Goal: Task Accomplishment & Management: Use online tool/utility

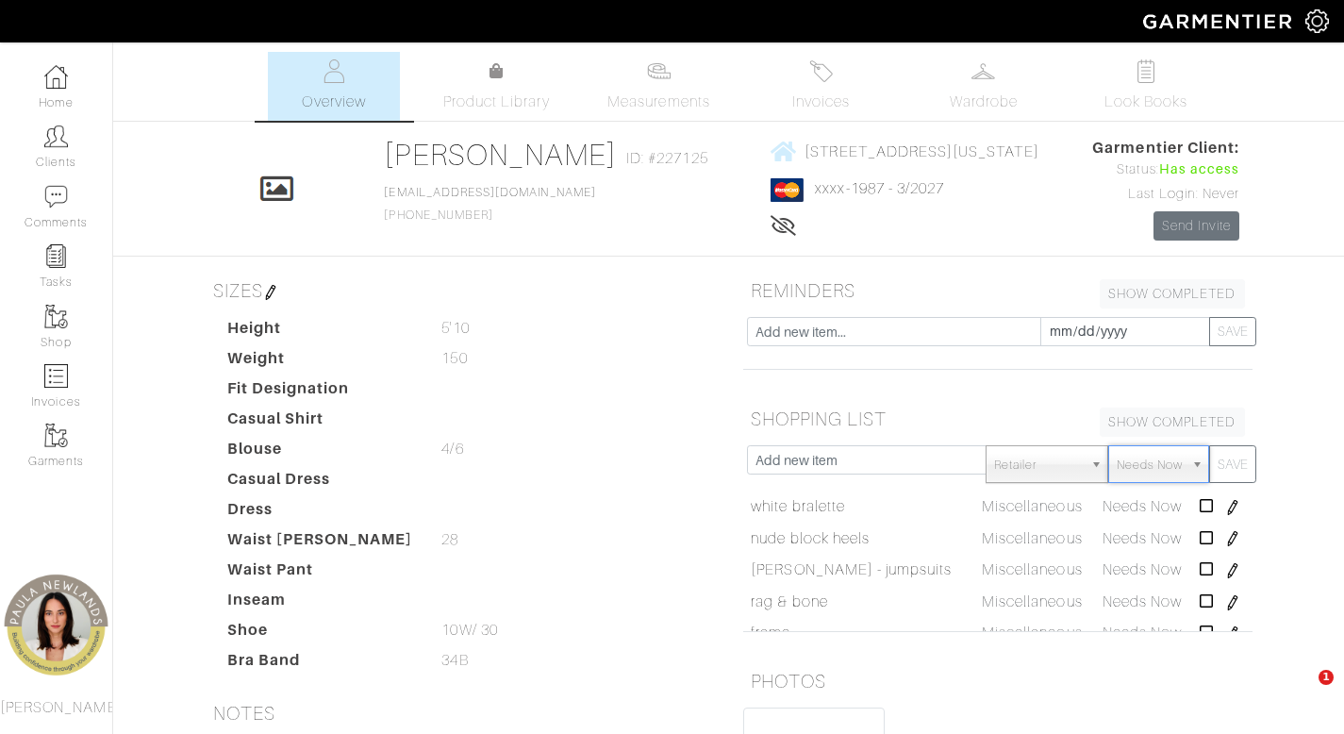
click at [67, 148] on link "Clients" at bounding box center [56, 146] width 112 height 59
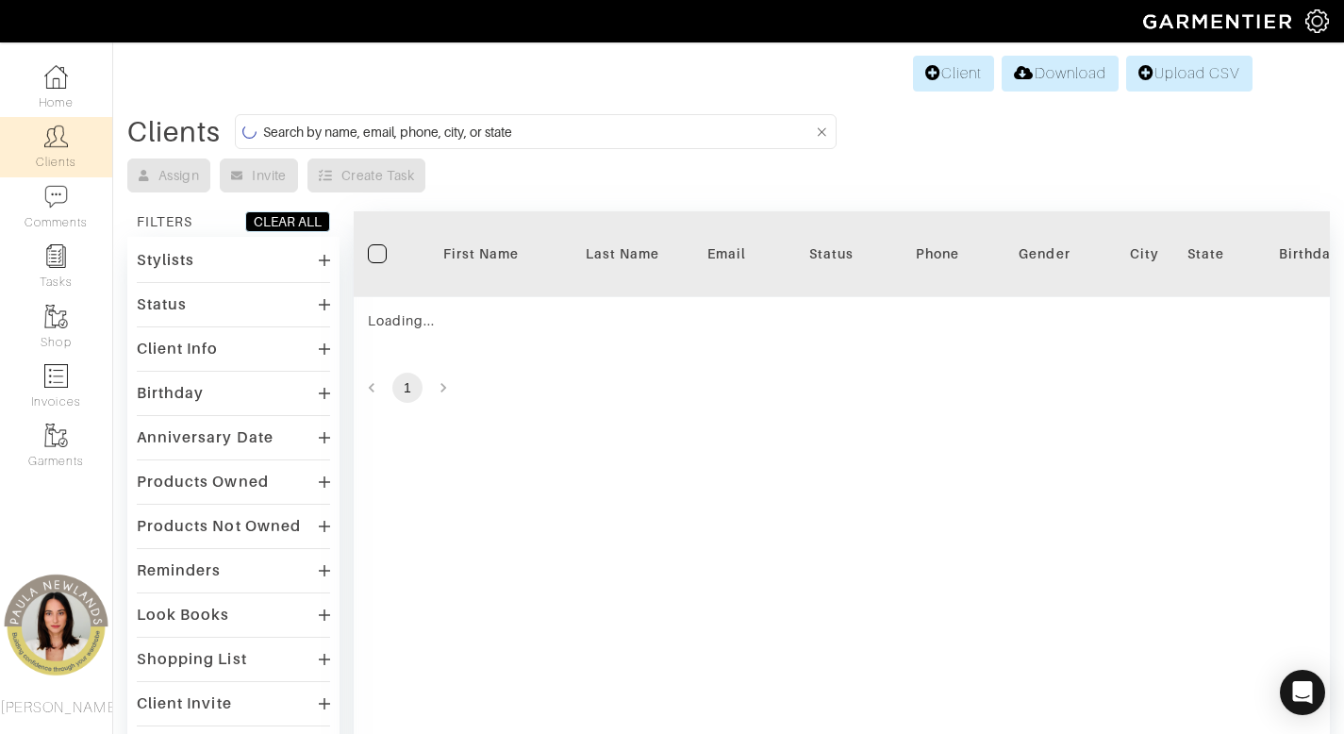
click at [469, 127] on input at bounding box center [538, 132] width 550 height 24
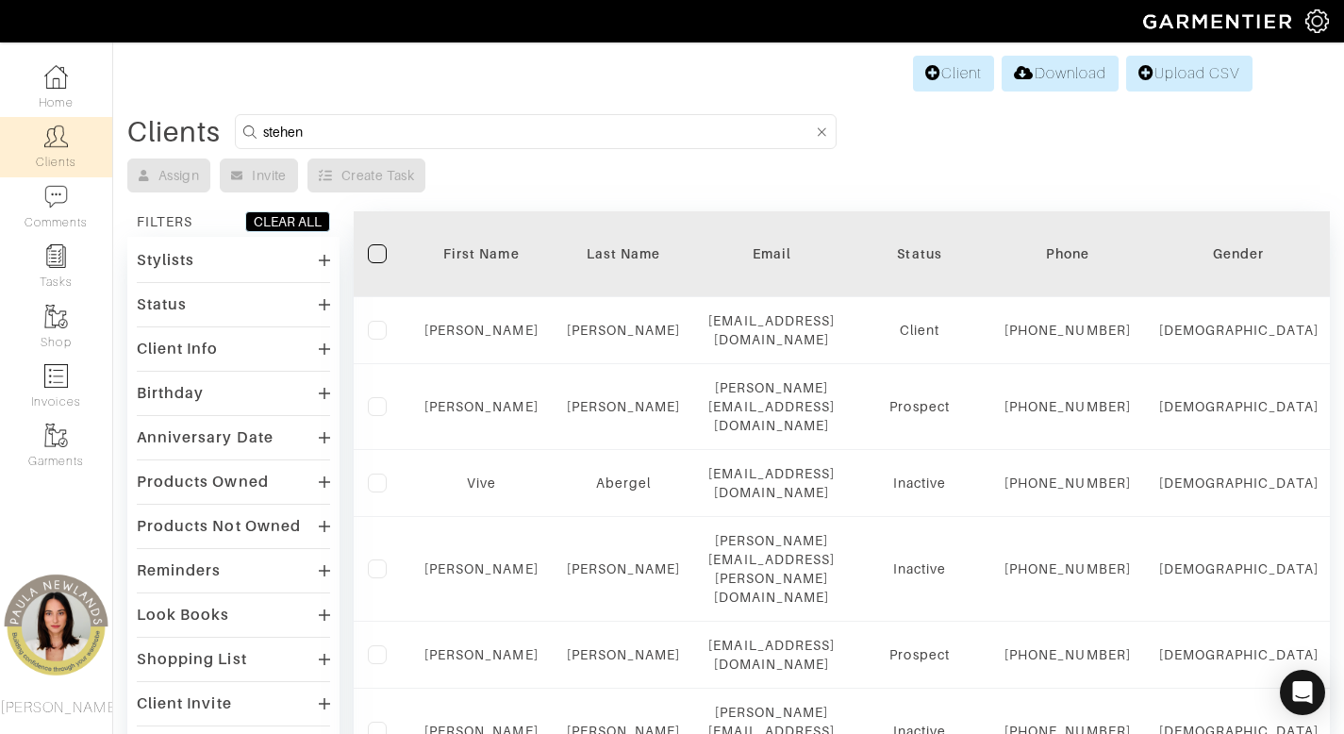
type input "stehen"
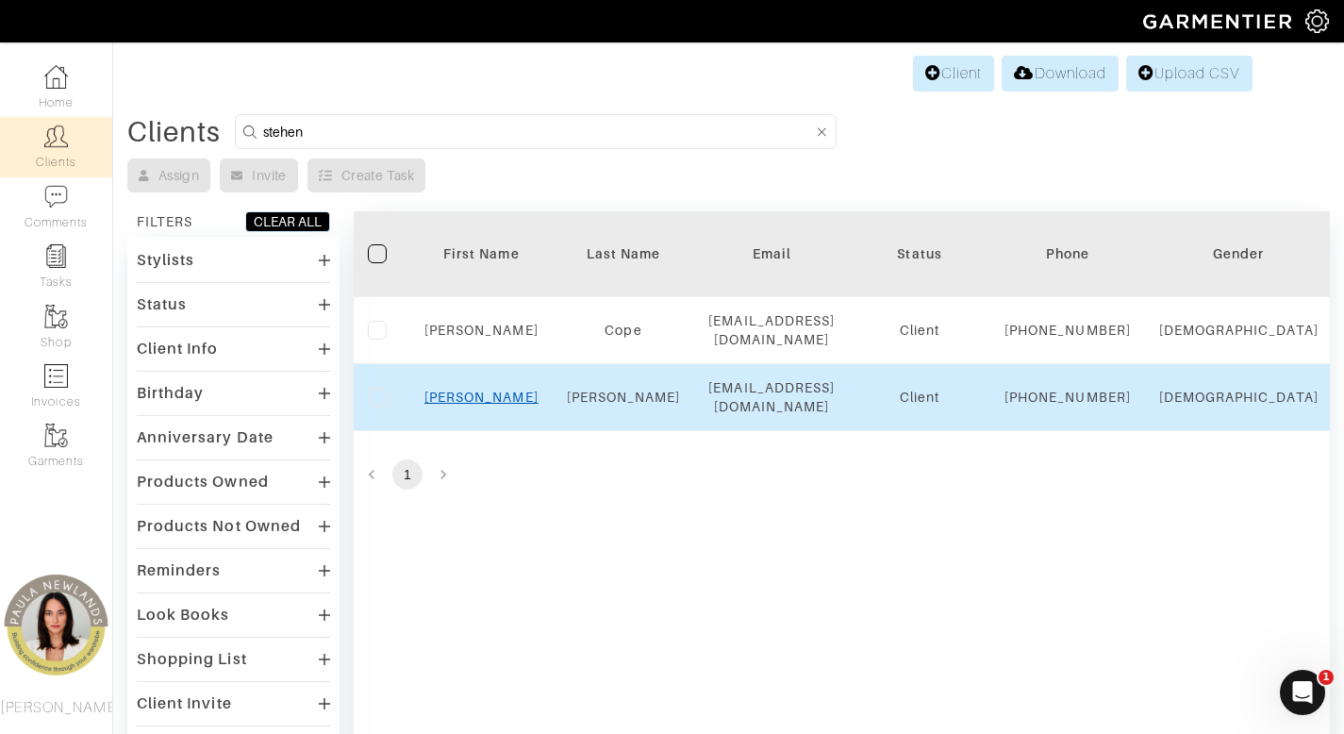
click at [464, 405] on link "Stephen" at bounding box center [481, 396] width 114 height 15
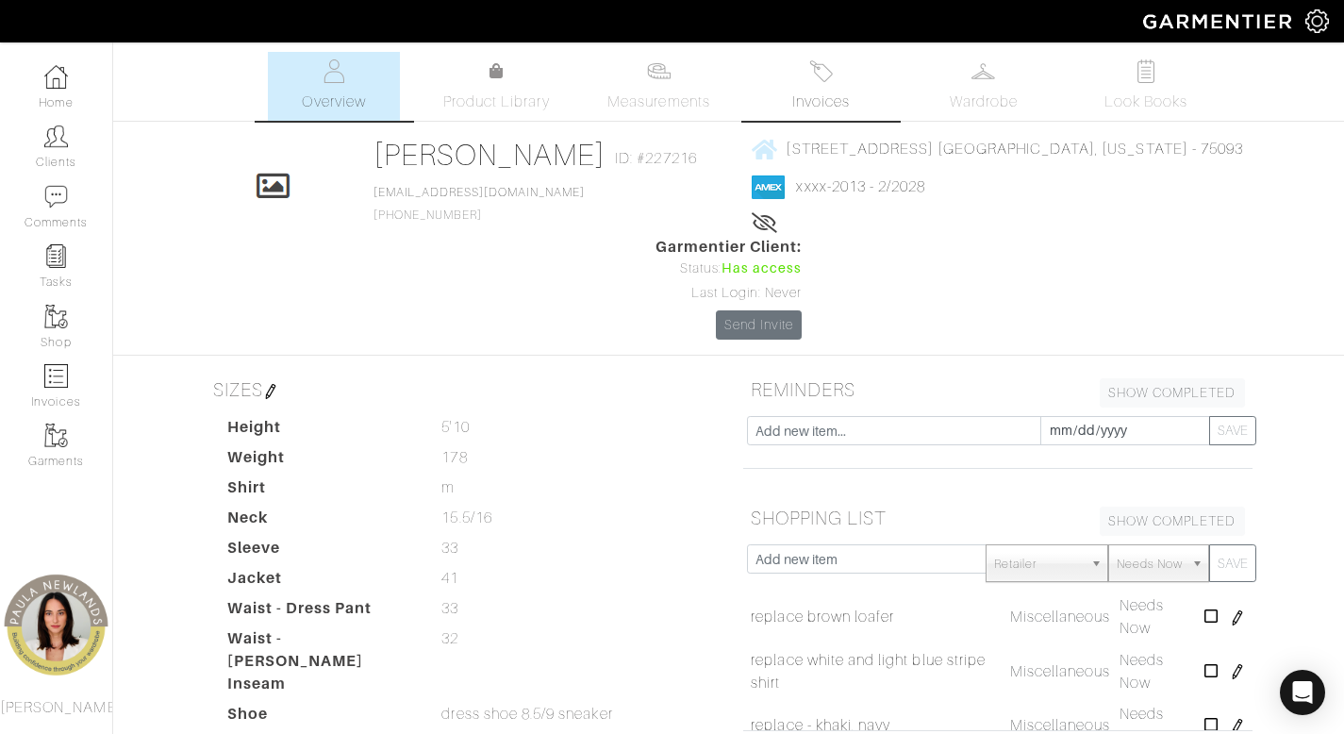
click at [817, 83] on link "Invoices" at bounding box center [821, 86] width 132 height 69
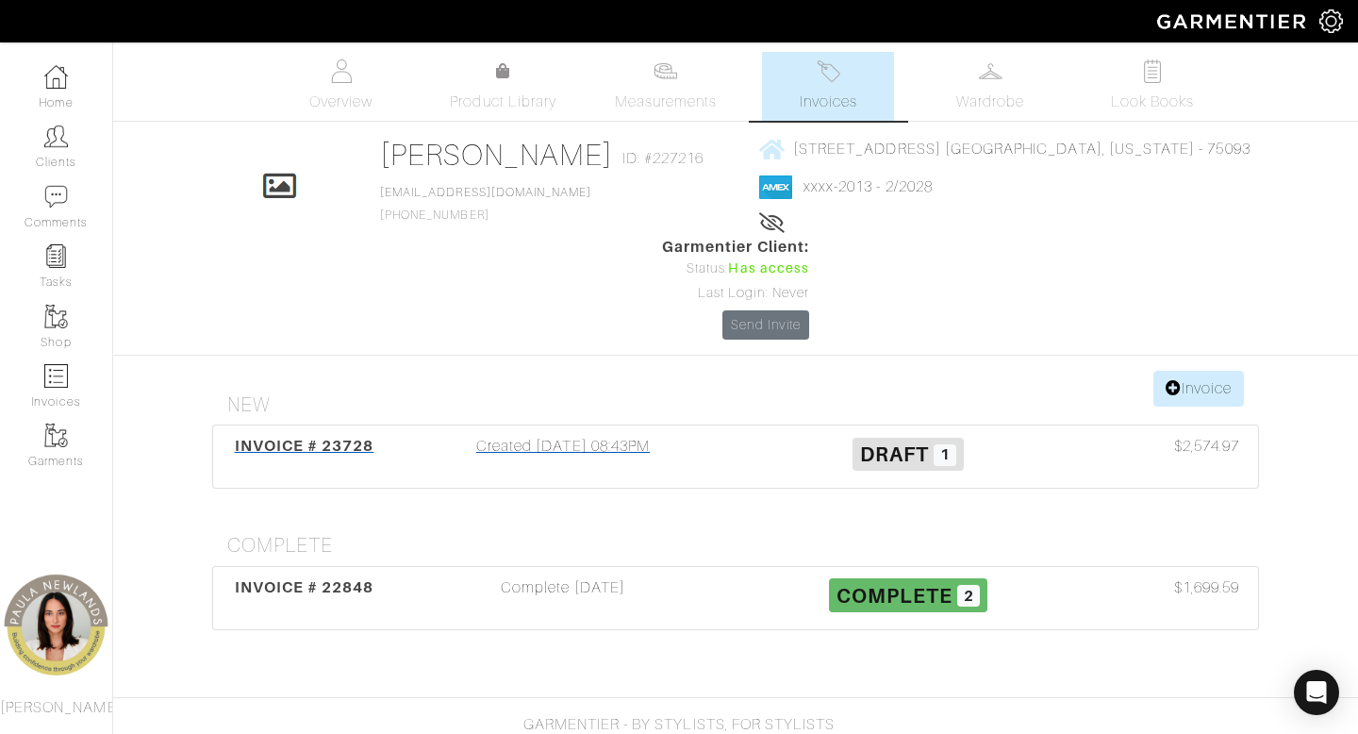
click at [566, 435] on div "Created 05/23/25 08:43PM" at bounding box center [562, 456] width 345 height 43
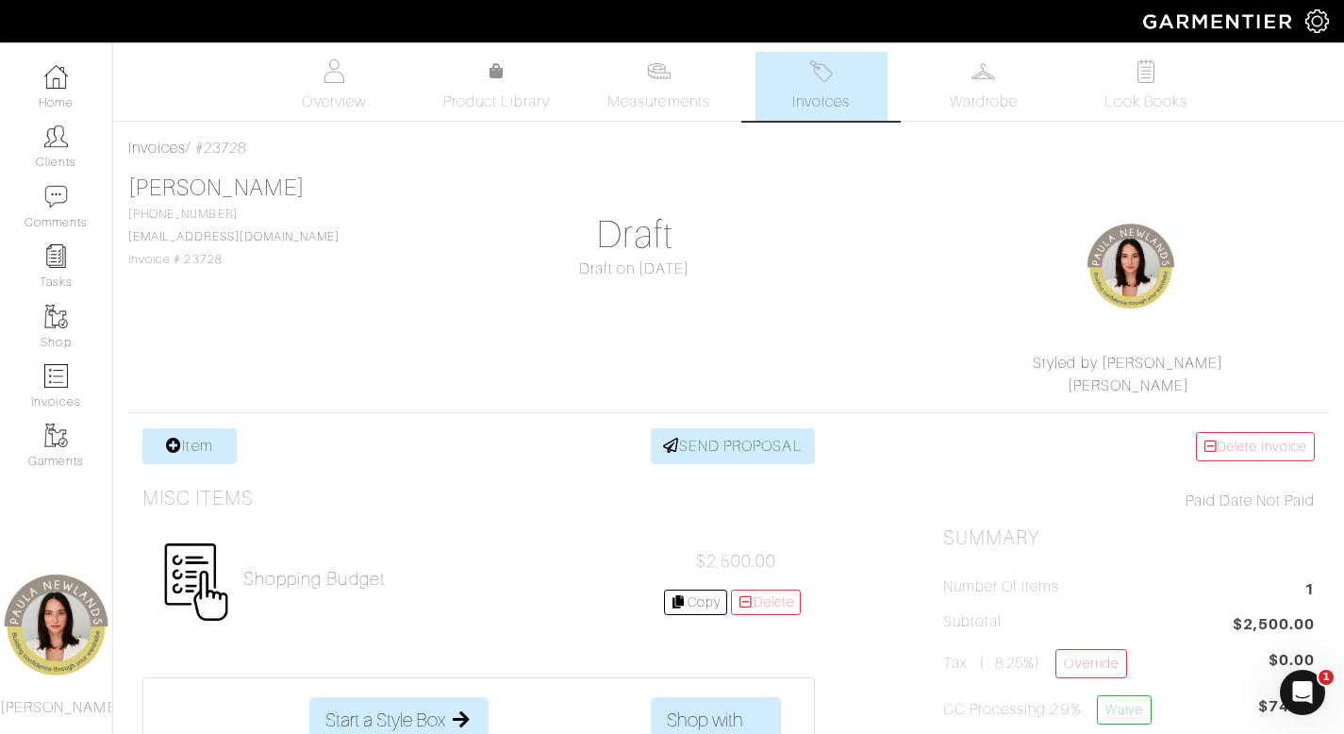
click at [816, 93] on span "Invoices" at bounding box center [821, 102] width 58 height 23
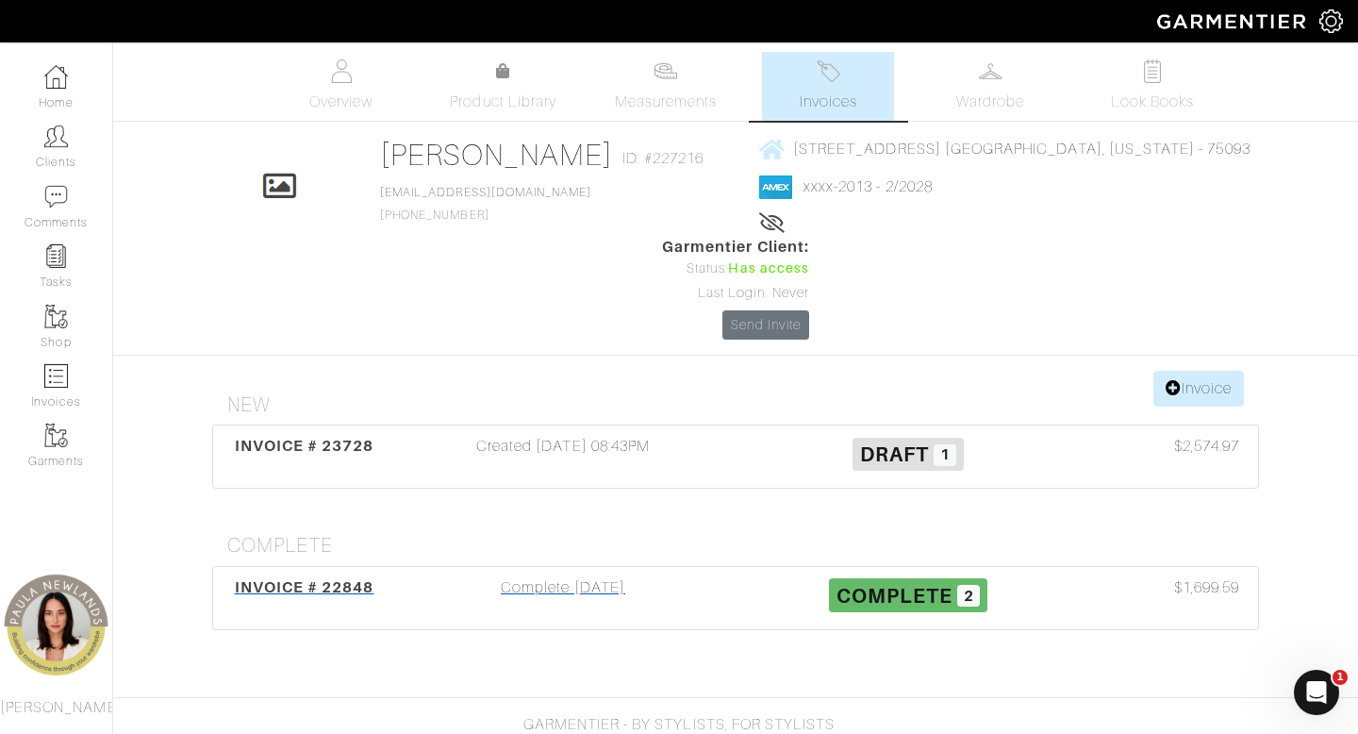
click at [580, 576] on div "Complete 05/24/25" at bounding box center [562, 597] width 345 height 43
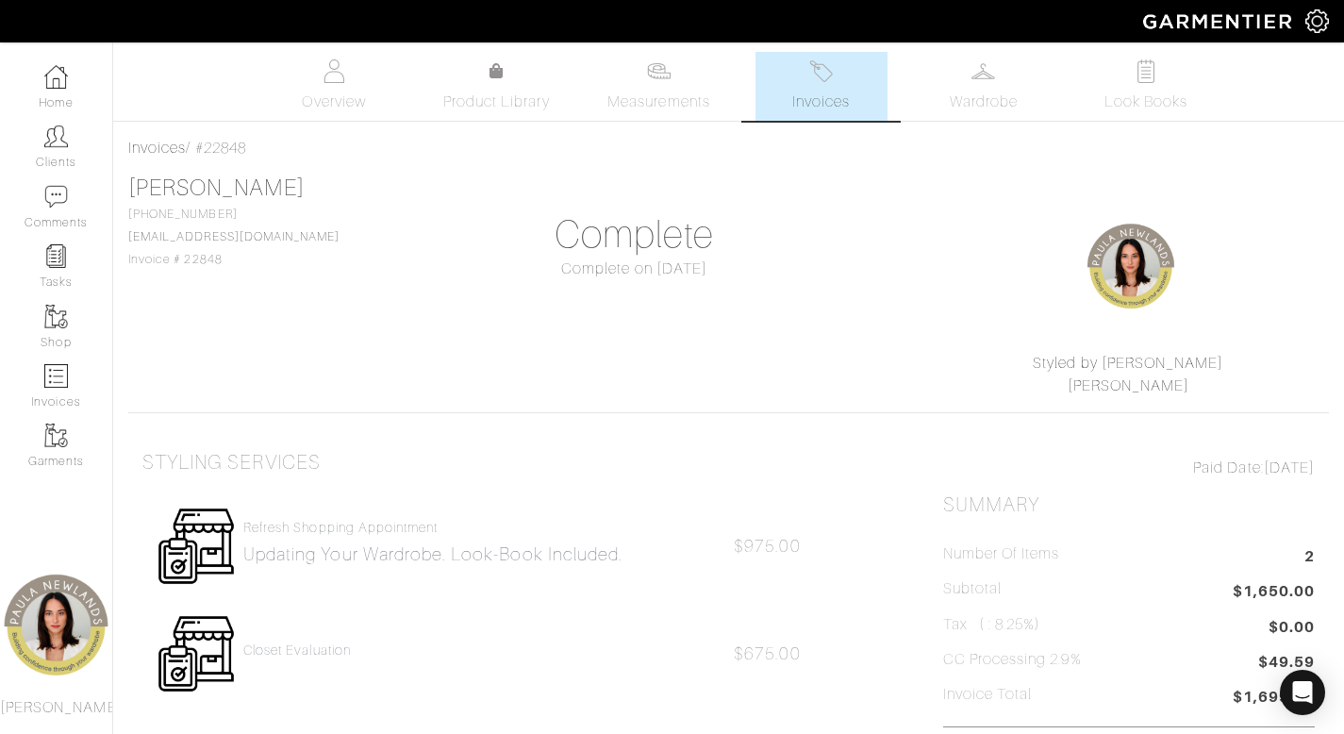
click at [791, 91] on link "Invoices" at bounding box center [821, 86] width 132 height 69
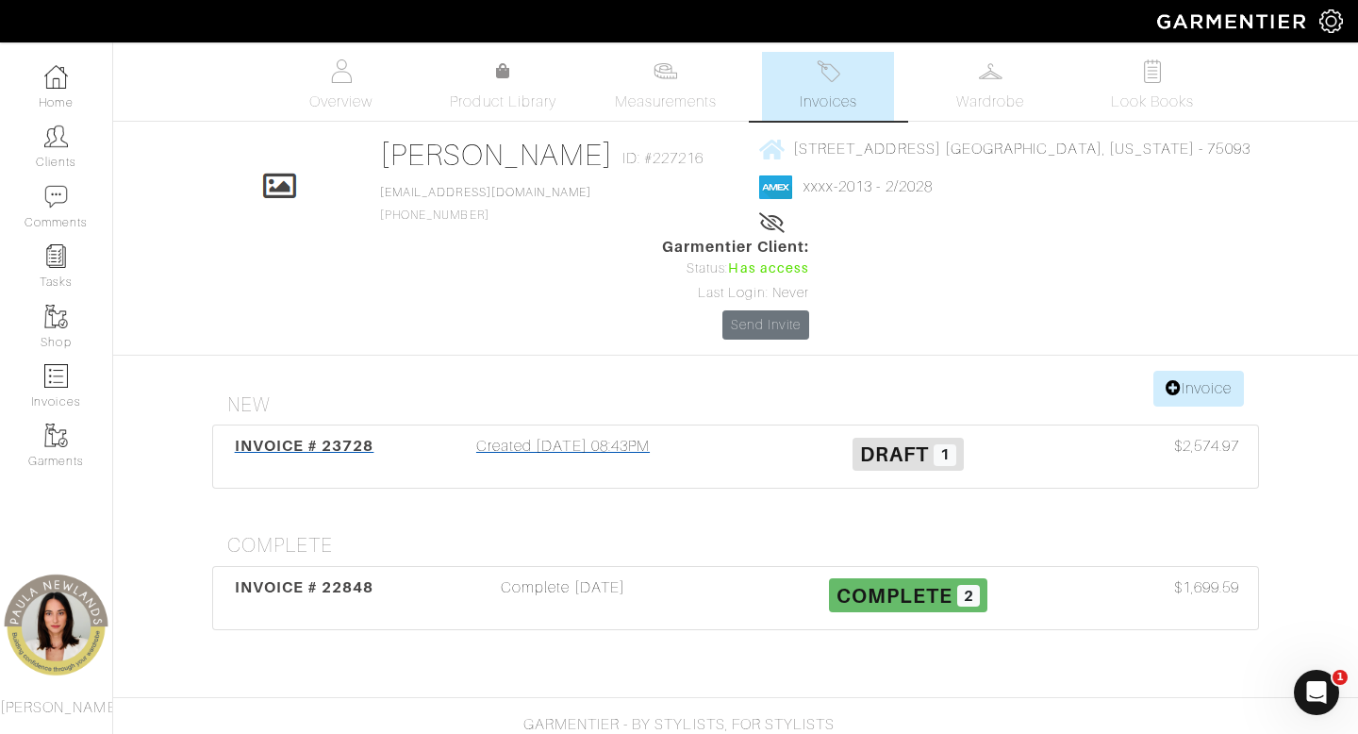
click at [554, 435] on div "Created 05/23/25 08:43PM" at bounding box center [562, 456] width 345 height 43
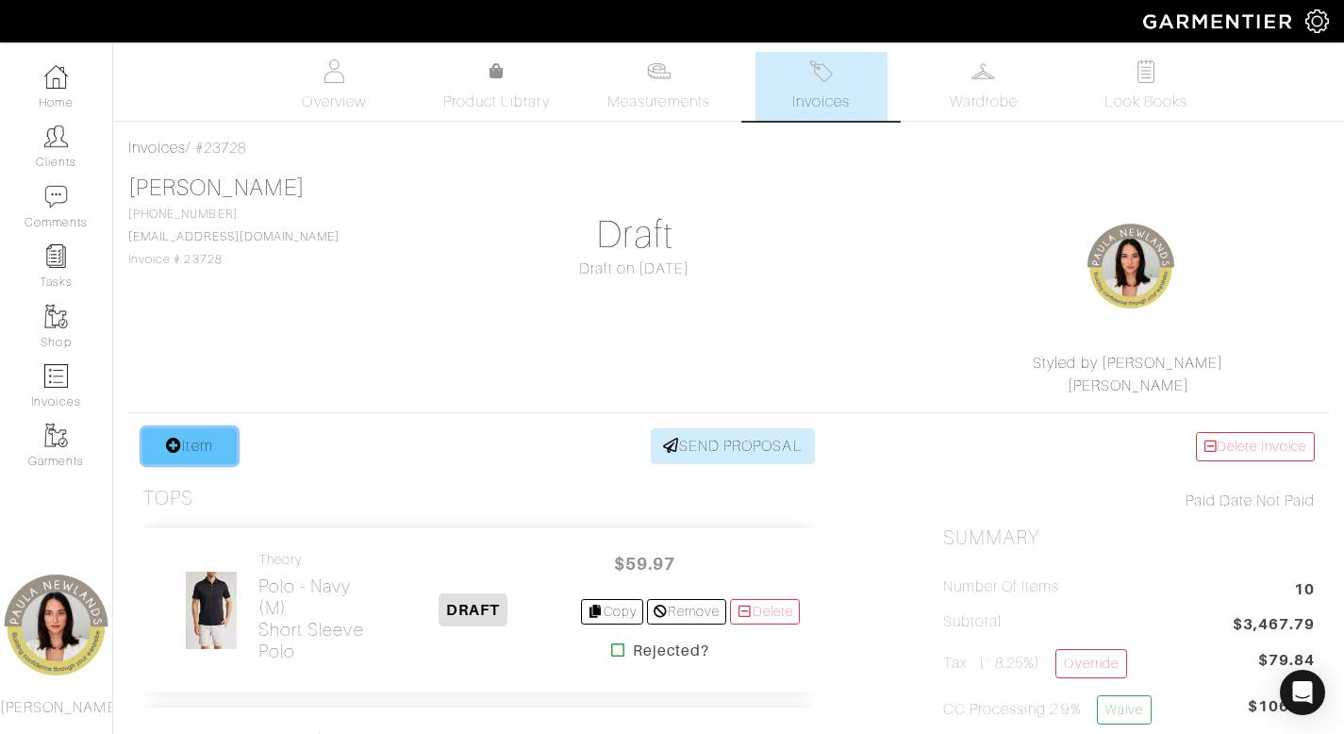
click at [200, 457] on link "Item" at bounding box center [189, 446] width 94 height 36
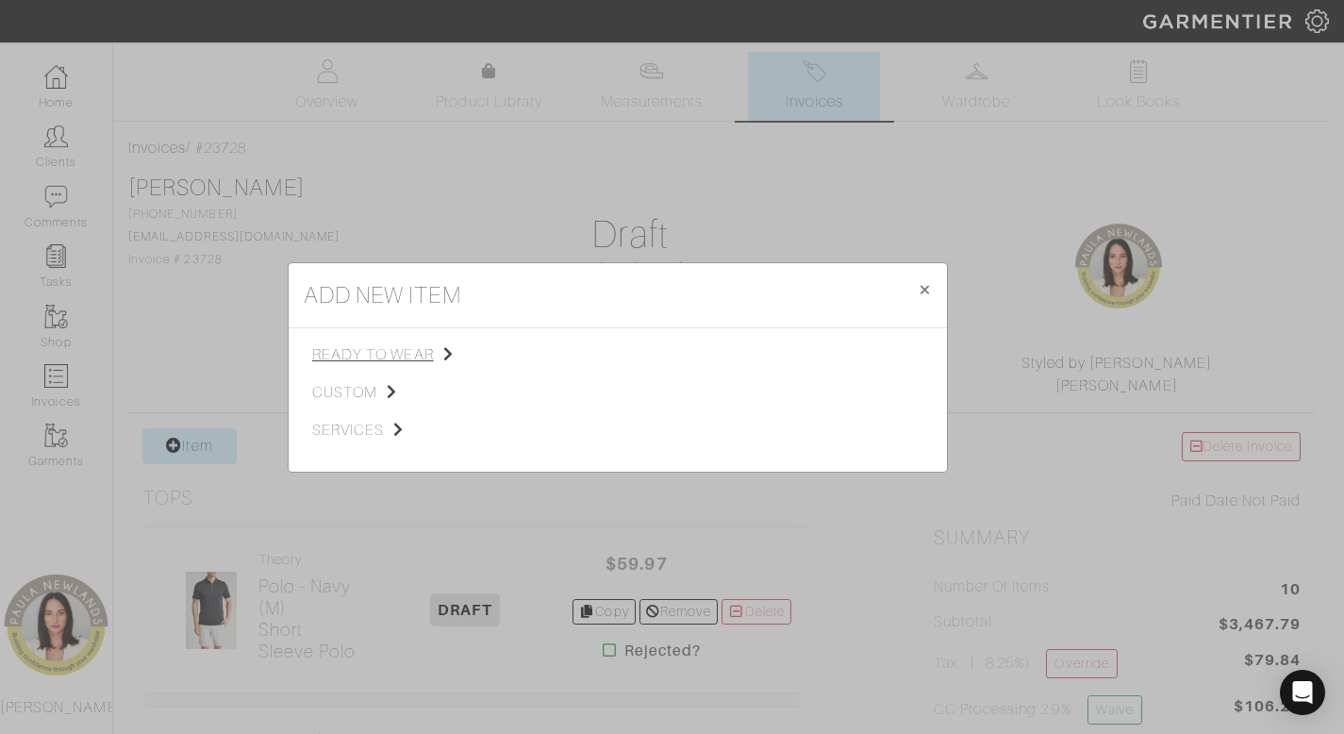
click at [383, 350] on span "ready to wear" at bounding box center [407, 354] width 190 height 23
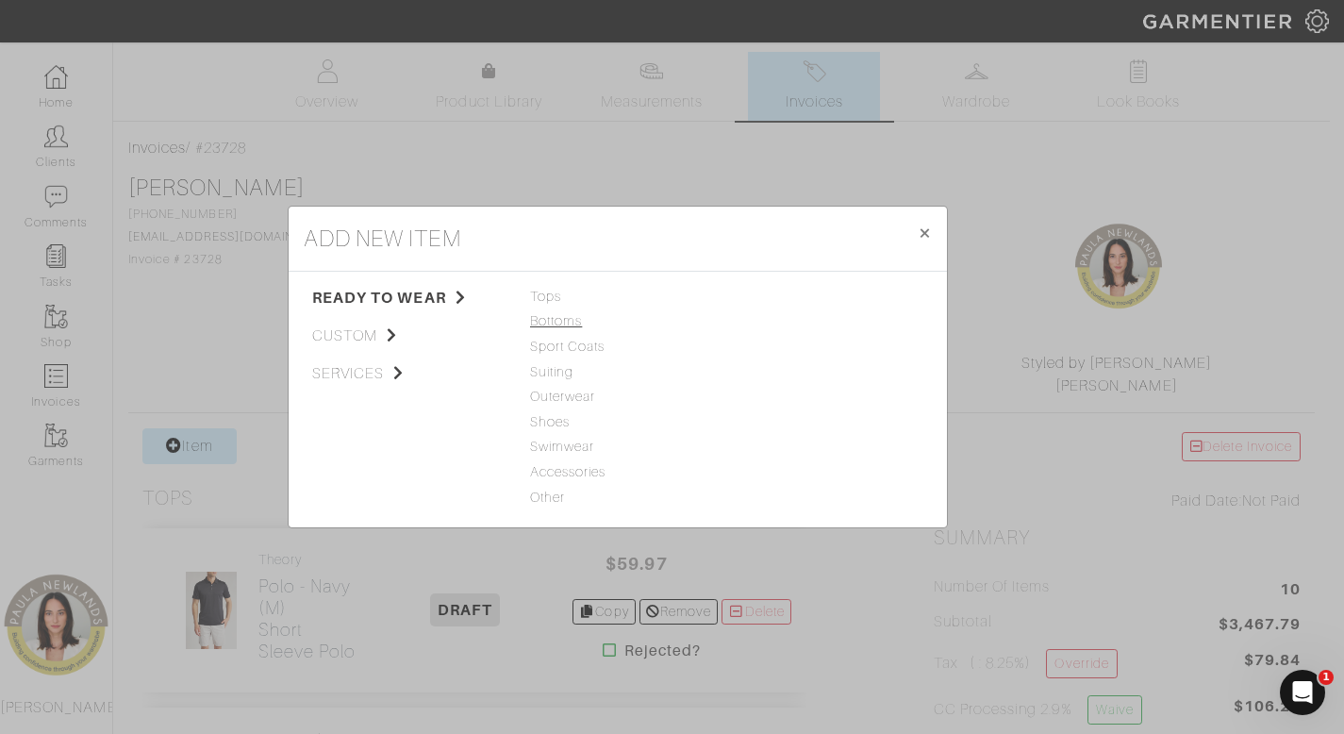
click at [566, 327] on span "Bottoms" at bounding box center [617, 321] width 175 height 21
click at [736, 322] on link "Casual Pant" at bounding box center [771, 320] width 75 height 15
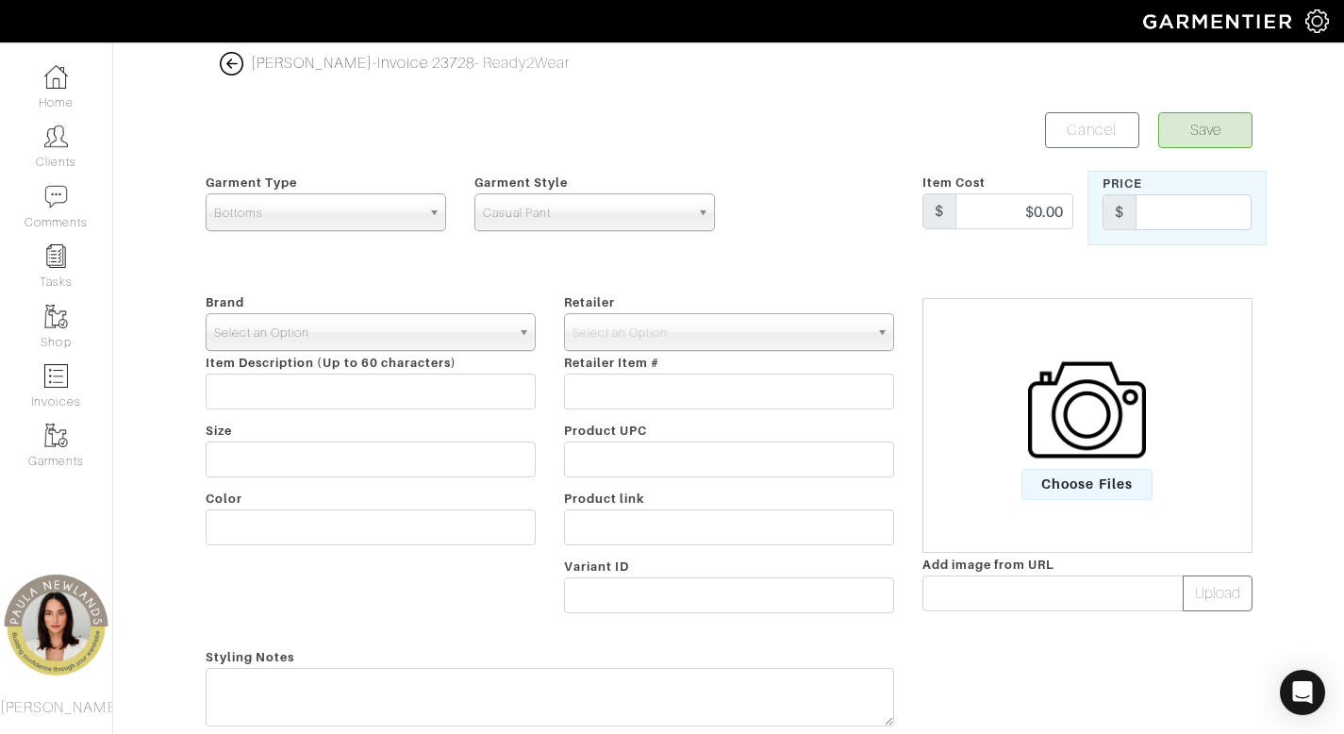
click at [458, 338] on span "Select an Option" at bounding box center [362, 333] width 296 height 38
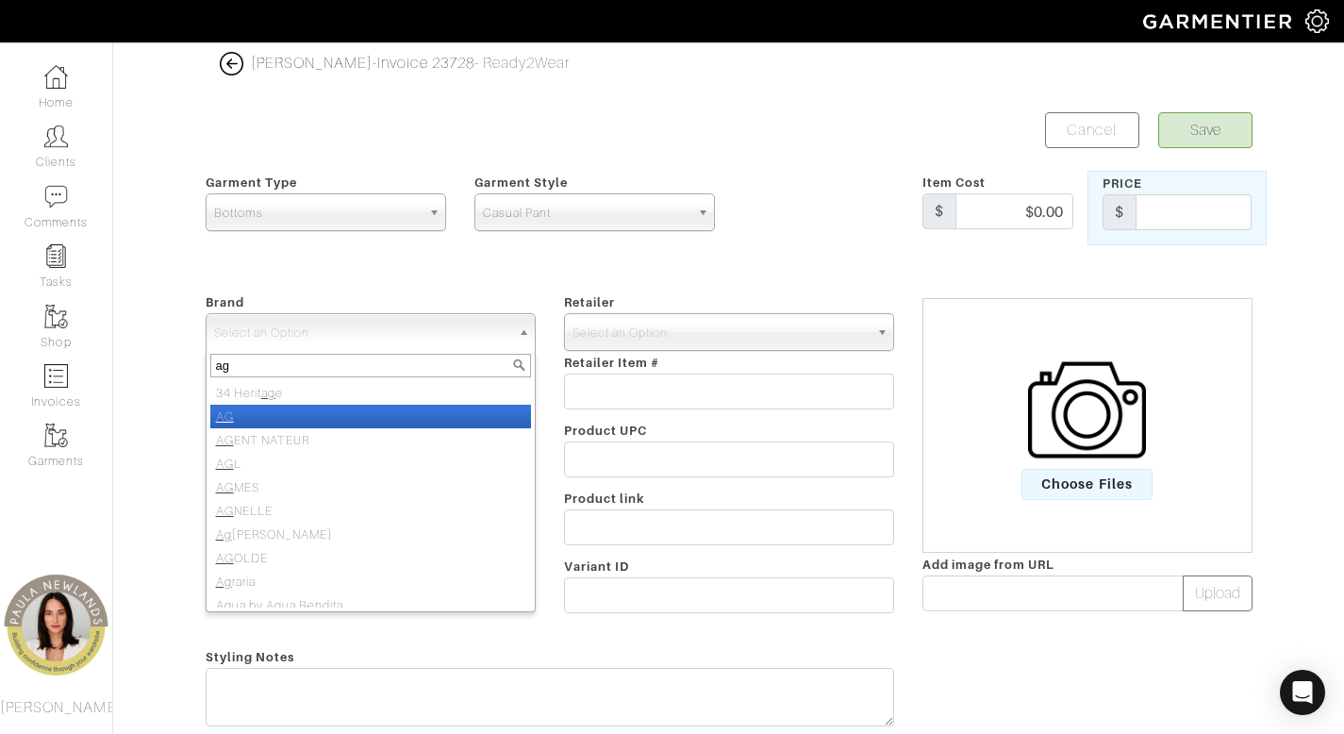
type input "ag"
click at [391, 416] on li "AG" at bounding box center [370, 417] width 321 height 24
select select "AG"
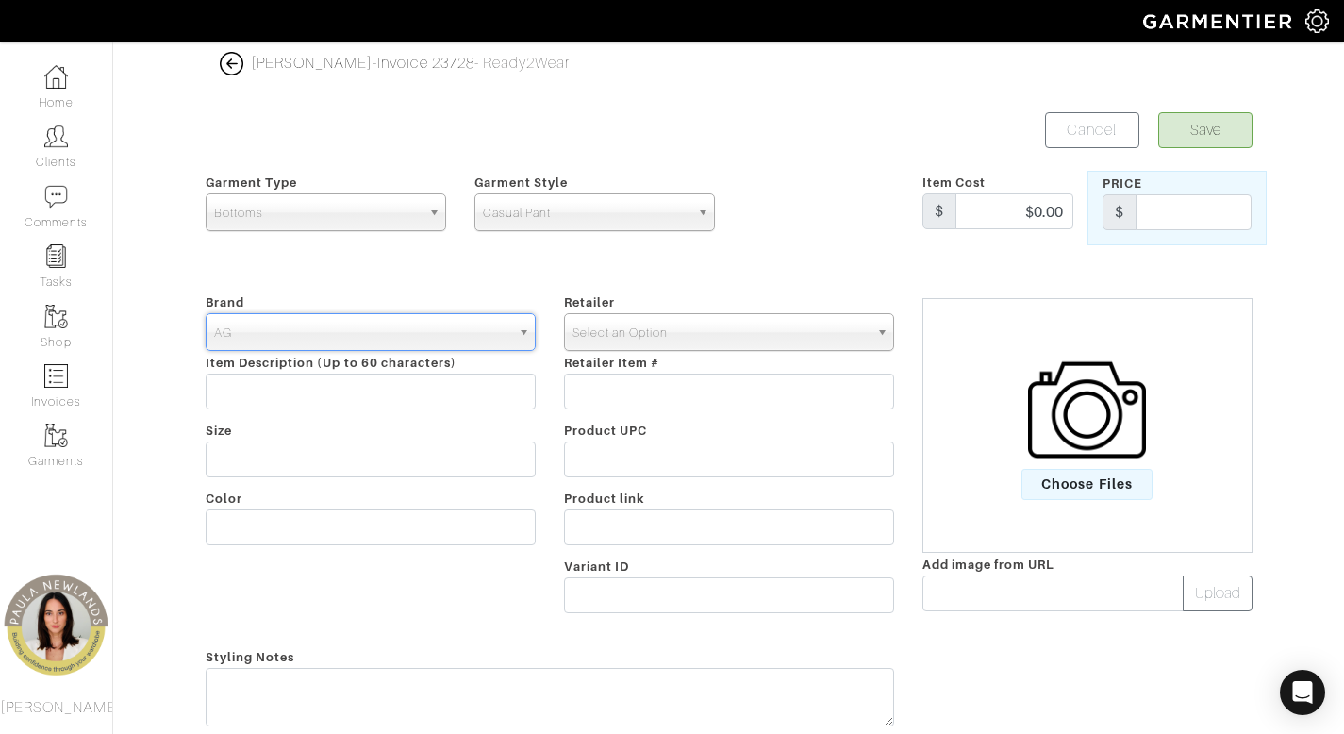
click at [703, 329] on span "Select an Option" at bounding box center [720, 333] width 296 height 38
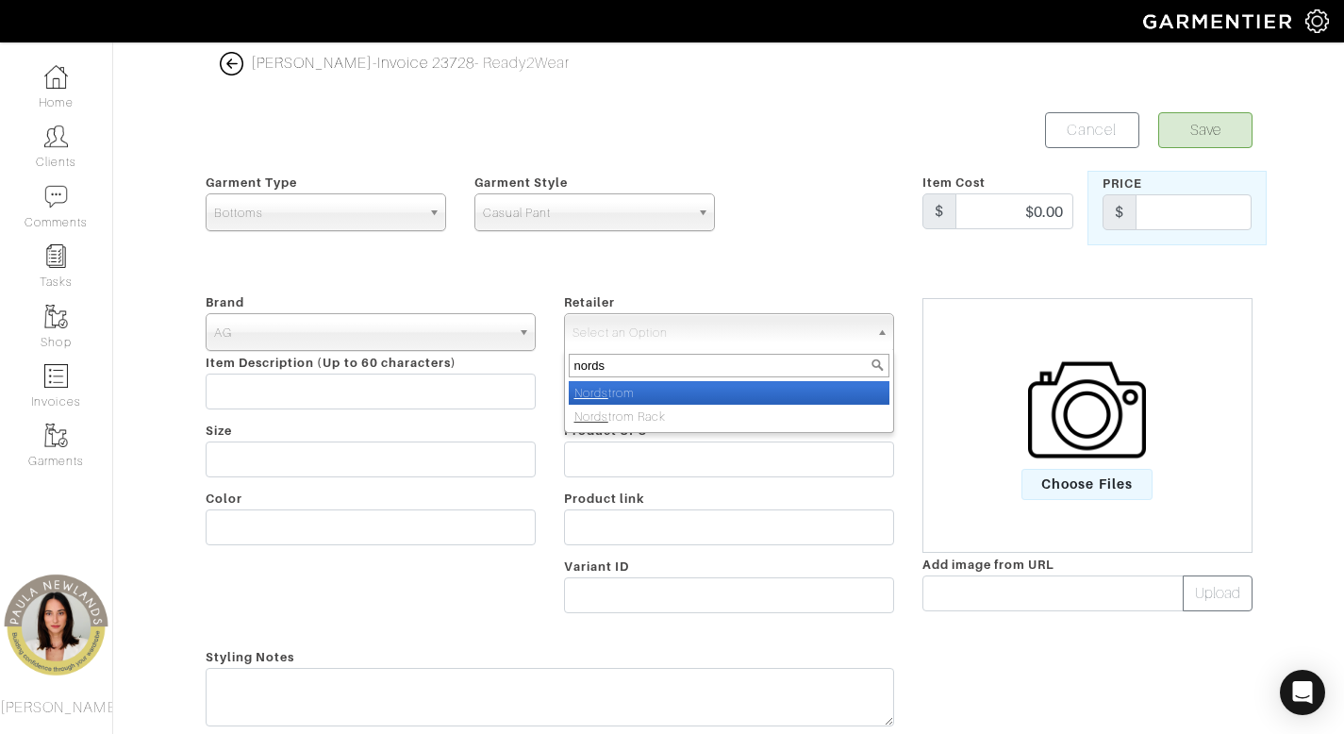
type input "nords"
click at [685, 400] on li "Nords trom" at bounding box center [729, 393] width 321 height 24
select select "5094"
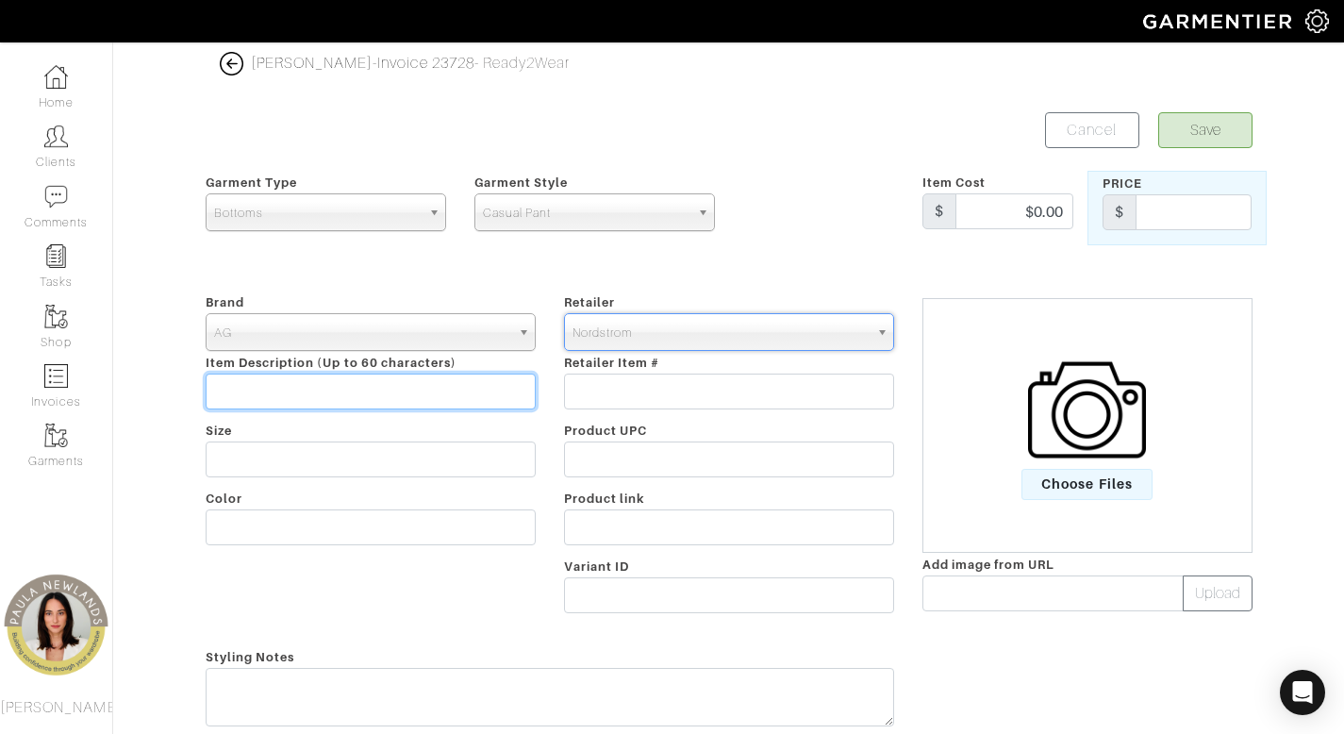
click at [508, 401] on input "text" at bounding box center [371, 391] width 330 height 36
paste input "AG Tellis Airluxe™ Commuter Performance Sateen Pants (Armory"
type input "AG Tellis Airluxe™ Commuter Performance Sateen Pants (Armory"
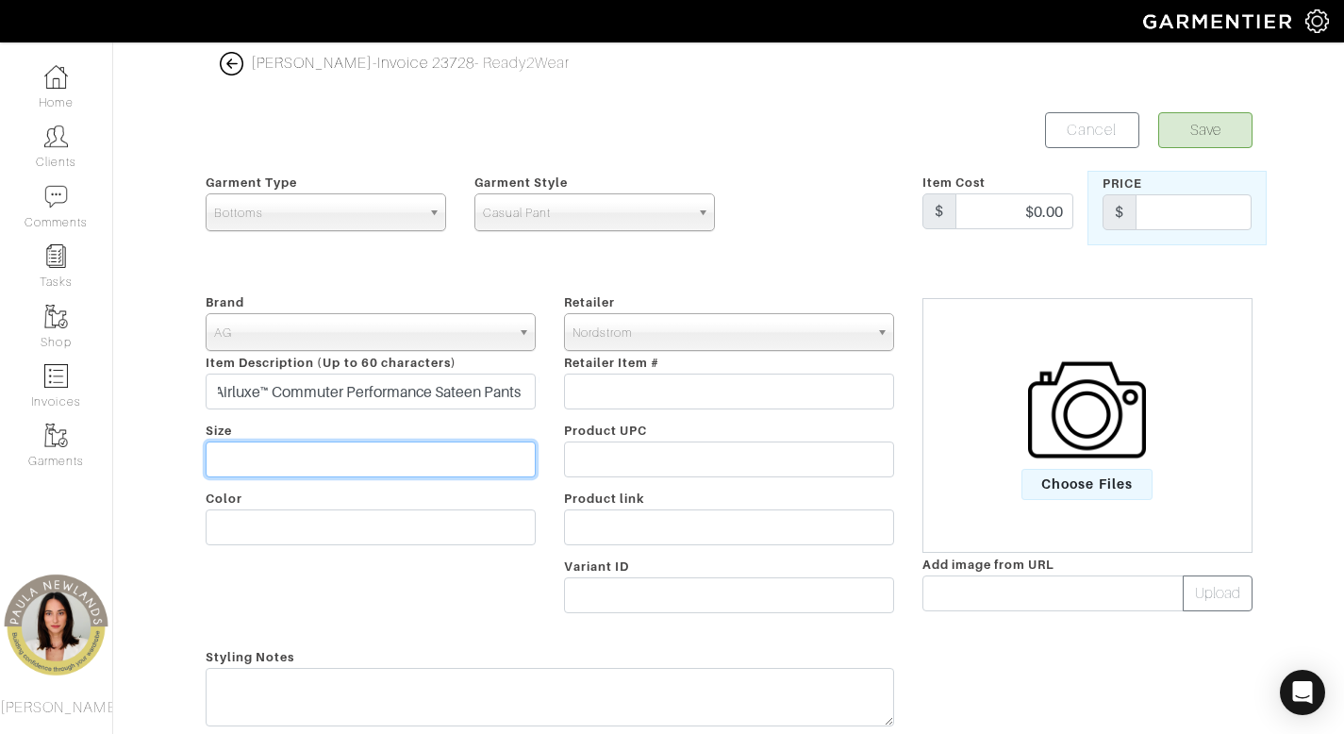
click at [502, 459] on input "text" at bounding box center [371, 459] width 330 height 36
type input "33 x32"
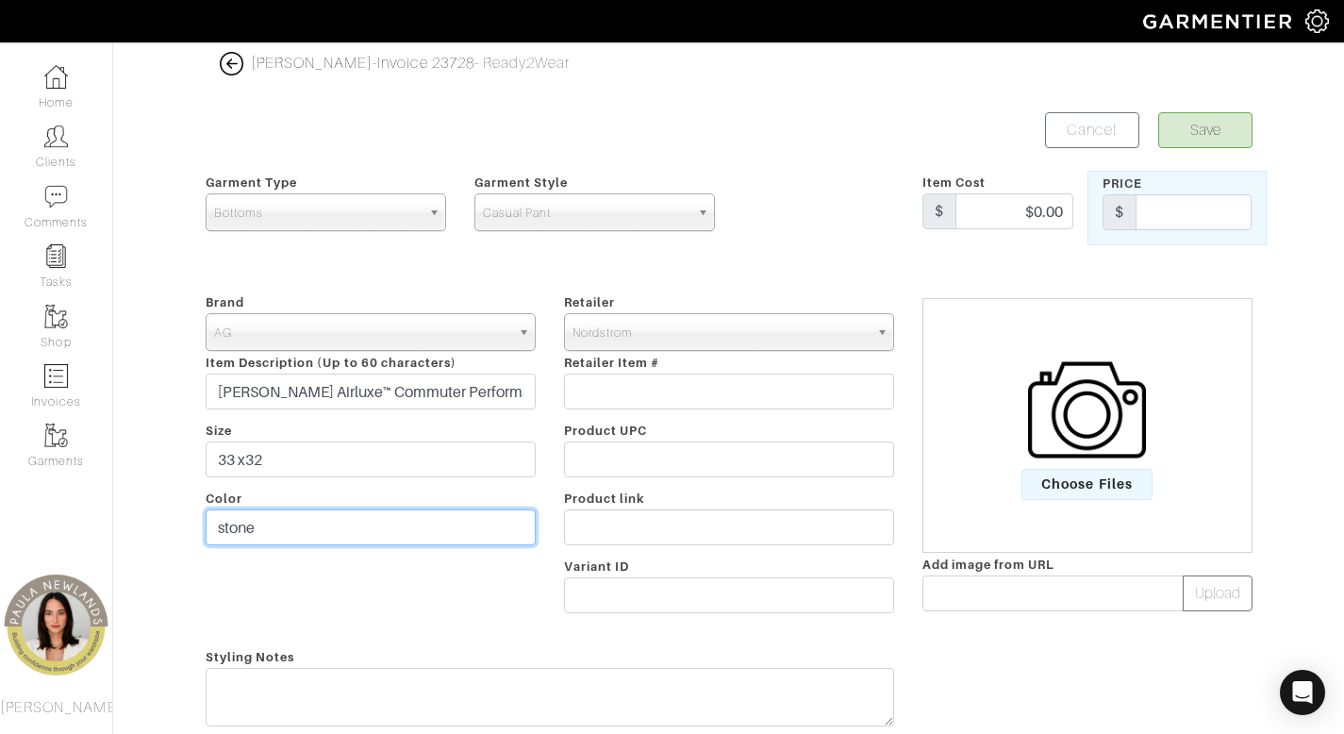
type input "stone"
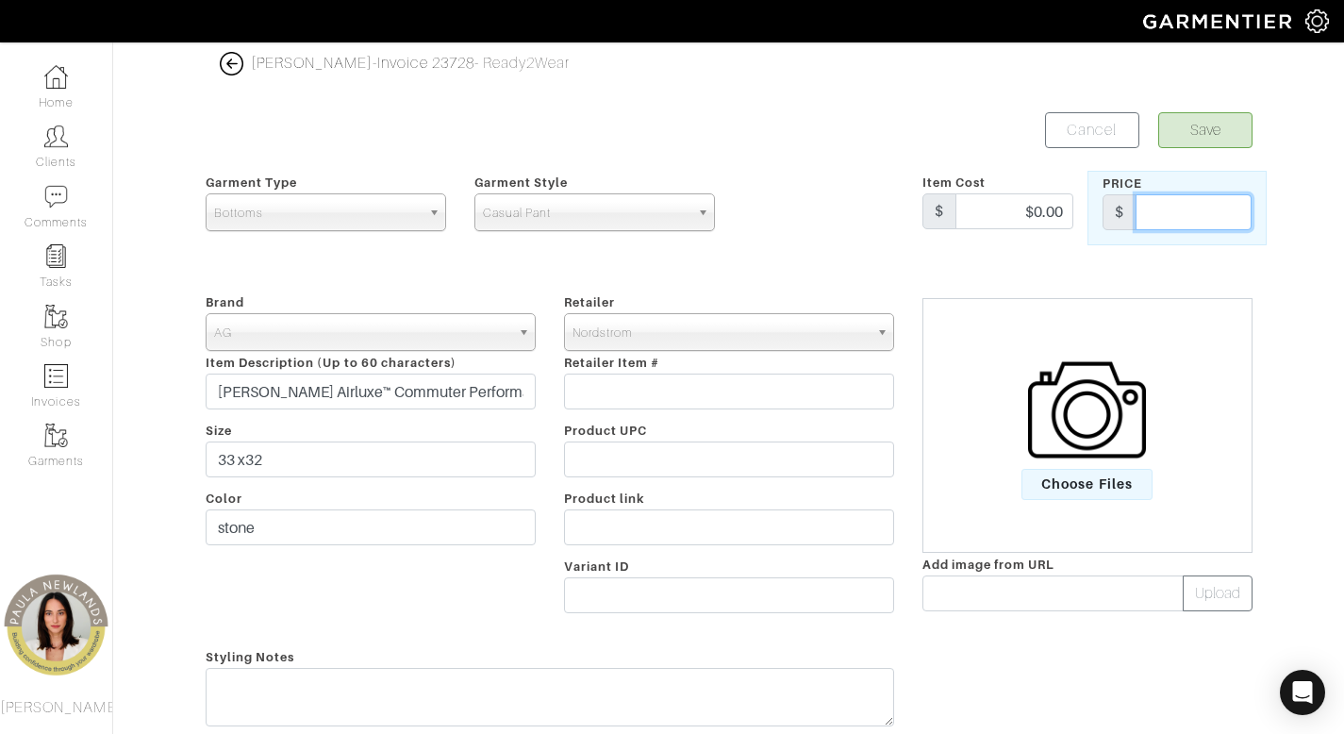
click at [1230, 220] on input "text" at bounding box center [1193, 212] width 116 height 36
type input "215"
click at [1211, 134] on button "Save" at bounding box center [1205, 130] width 94 height 36
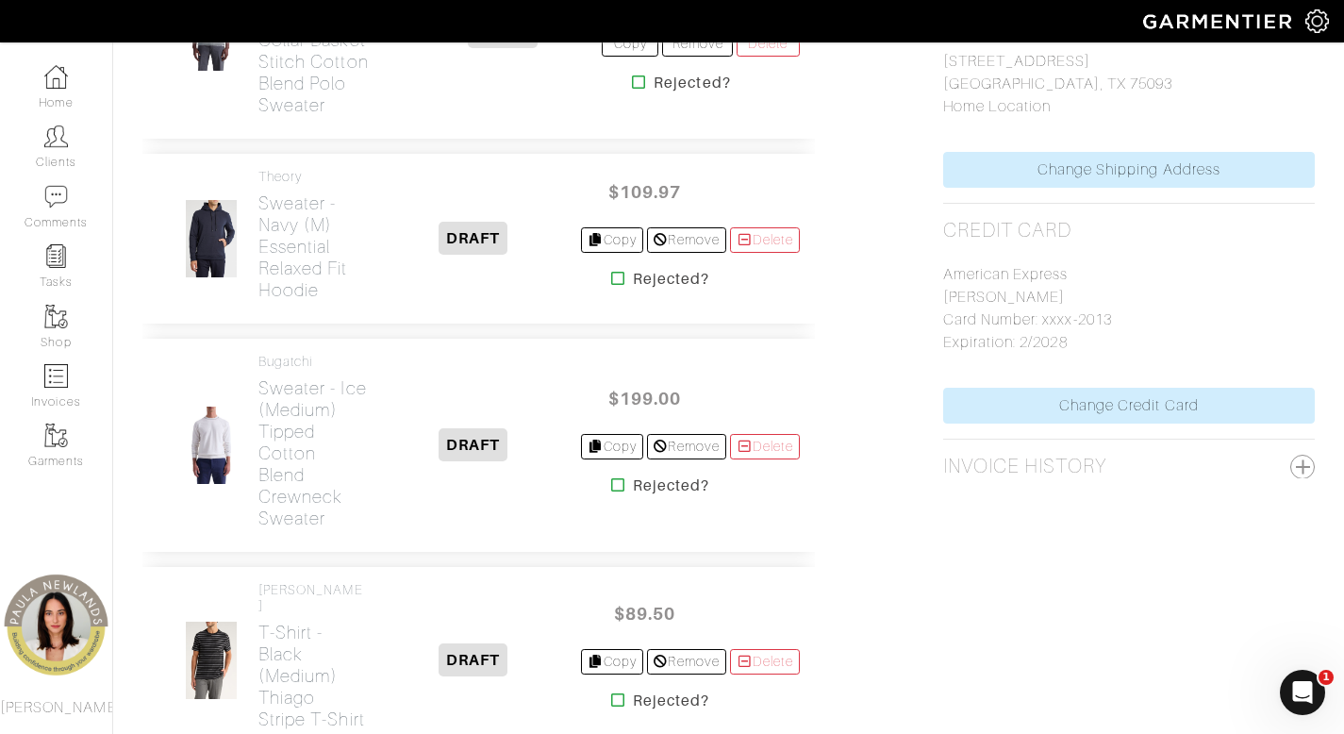
scroll to position [1117, 0]
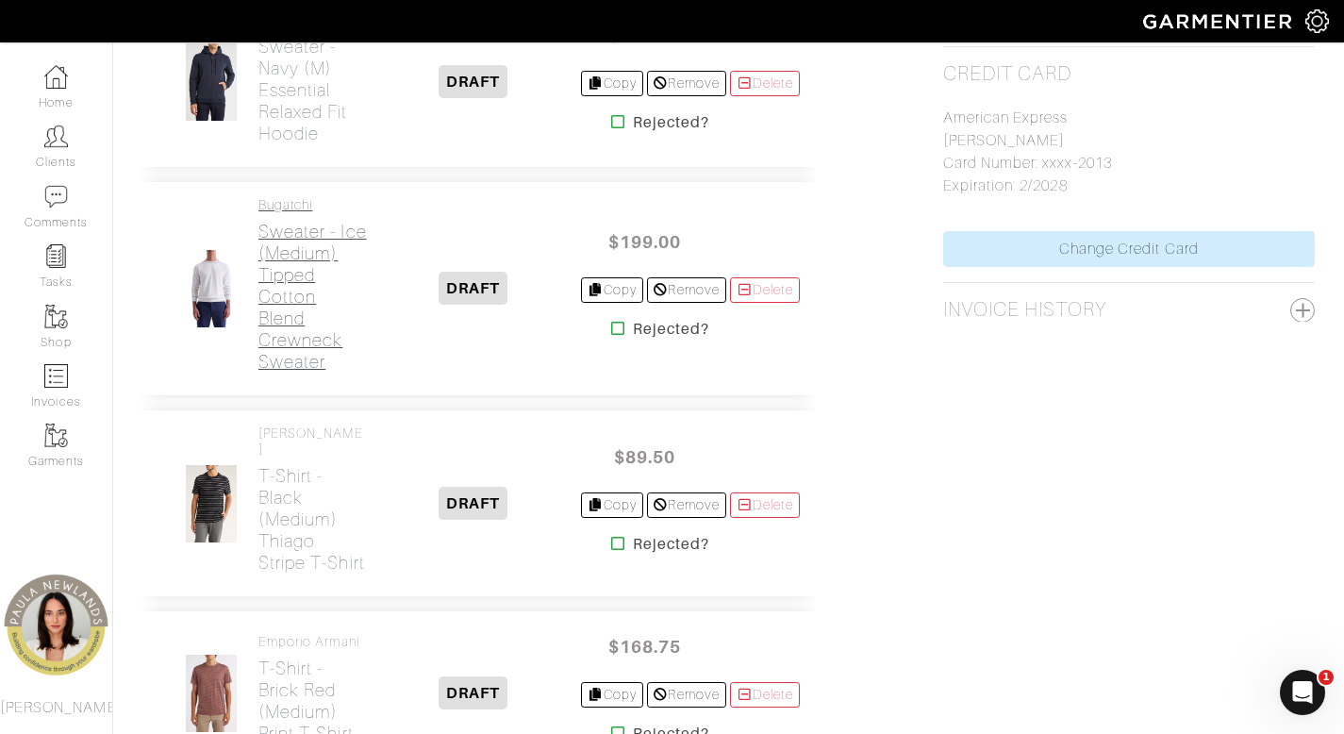
click at [273, 372] on h2 "Sweater - Ice (Medium) Tipped Cotton Blend Crewneck Sweater" at bounding box center [312, 297] width 108 height 152
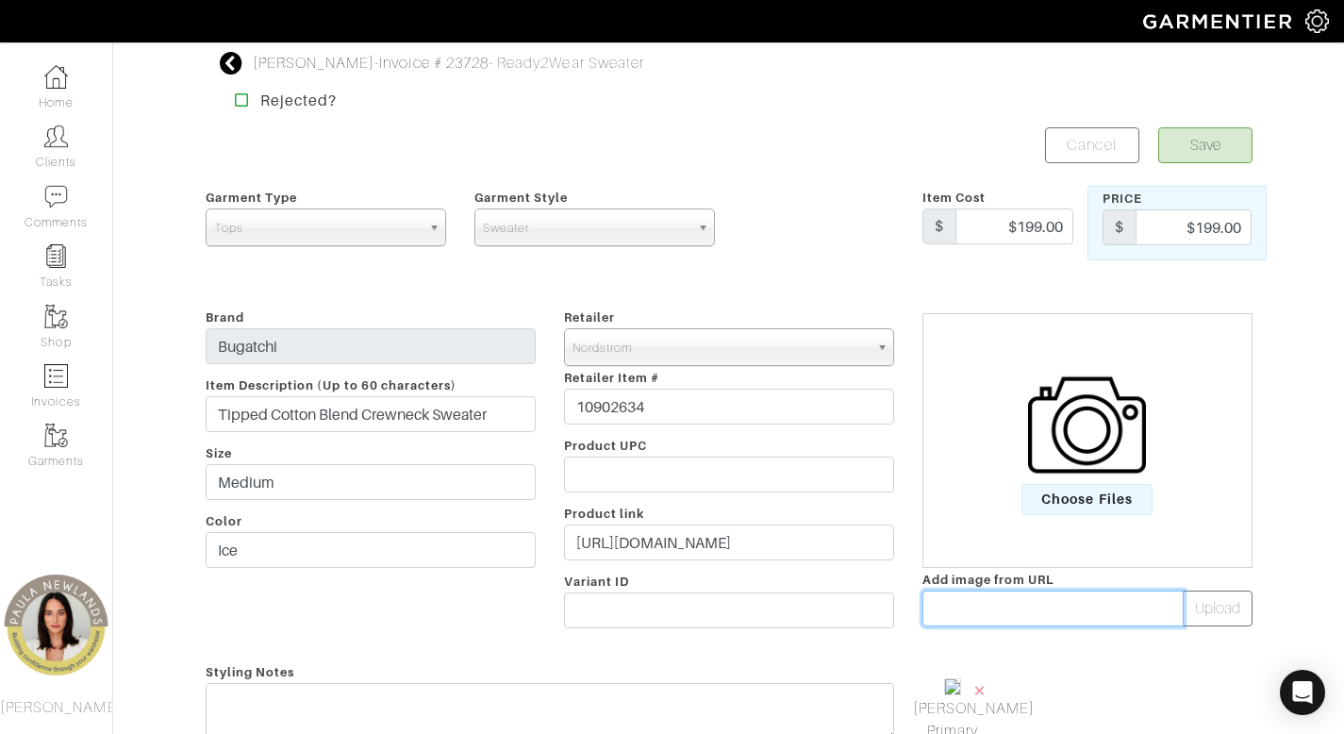
click at [980, 606] on input "text" at bounding box center [1052, 608] width 261 height 36
paste input "https://n.nordstrommedia.com/it/6ebe58be-ef8e-4797-9568-0b74a5f7e080.jpeg?fit=f…"
type input "https://n.nordstrommedia.com/it/6ebe58be-ef8e-4797-9568-0b74a5f7e080.jpeg?fit=f…"
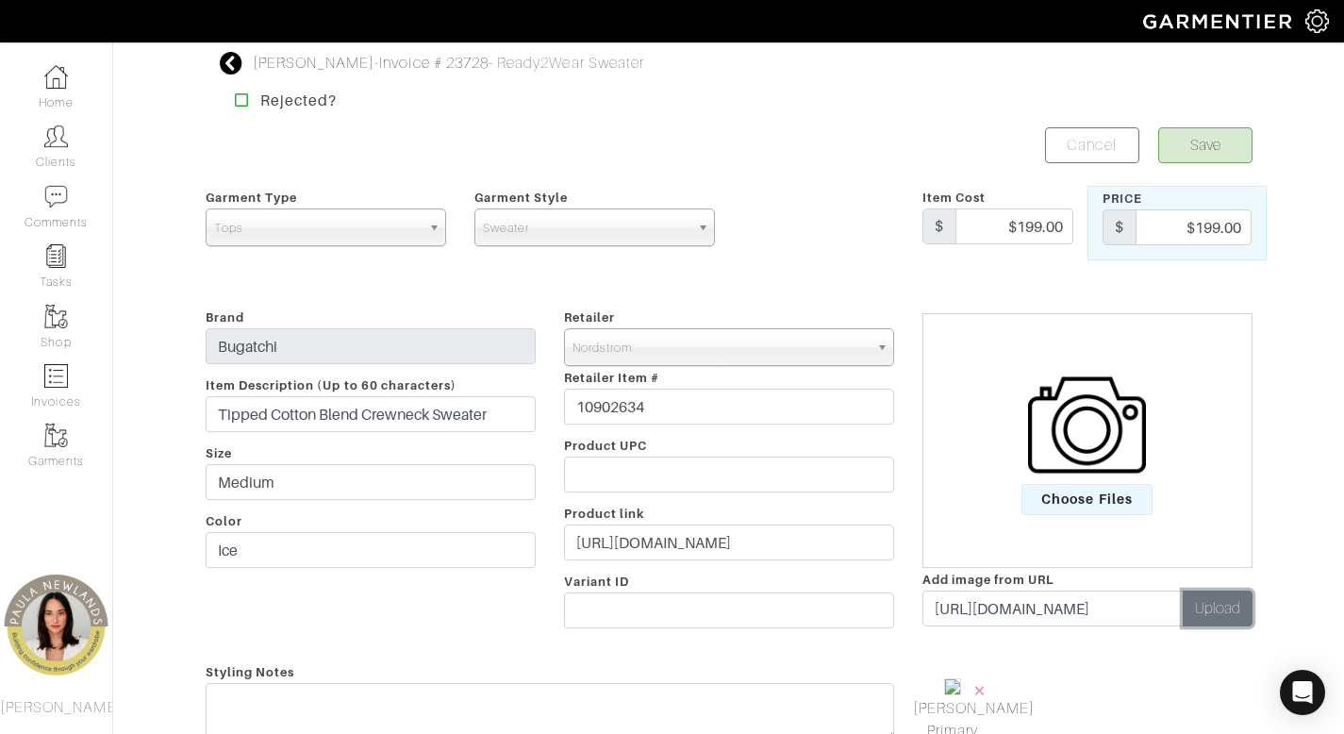
click at [1216, 615] on button "Upload" at bounding box center [1217, 608] width 70 height 36
click at [1073, 694] on span "×" at bounding box center [1069, 689] width 15 height 25
click at [1184, 156] on button "Save" at bounding box center [1205, 145] width 94 height 36
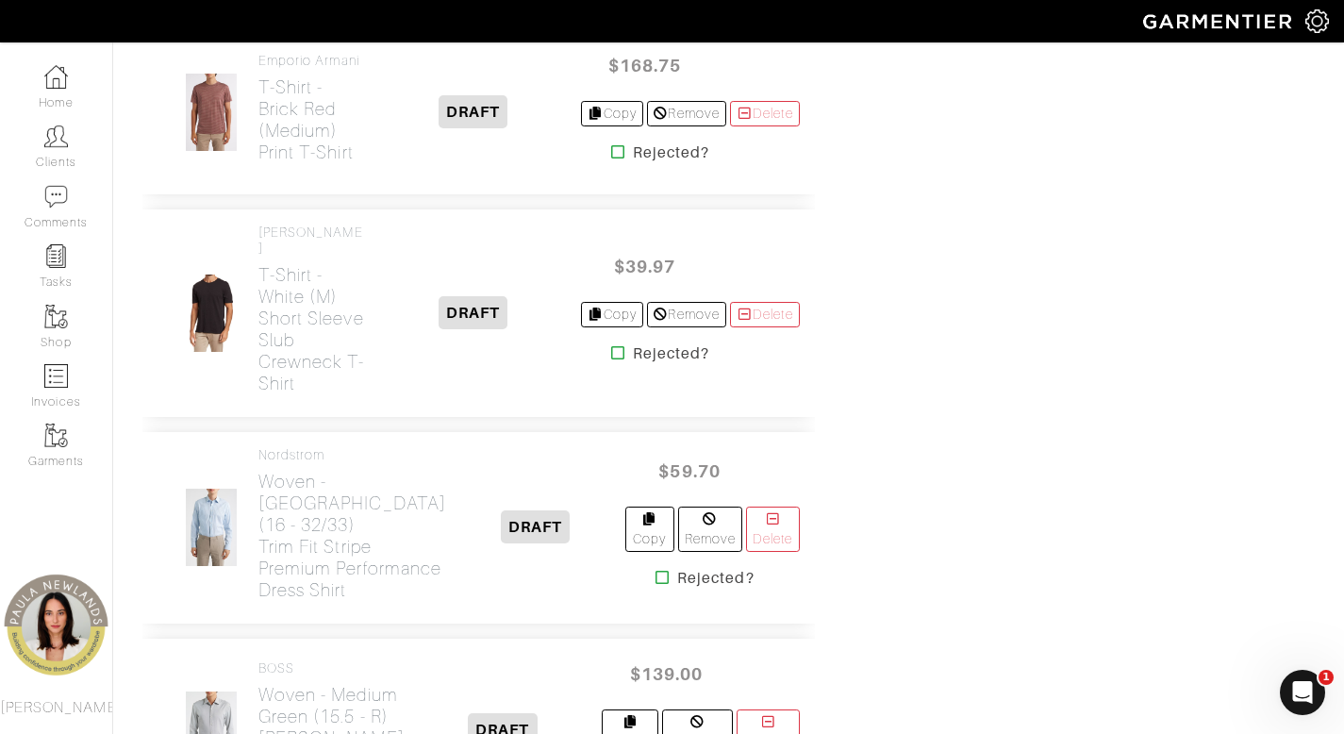
scroll to position [1596, 0]
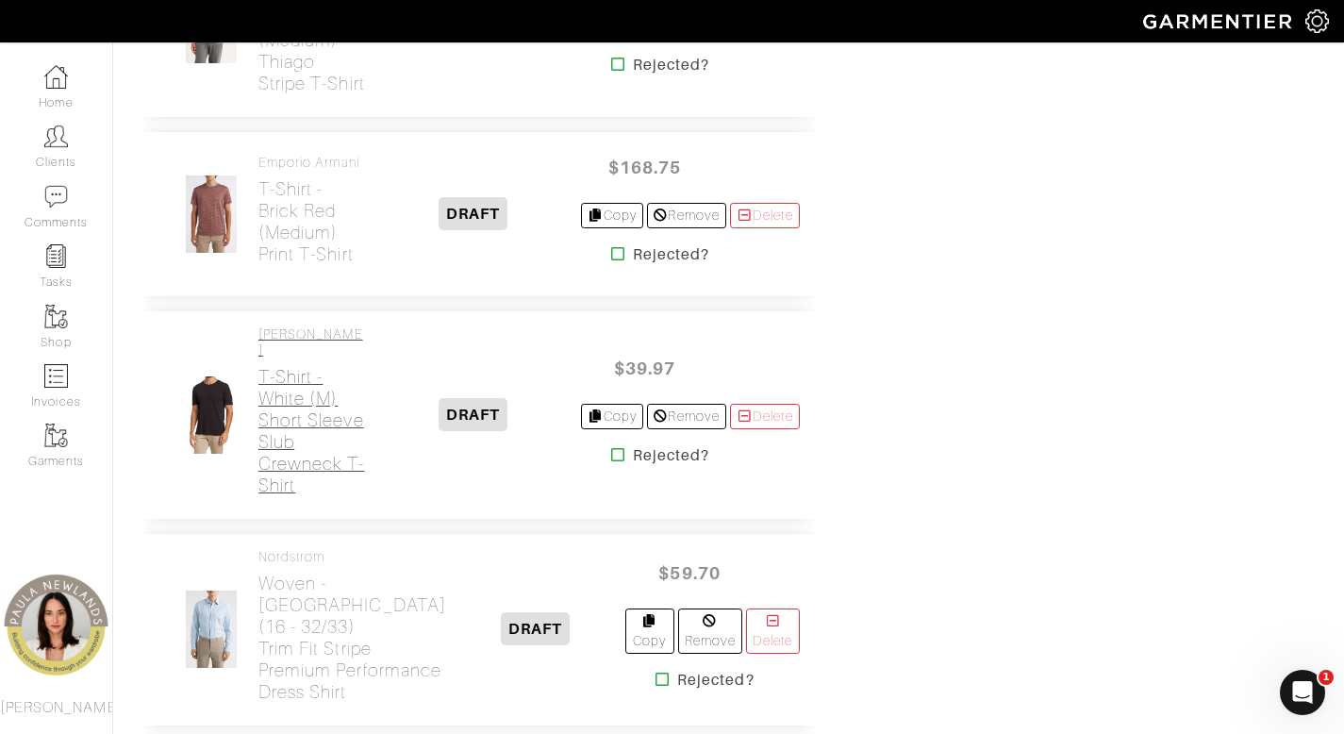
click at [284, 496] on h2 "T-Shirt - white (m) Short Sleeve Slub Crewneck T-Shirt" at bounding box center [312, 431] width 108 height 130
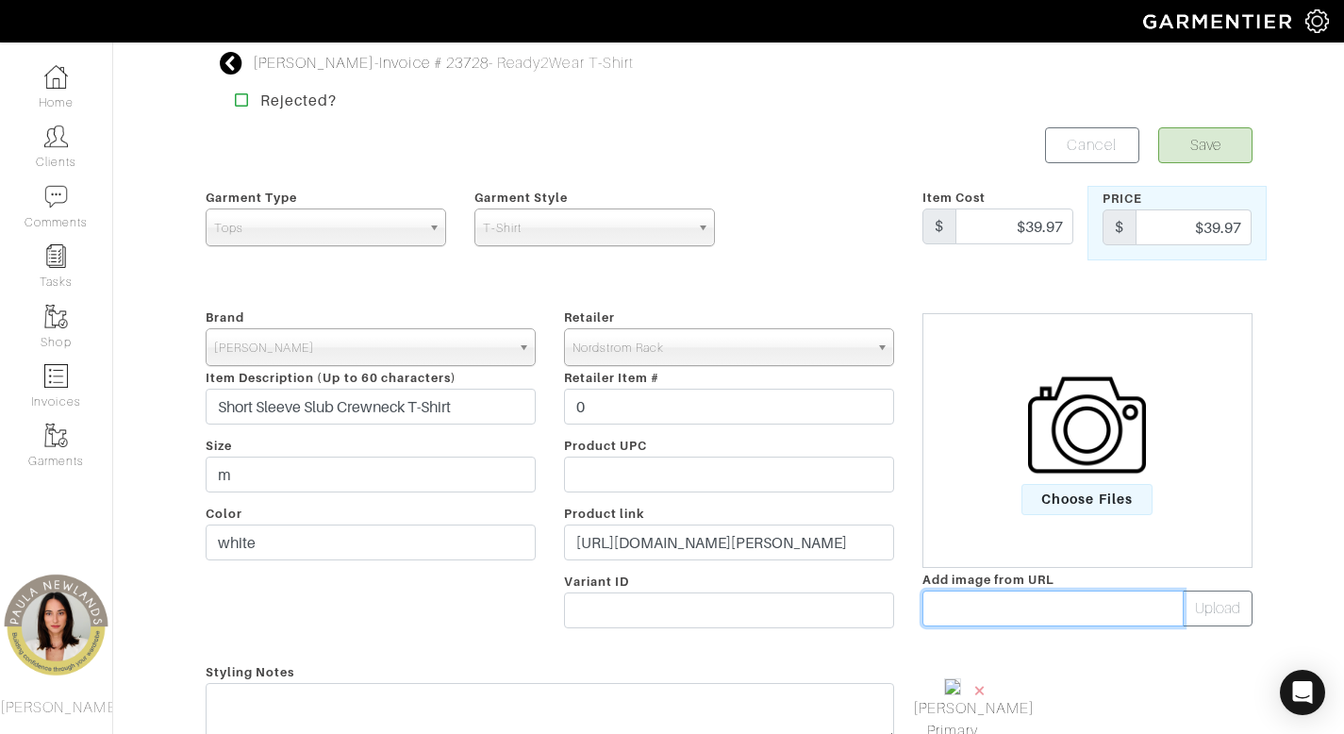
click at [1055, 609] on input "text" at bounding box center [1052, 608] width 261 height 36
paste input "https://n.nordstrommedia.com/it/580d2219-b83b-4b93-83bc-4b231139dbc6.jpeg?fit=f…"
type input "https://n.nordstrommedia.com/it/580d2219-b83b-4b93-83bc-4b231139dbc6.jpeg?fit=f…"
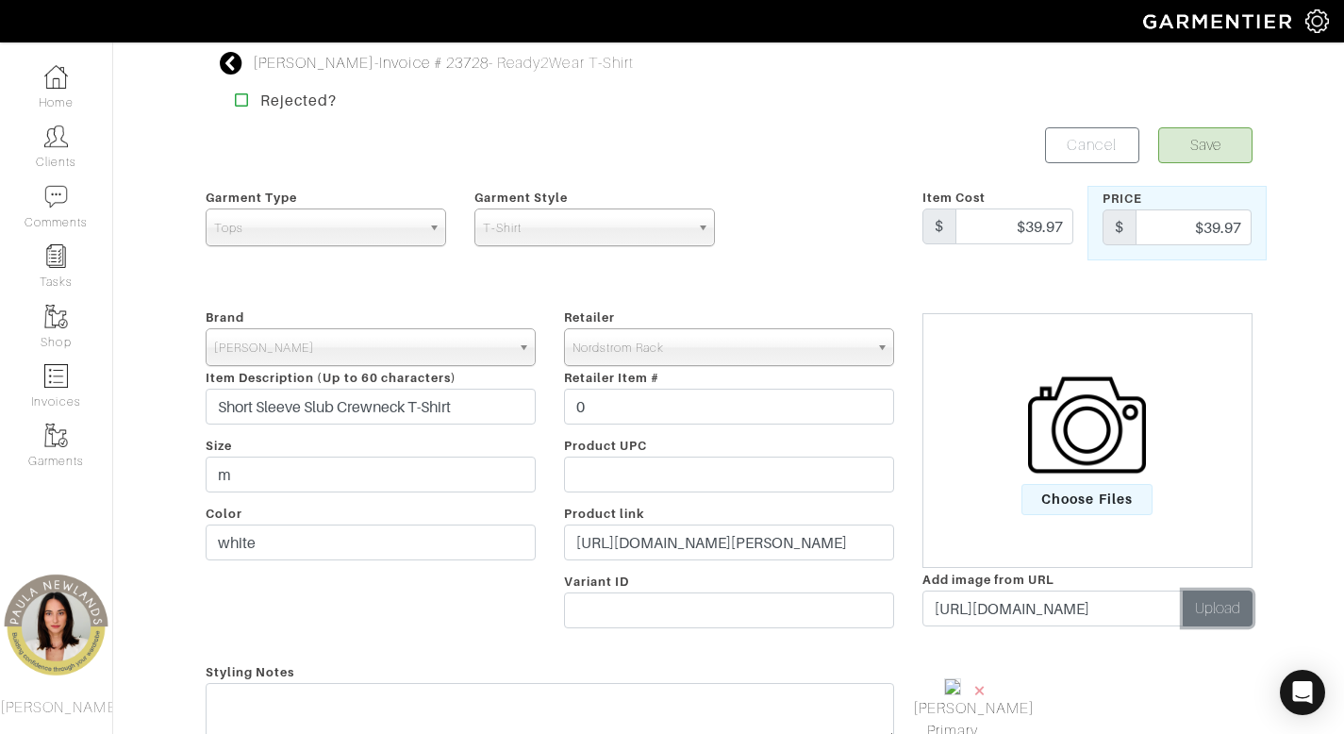
click at [1230, 605] on button "Upload" at bounding box center [1217, 608] width 70 height 36
click at [1067, 692] on span "×" at bounding box center [1069, 689] width 15 height 25
click at [1205, 143] on button "Save" at bounding box center [1205, 145] width 94 height 36
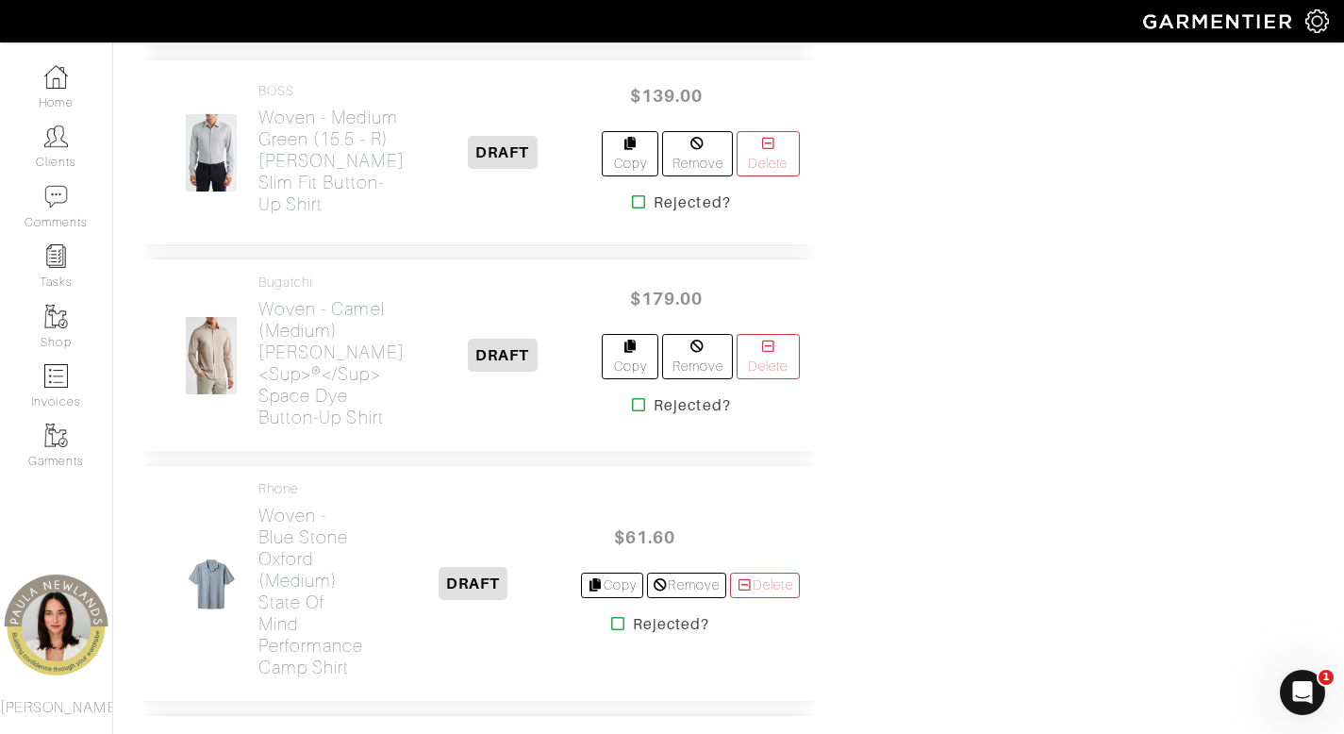
scroll to position [2679, 0]
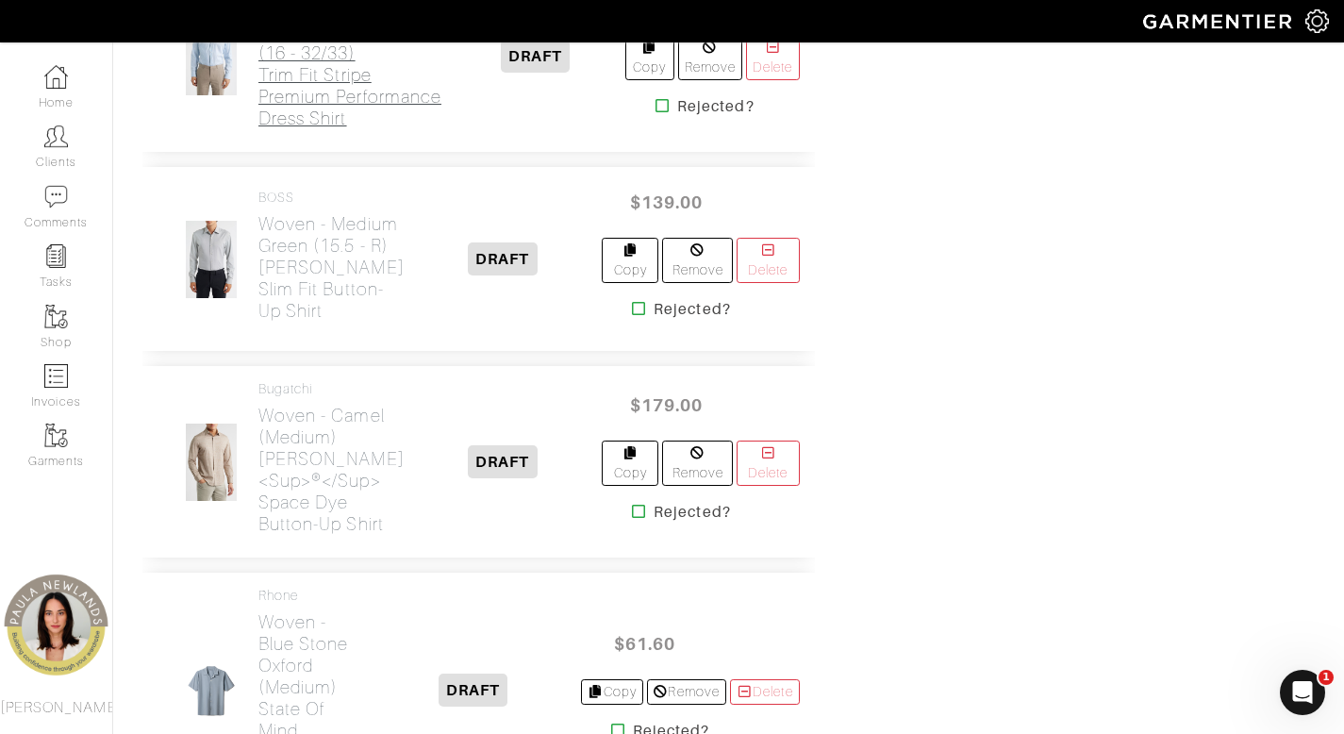
click at [317, 129] on h2 "Woven - Blue Harbor Stripe (16 - 32/33) Trim Fit Stripe Premium Performance Dre…" at bounding box center [352, 64] width 188 height 130
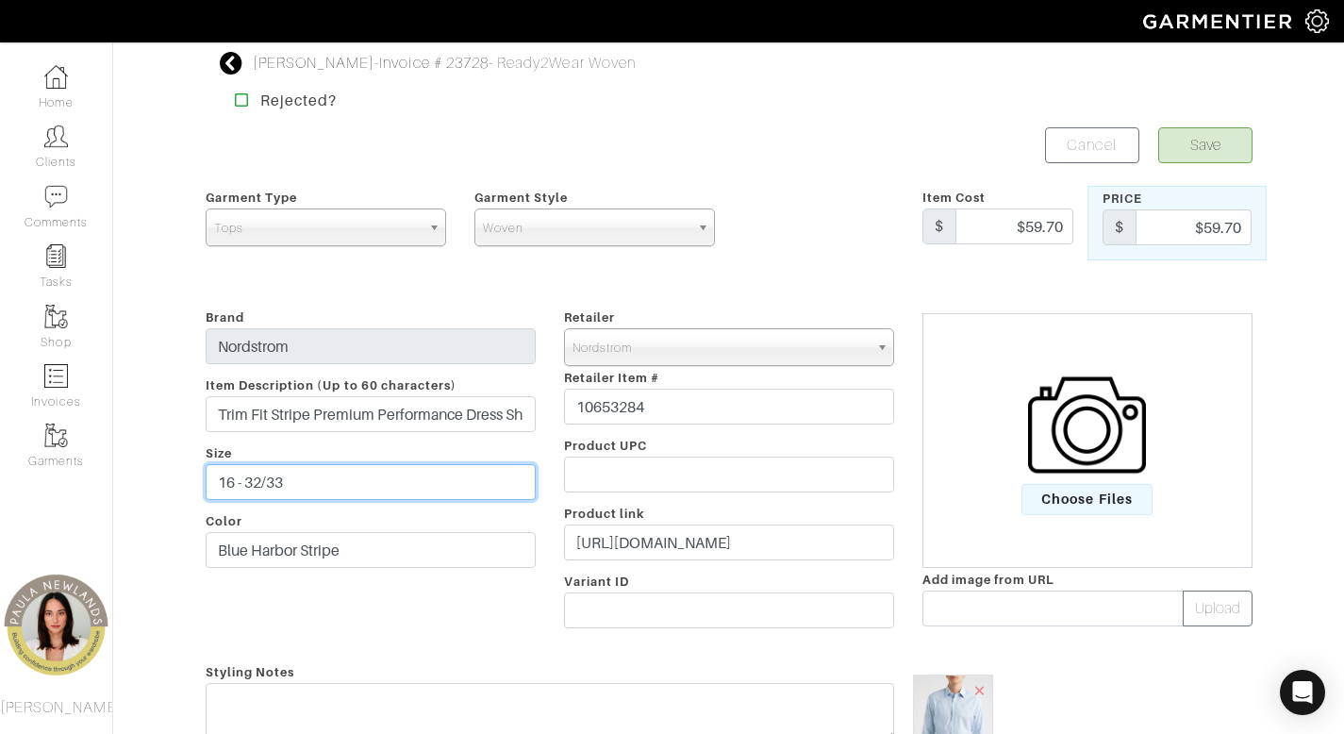
click at [227, 479] on input "16 - 32/33" at bounding box center [371, 482] width 330 height 36
type input "15.5 - 32/33"
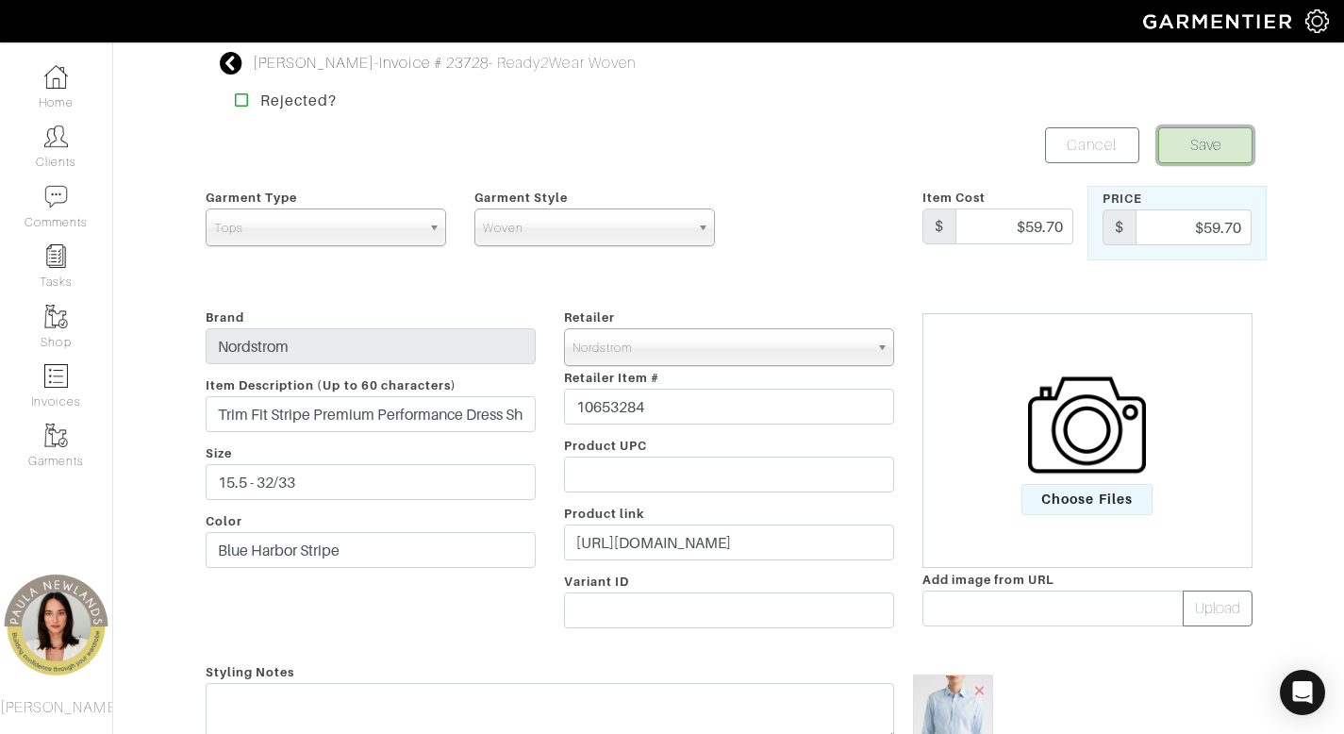
click at [1182, 149] on button "Save" at bounding box center [1205, 145] width 94 height 36
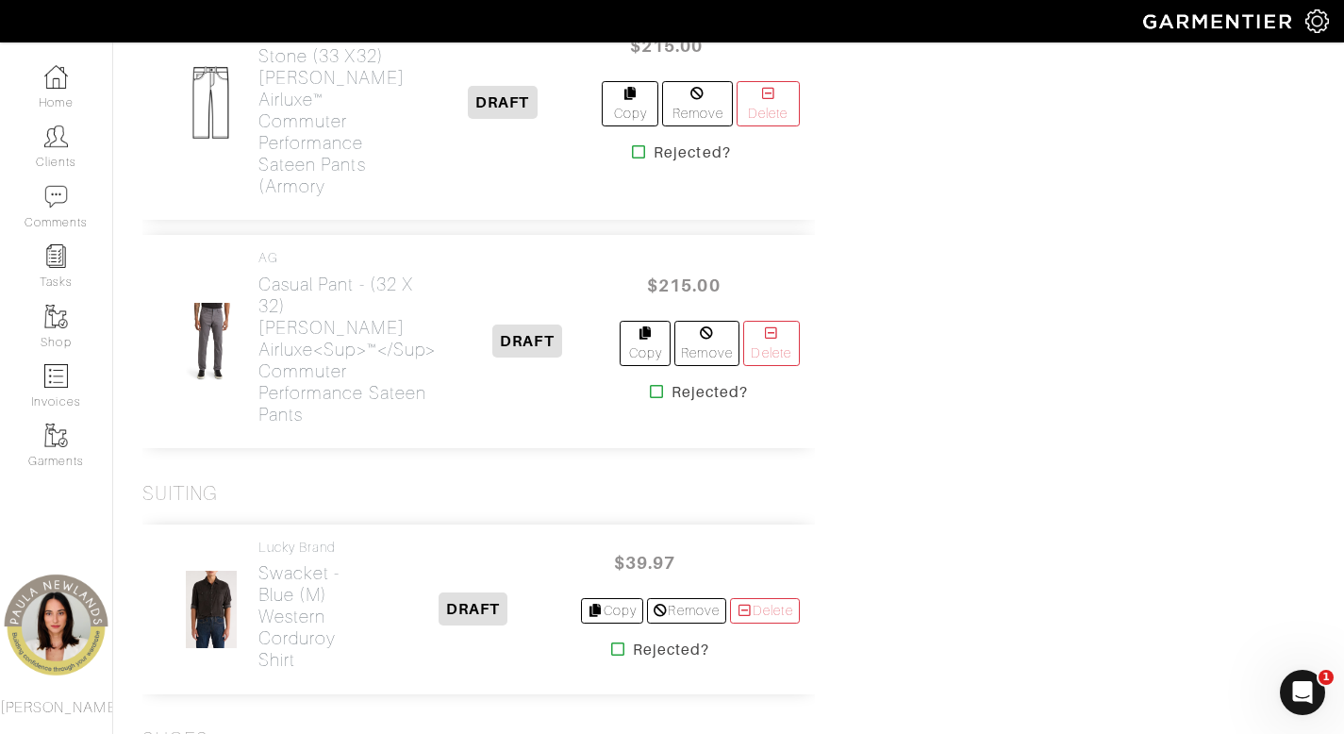
scroll to position [3992, 0]
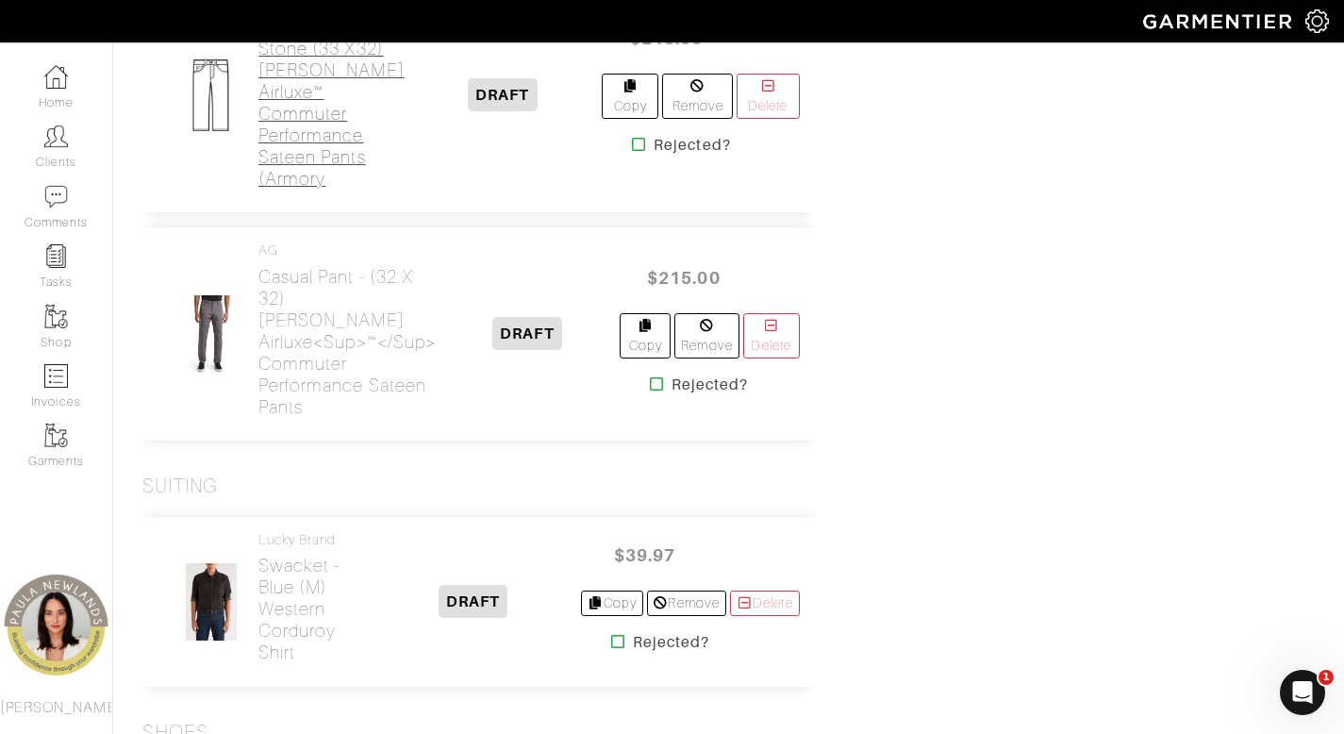
click at [300, 190] on h2 "Casual Pant - stone (33 x32) [PERSON_NAME] Airluxe™ Commuter Performance Sateen…" at bounding box center [331, 103] width 146 height 174
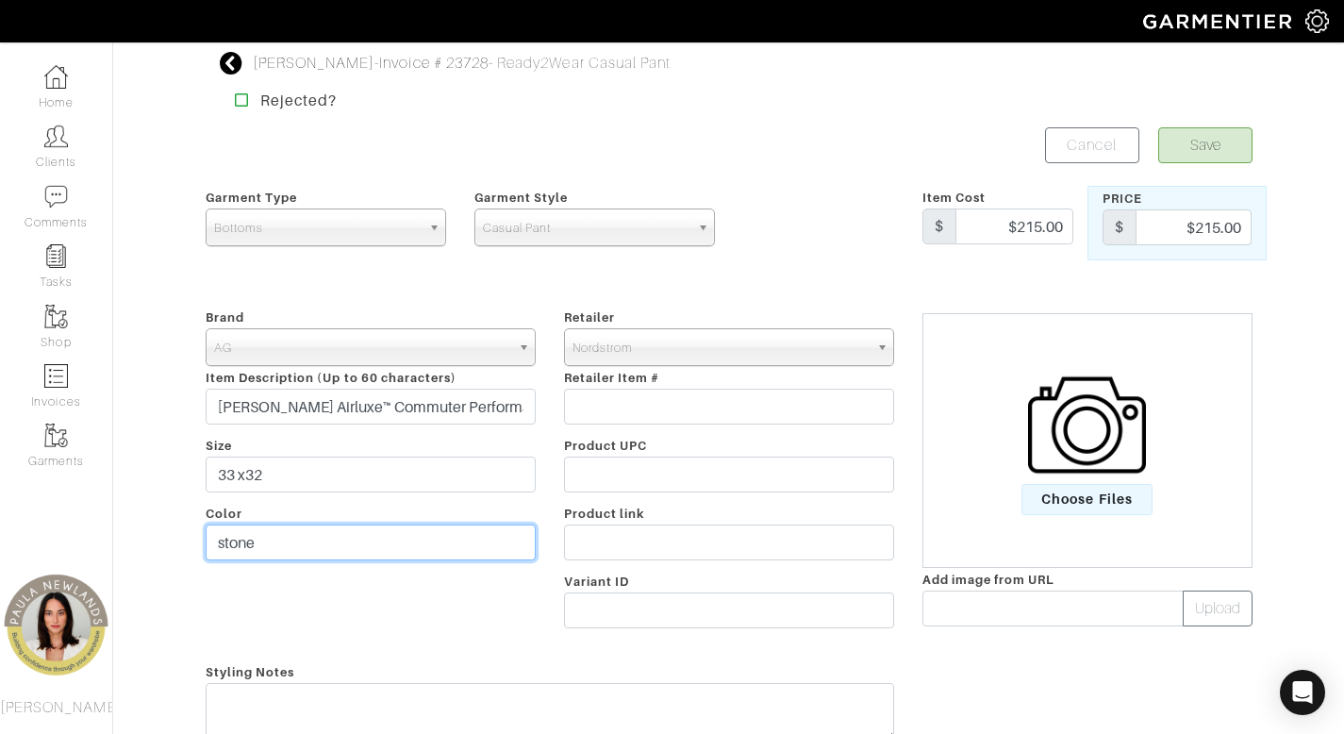
click at [329, 549] on input "stone" at bounding box center [371, 542] width 330 height 36
type input "barng sea"
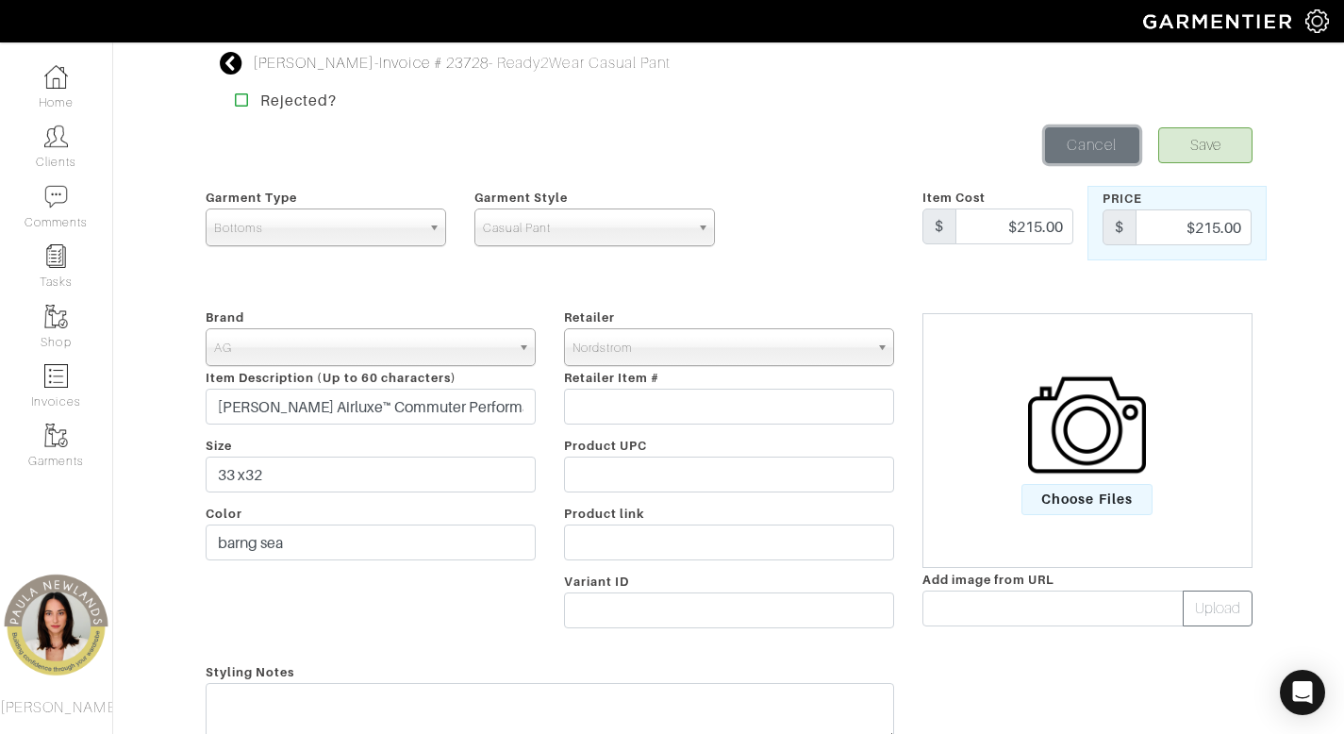
click at [1090, 144] on link "Cancel" at bounding box center [1092, 145] width 94 height 36
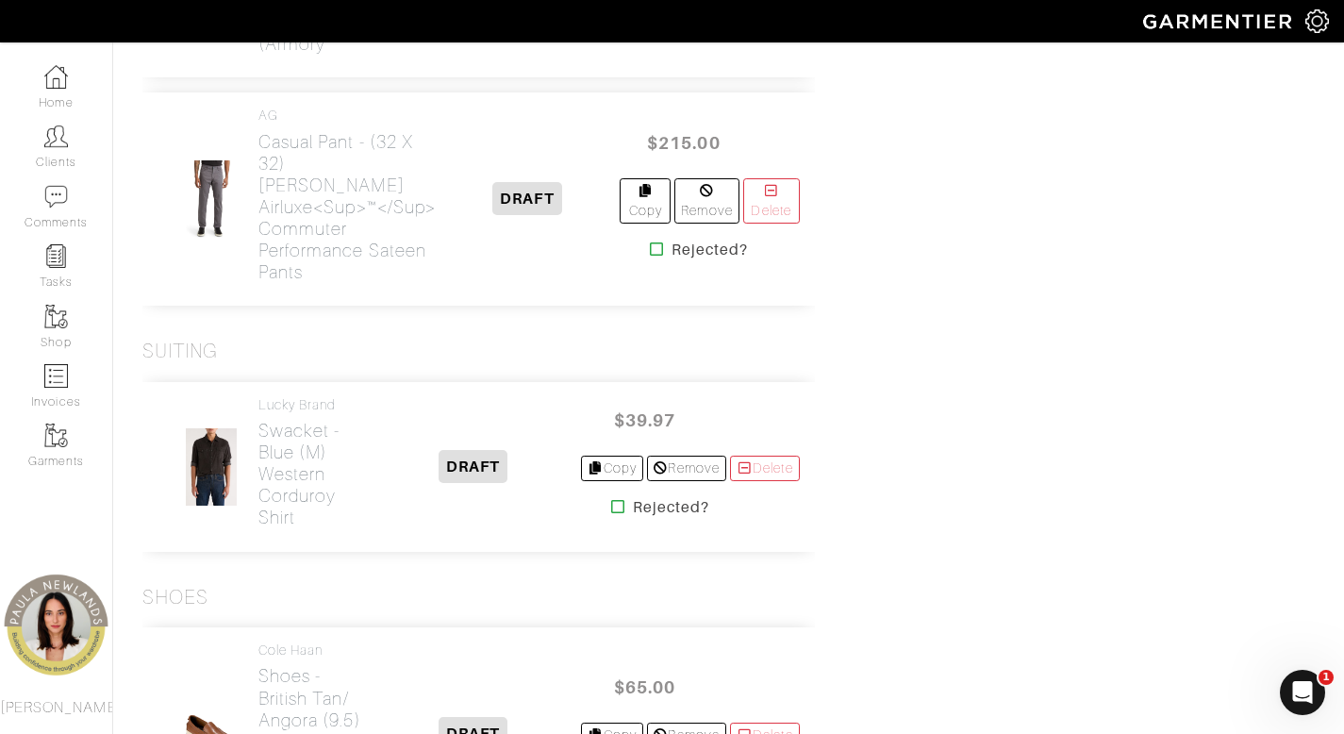
scroll to position [4125, 0]
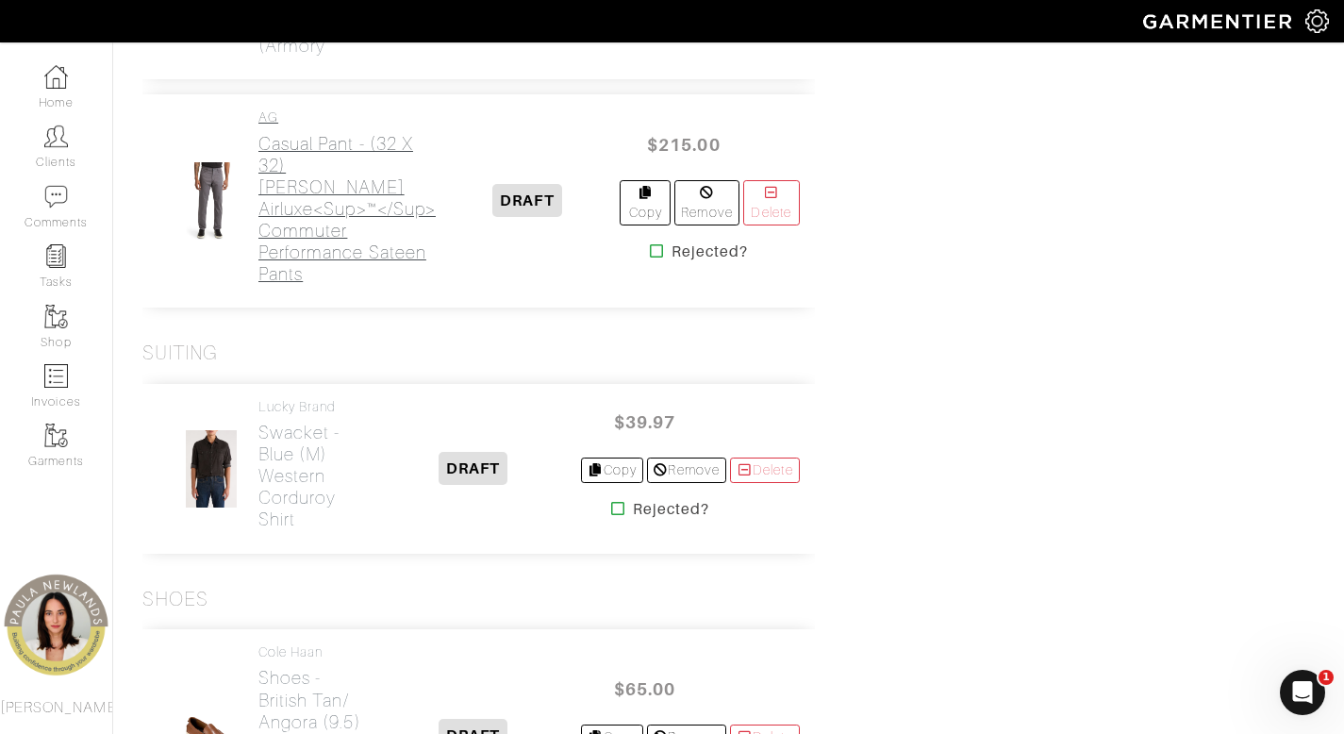
click at [332, 285] on h2 "Casual Pant - (32 x 32) Tellis Airluxe<sup>™</sup> Commuter Performance Sateen …" at bounding box center [346, 209] width 177 height 152
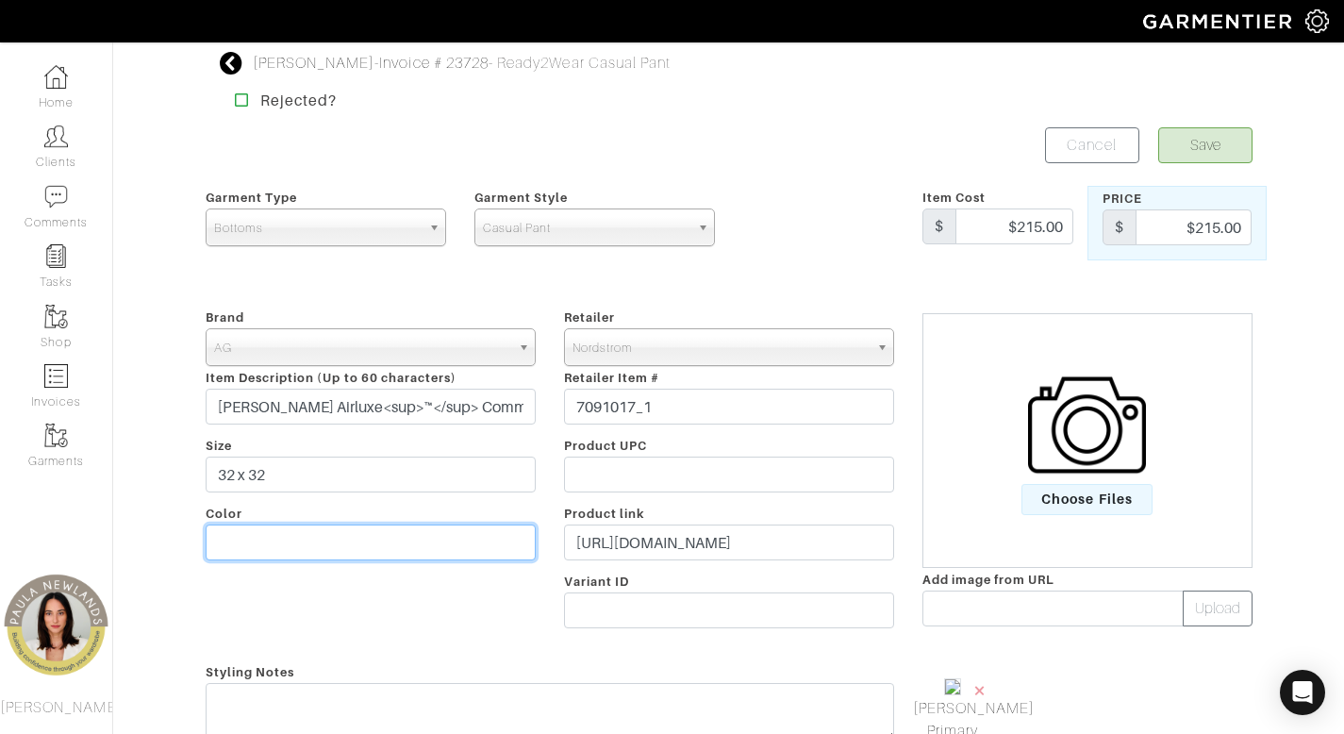
click at [470, 552] on input "text" at bounding box center [371, 542] width 330 height 36
click at [250, 544] on input "barung sea" at bounding box center [371, 542] width 330 height 36
click at [228, 540] on input "baring sea" at bounding box center [371, 542] width 330 height 36
type input "bering sea"
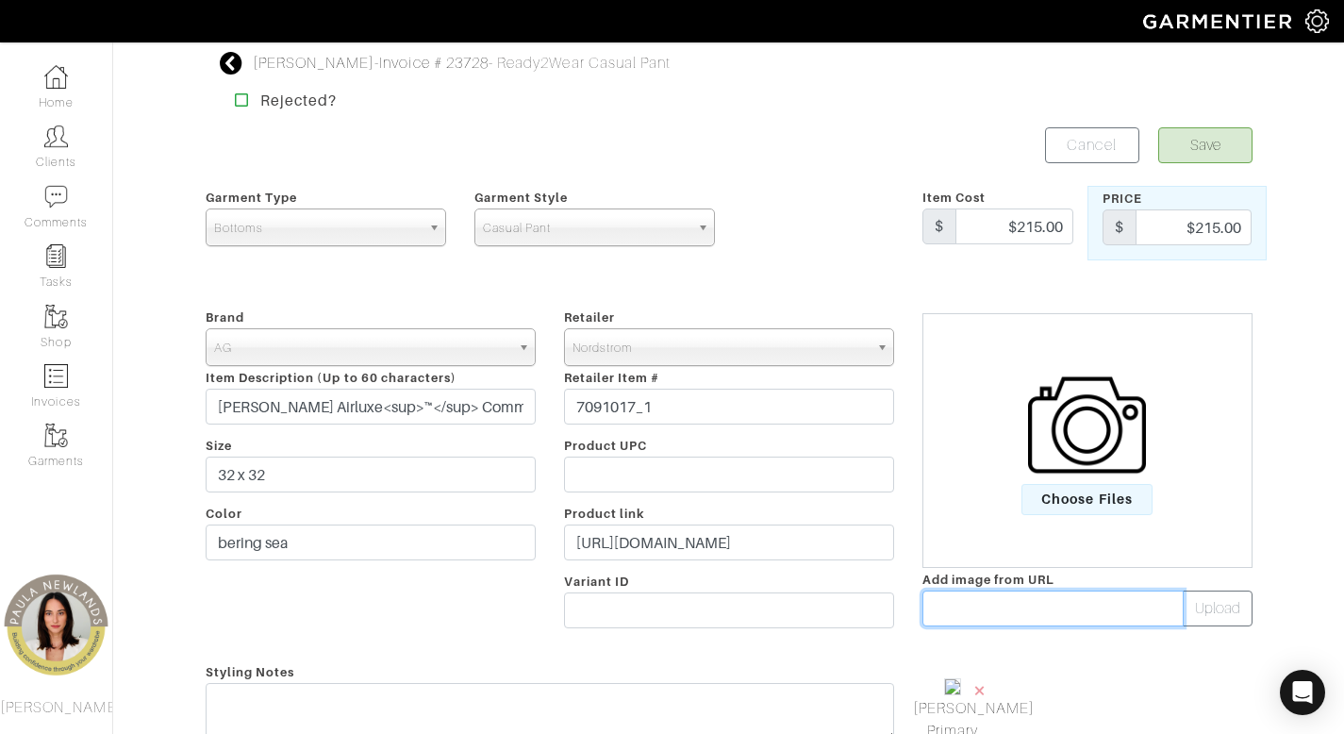
click at [992, 600] on input "text" at bounding box center [1052, 608] width 261 height 36
paste input "https://n.nordstrommedia.com/it/14febc8d-6d2e-429e-a72e-8498da55d4f0.jpeg?fit=f…"
type input "https://n.nordstrommedia.com/it/14febc8d-6d2e-429e-a72e-8498da55d4f0.jpeg?fit=f…"
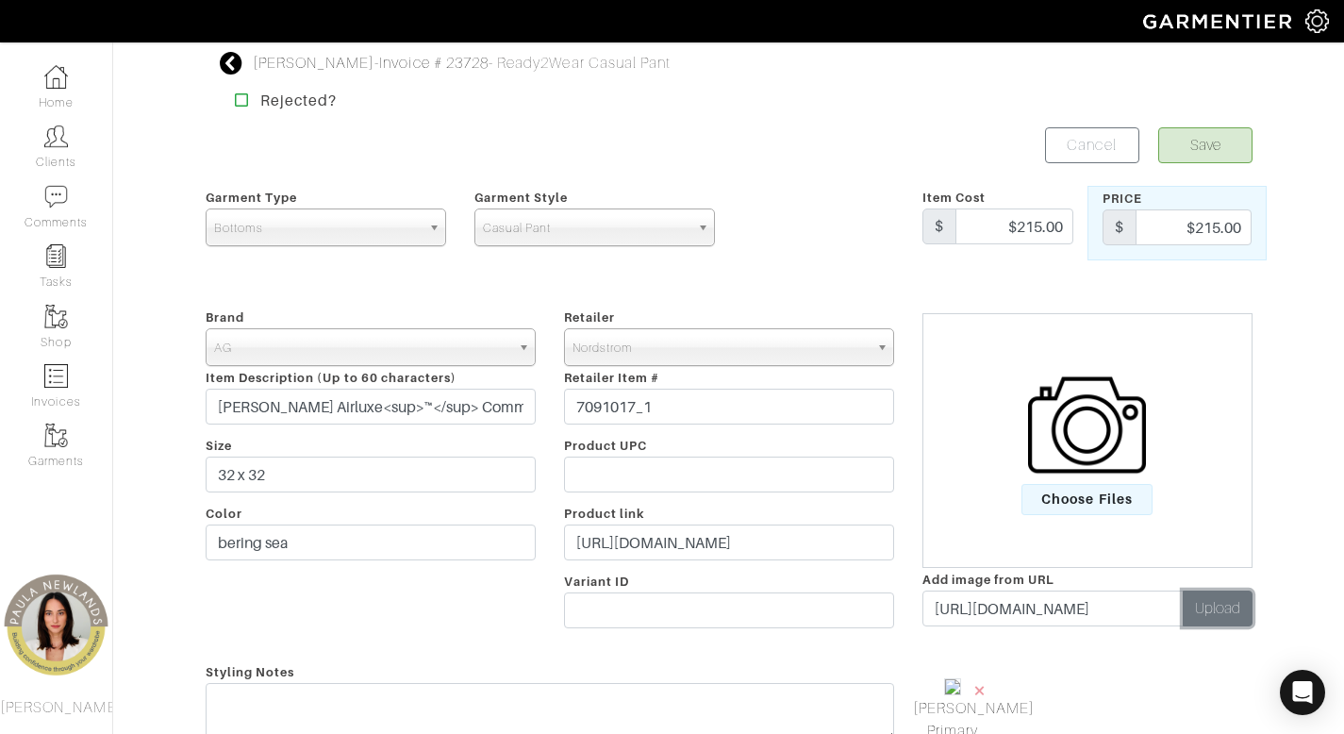
click at [1216, 600] on button "Upload" at bounding box center [1217, 608] width 70 height 36
click at [1070, 686] on span "×" at bounding box center [1069, 689] width 15 height 25
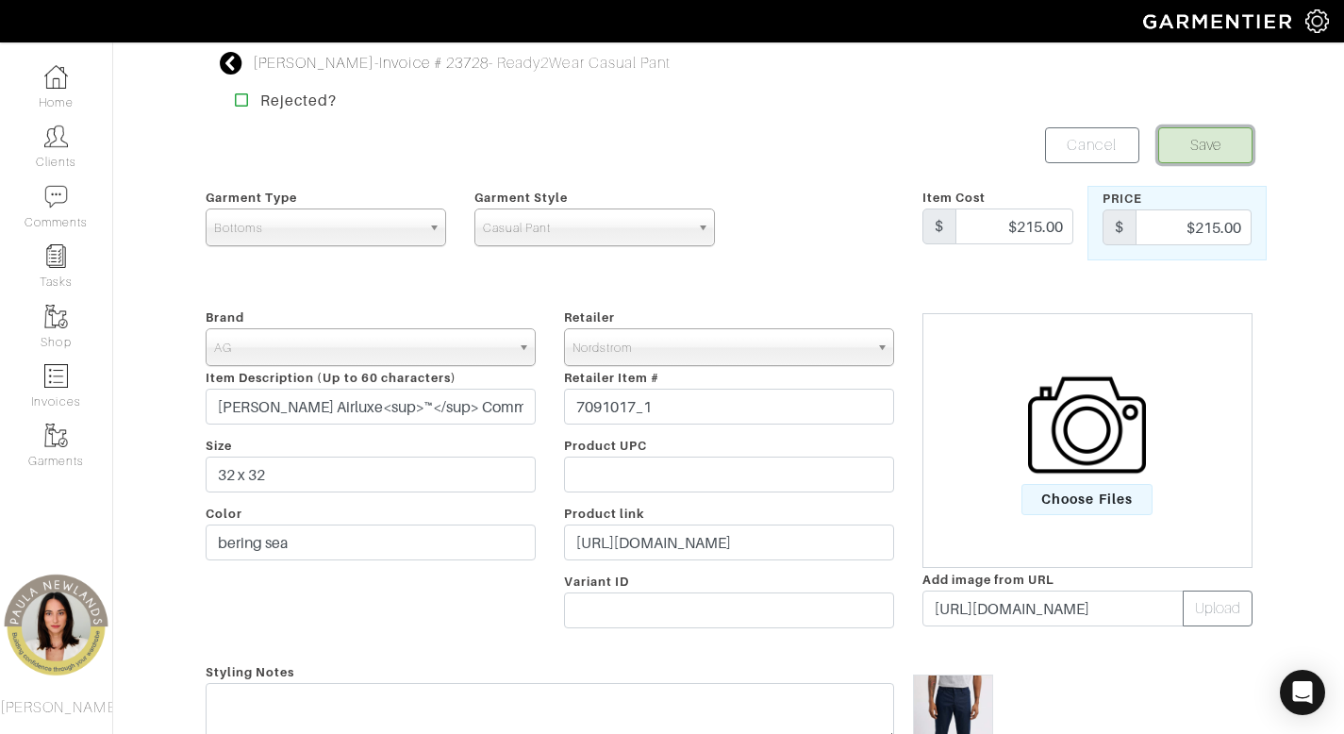
click at [1194, 157] on button "Save" at bounding box center [1205, 145] width 94 height 36
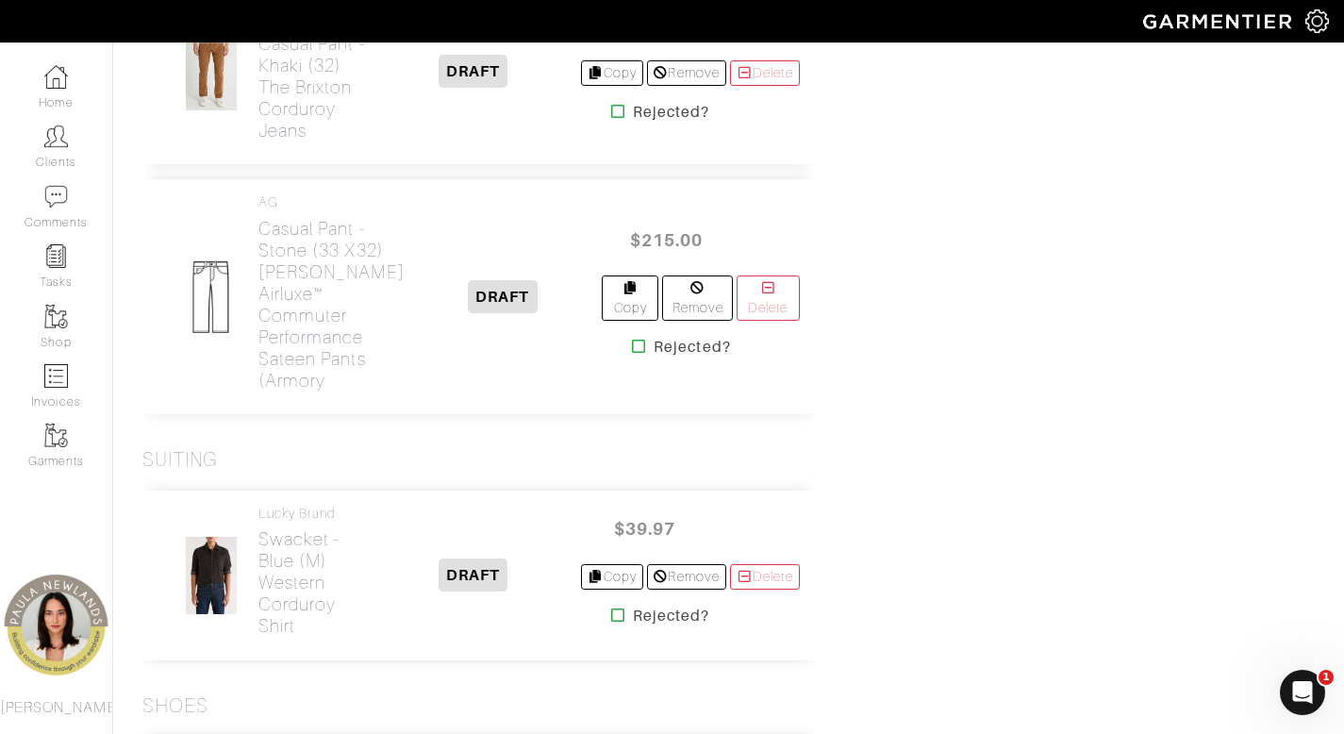
scroll to position [4020, 0]
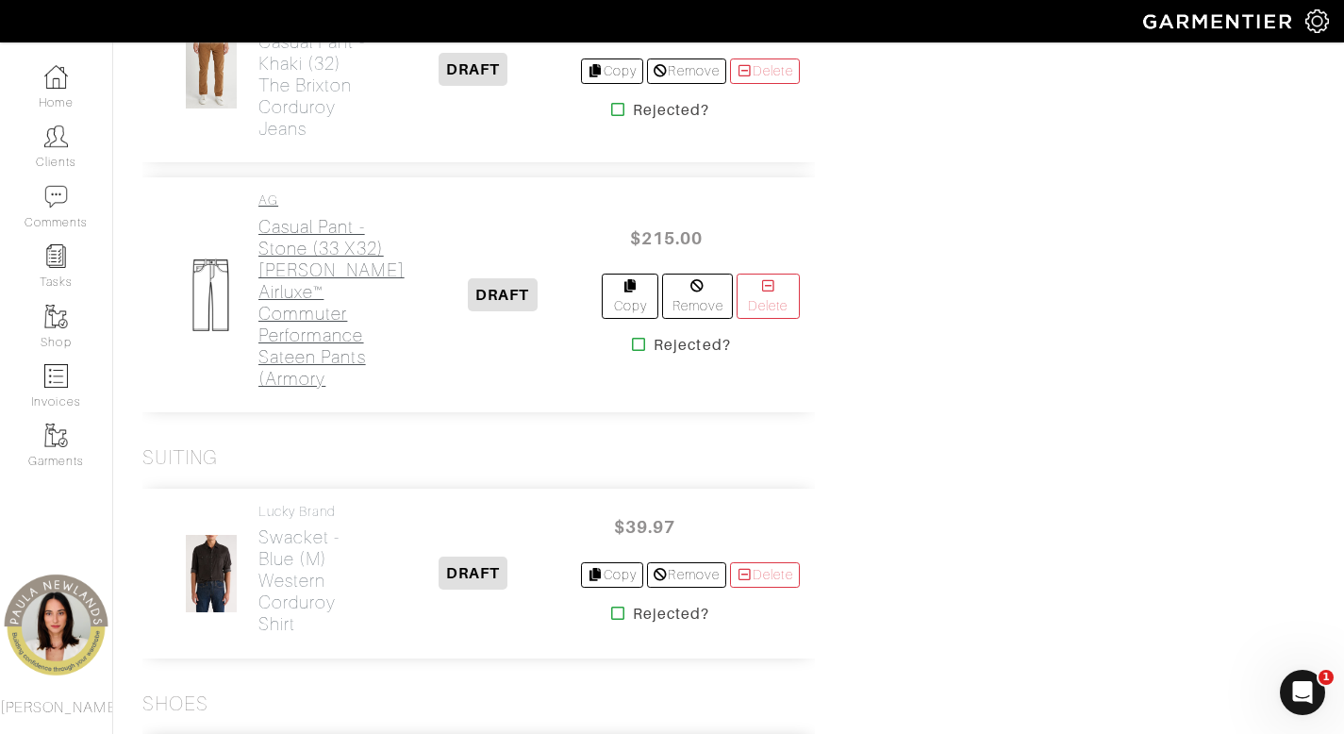
click at [309, 389] on h2 "Casual Pant - stone (33 x32) [PERSON_NAME] Airluxe™ Commuter Performance Sateen…" at bounding box center [331, 303] width 146 height 174
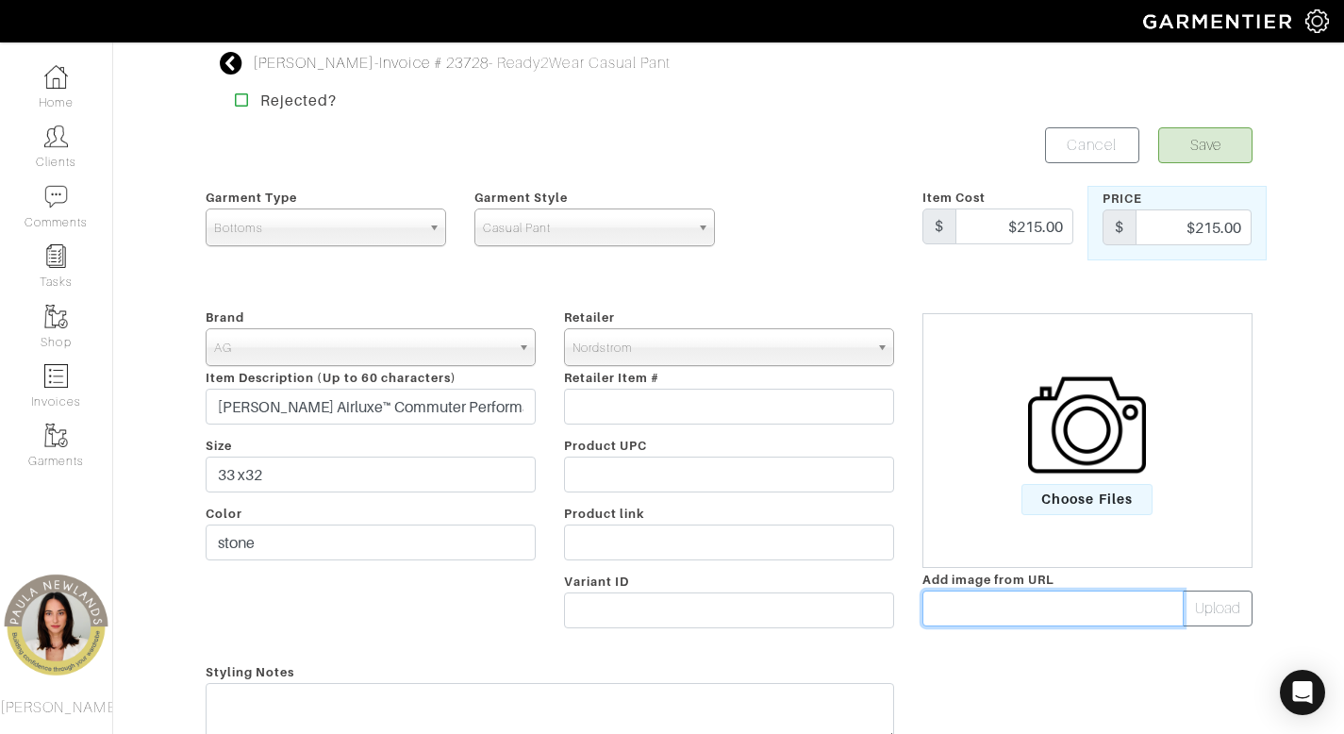
click at [988, 608] on input "text" at bounding box center [1052, 608] width 261 height 36
paste input "https://n.nordstrommedia.com/it/59f482ae-320d-4338-8fac-d693c7eeedbf.jpeg?trim=…"
type input "https://n.nordstrommedia.com/it/59f482ae-320d-4338-8fac-d693c7eeedbf.jpeg?trim=…"
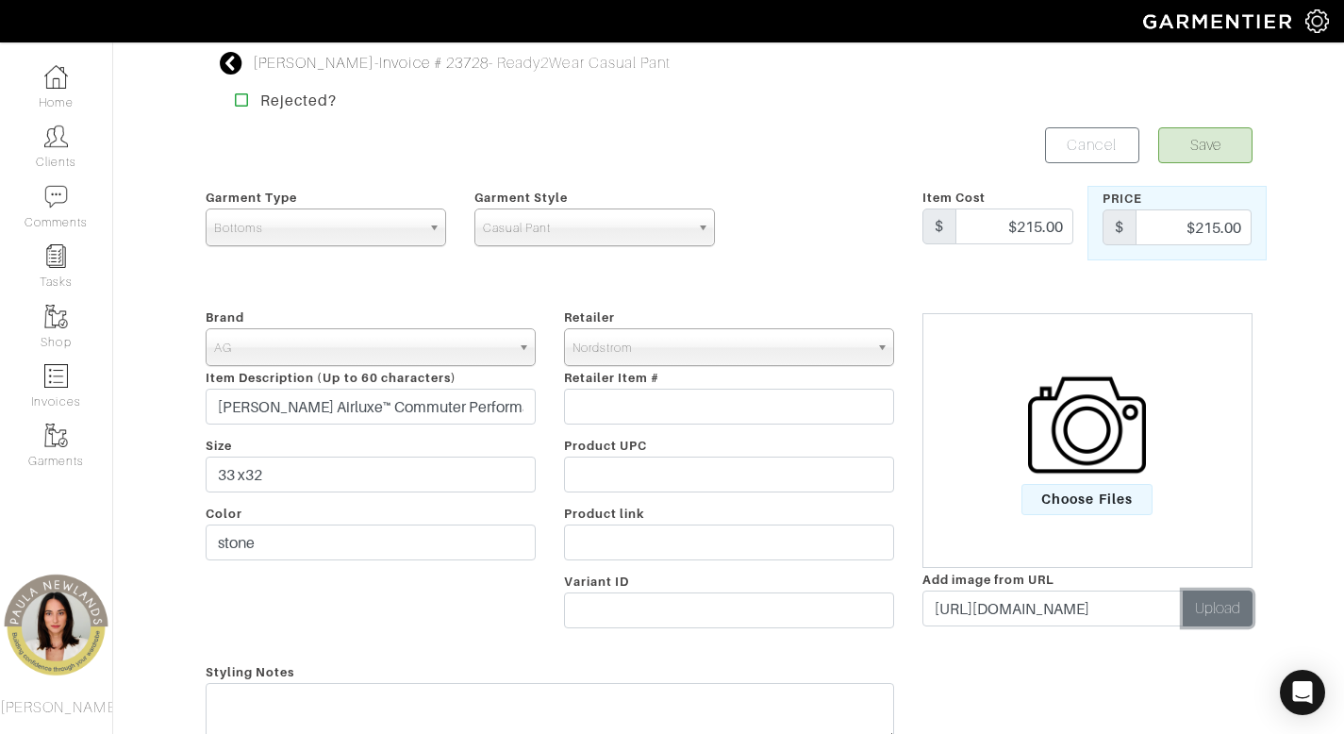
click at [1224, 612] on button "Upload" at bounding box center [1217, 608] width 70 height 36
click at [1192, 146] on button "Save" at bounding box center [1205, 145] width 94 height 36
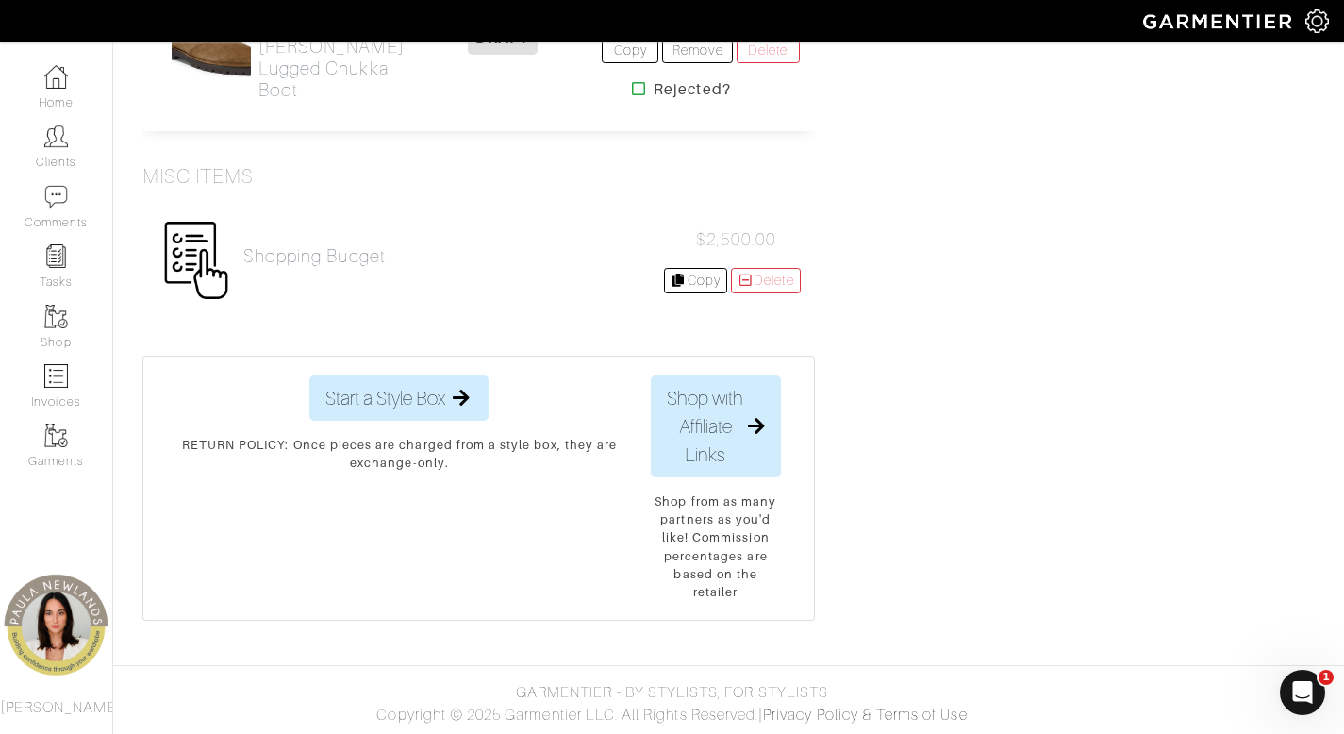
scroll to position [5678, 0]
click at [778, 293] on link "Delete" at bounding box center [766, 280] width 70 height 25
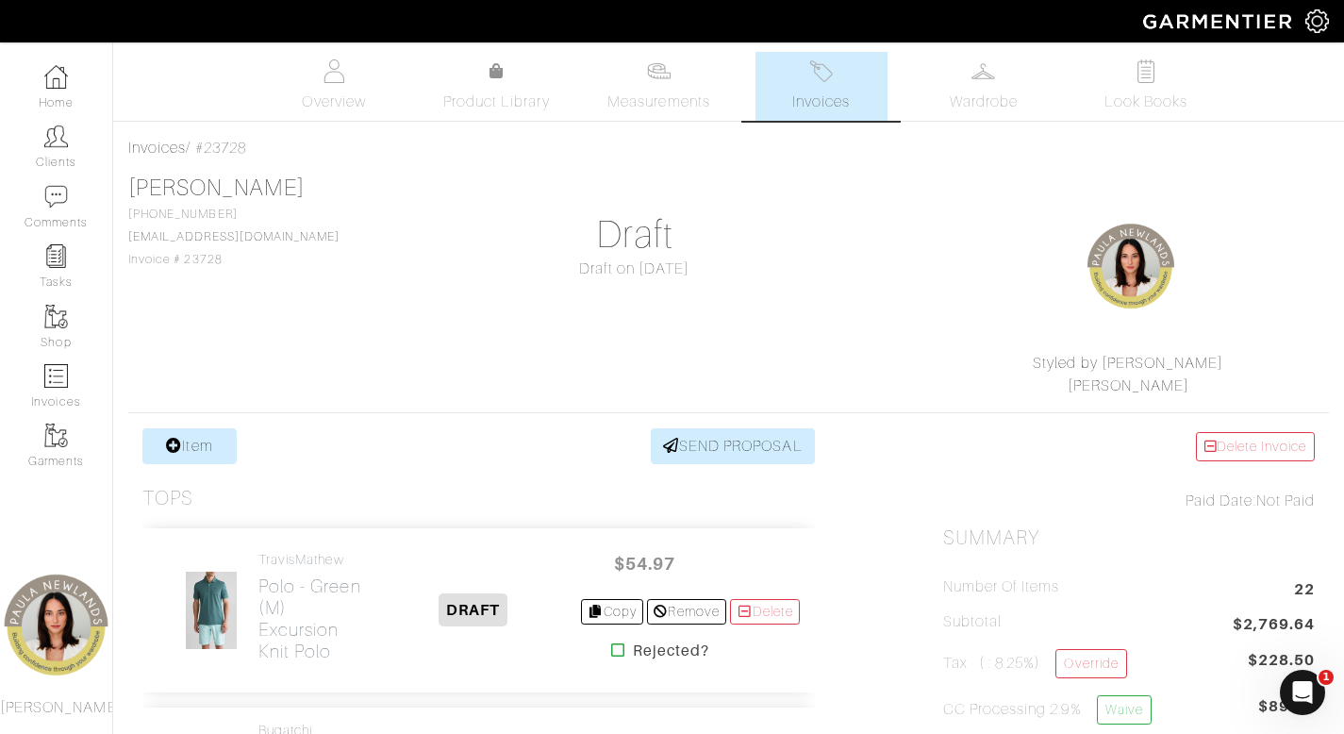
click at [834, 86] on link "Invoices" at bounding box center [821, 86] width 132 height 69
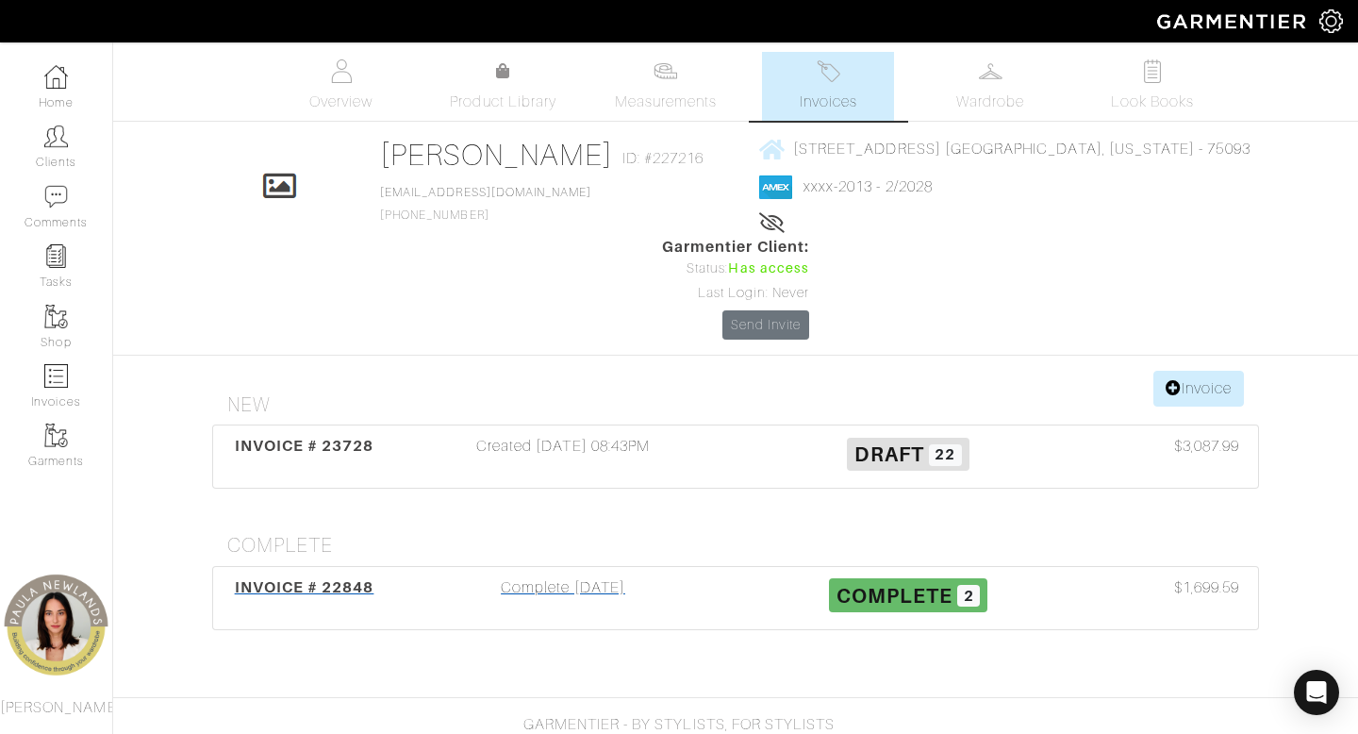
click at [602, 576] on div "Complete [DATE]" at bounding box center [562, 597] width 345 height 43
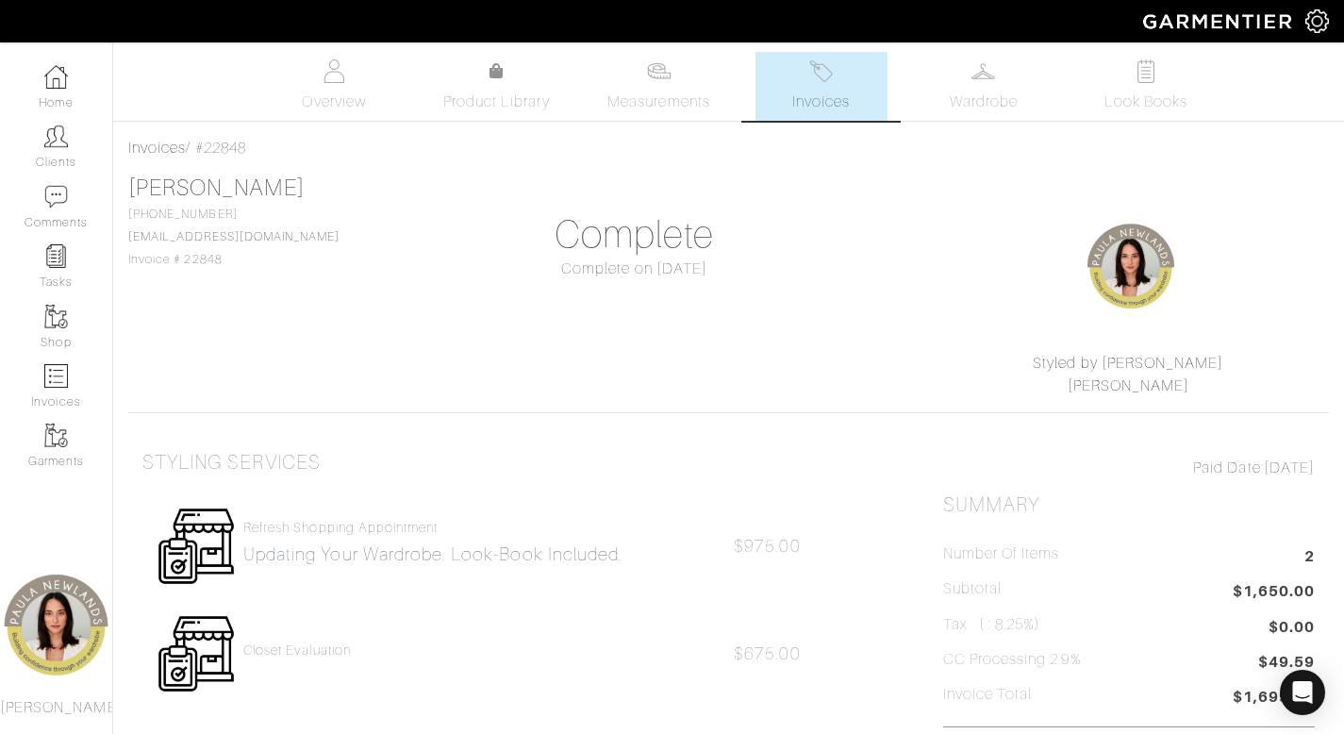
click at [831, 70] on img at bounding box center [821, 71] width 24 height 24
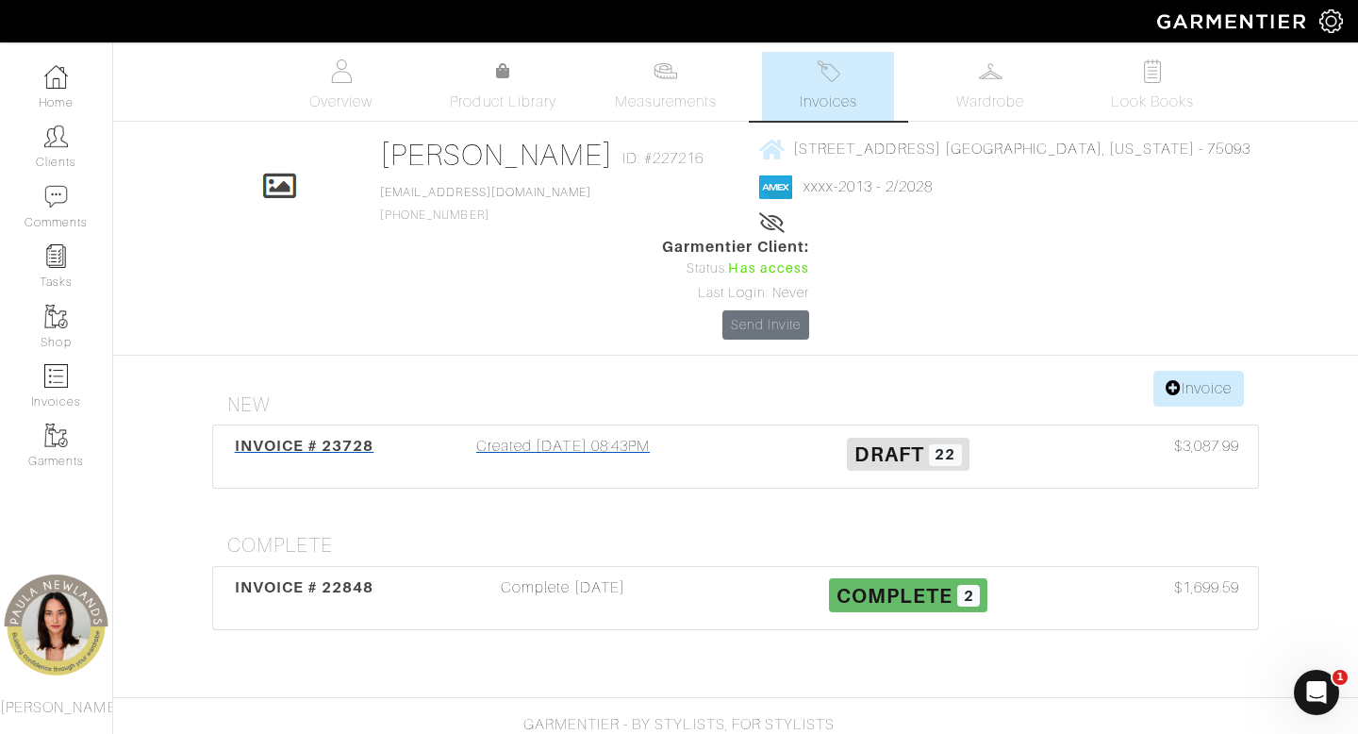
click at [603, 435] on div "Created [DATE] 08:43PM" at bounding box center [562, 456] width 345 height 43
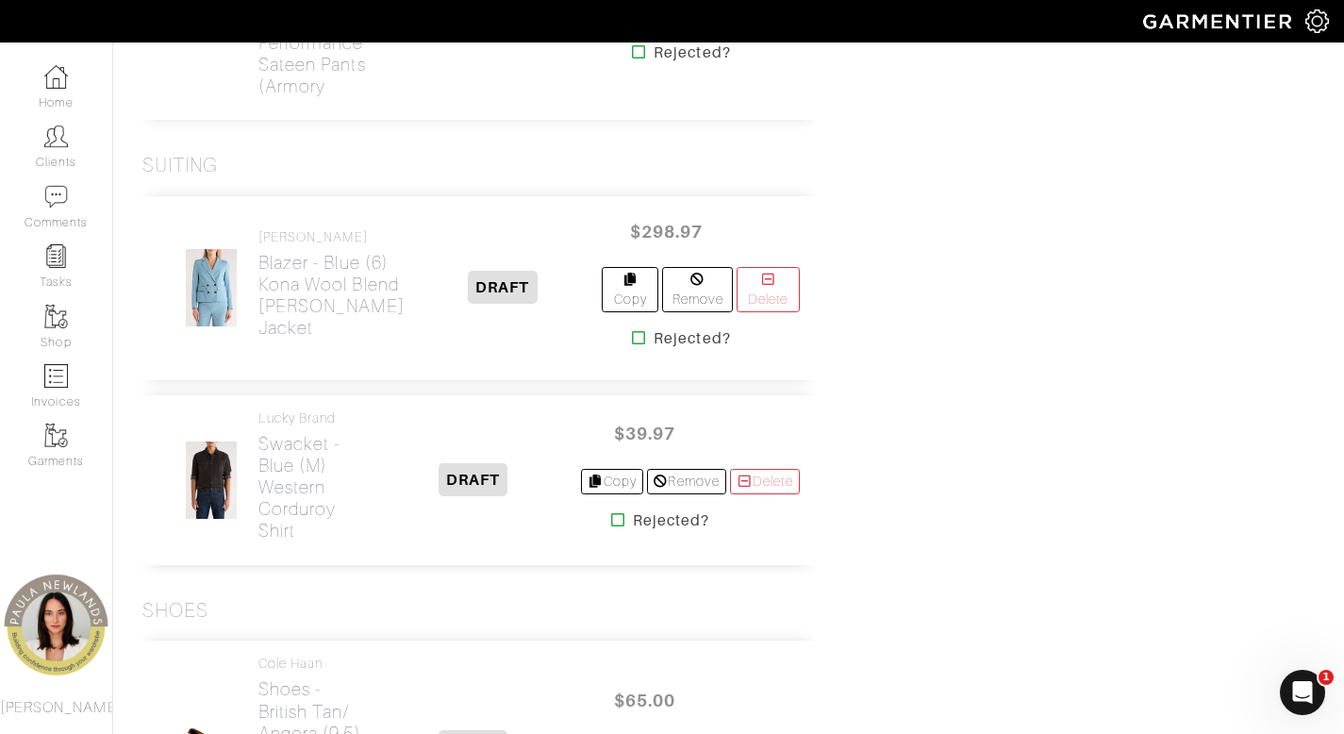
scroll to position [4692, 0]
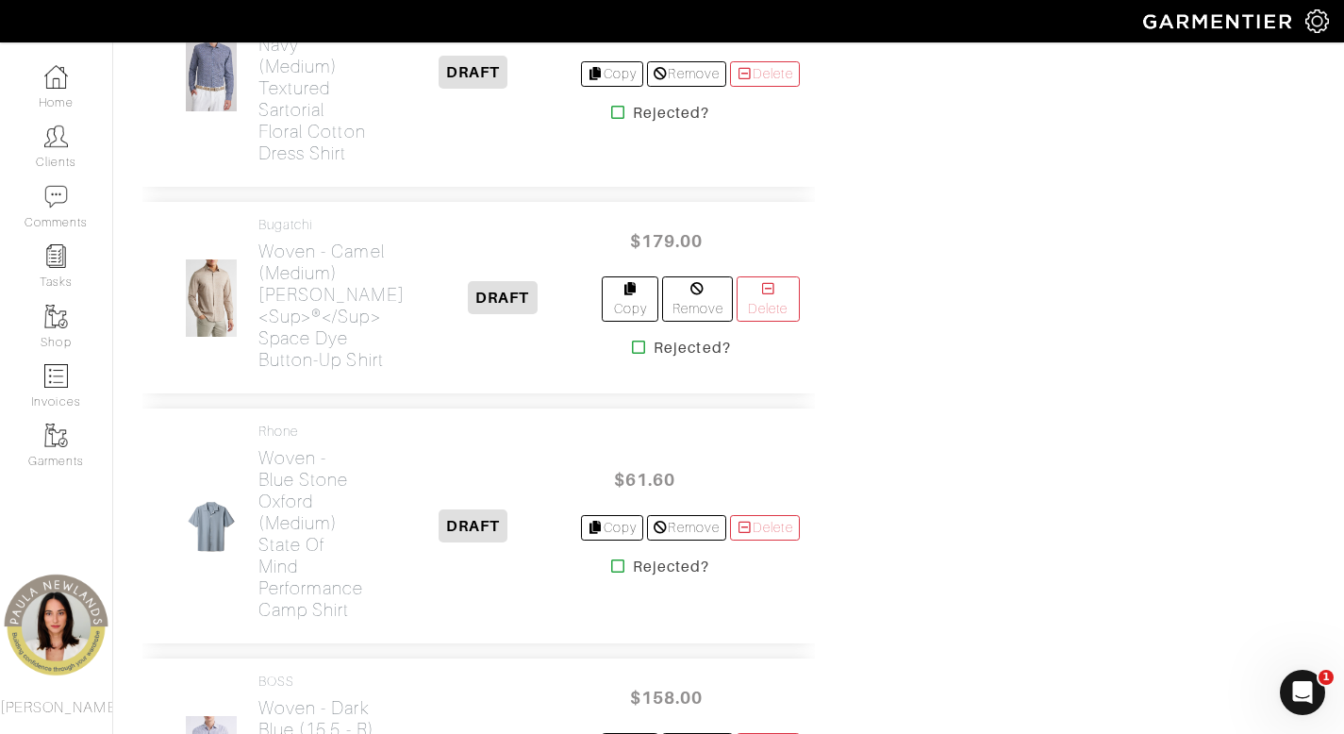
scroll to position [3276, 0]
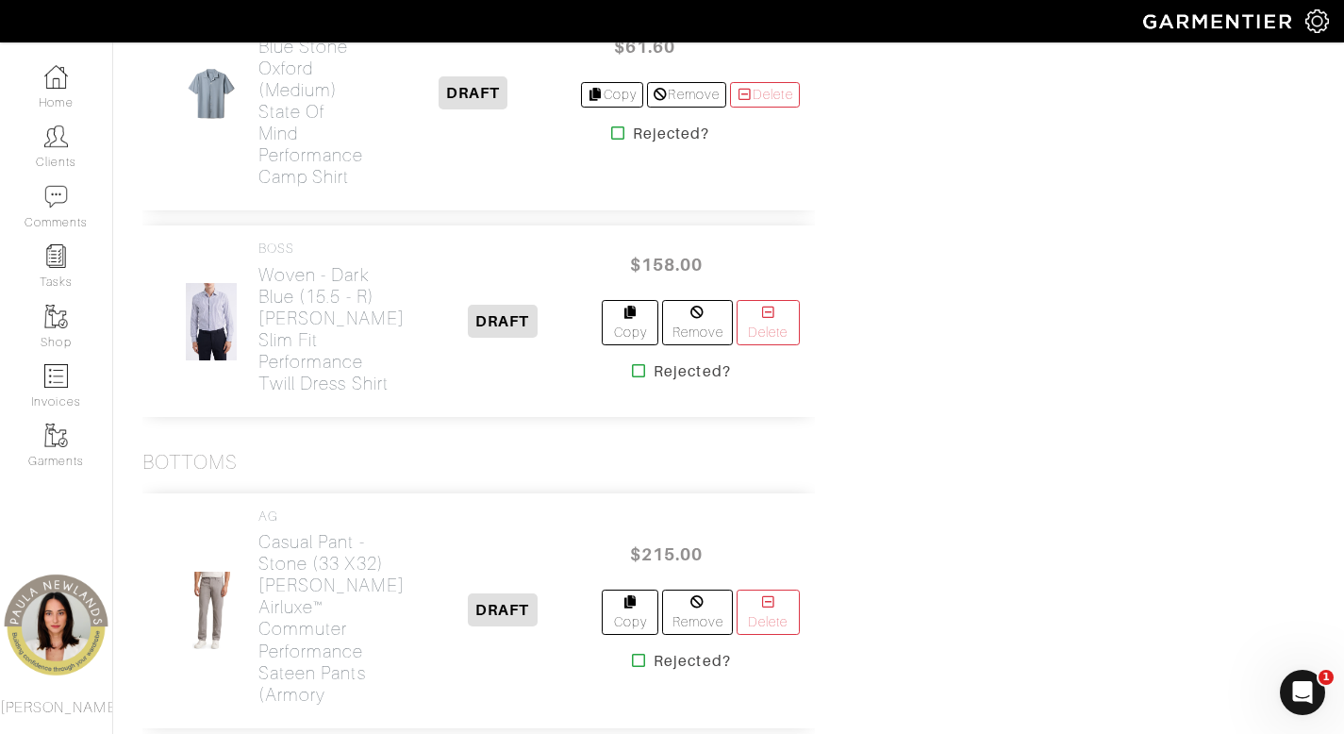
click at [612, 141] on icon at bounding box center [618, 132] width 14 height 15
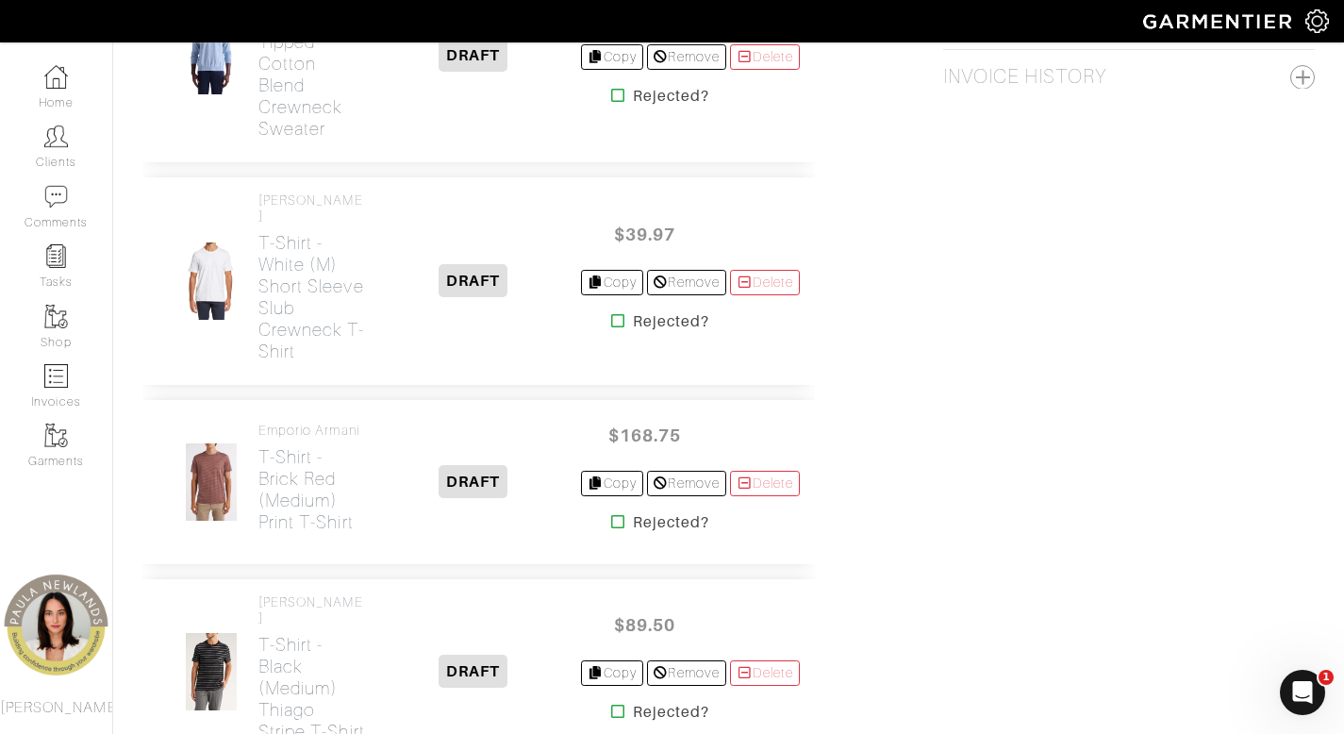
scroll to position [1522, 0]
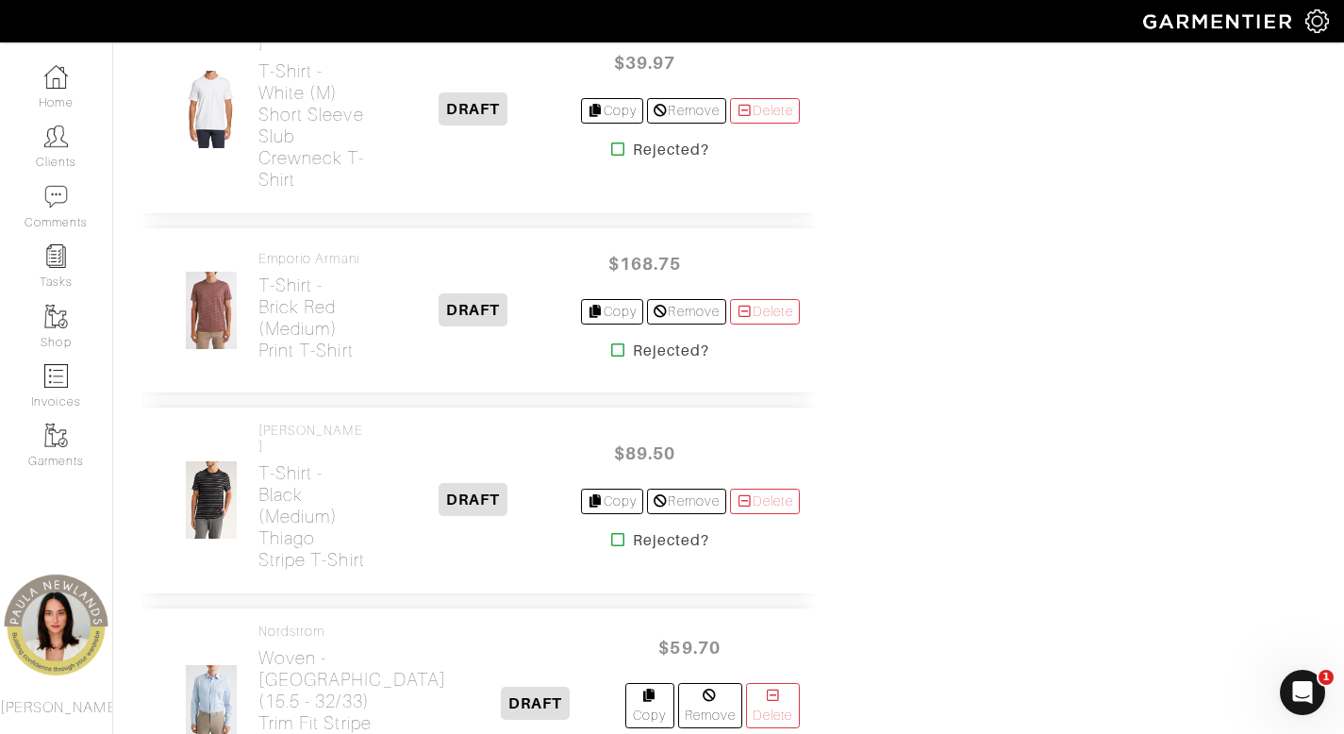
click at [611, 357] on icon at bounding box center [618, 349] width 14 height 15
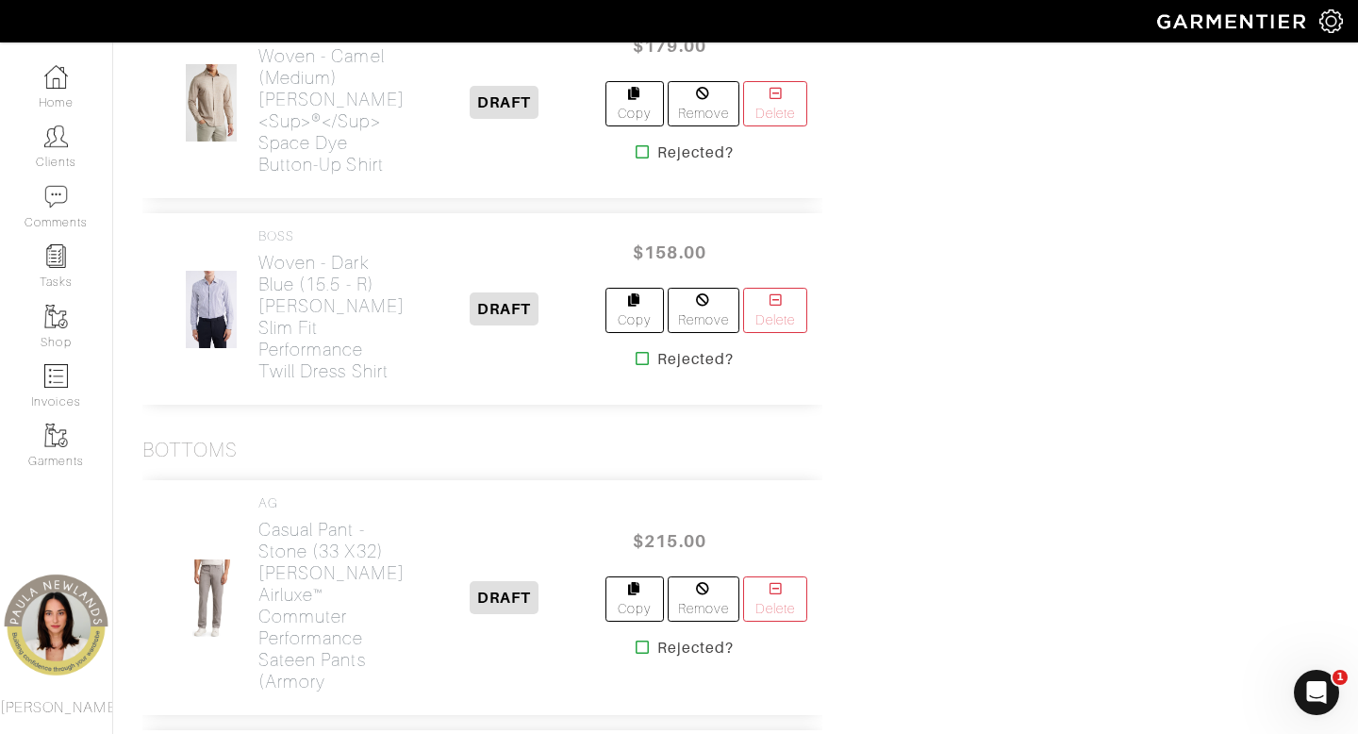
scroll to position [2771, 0]
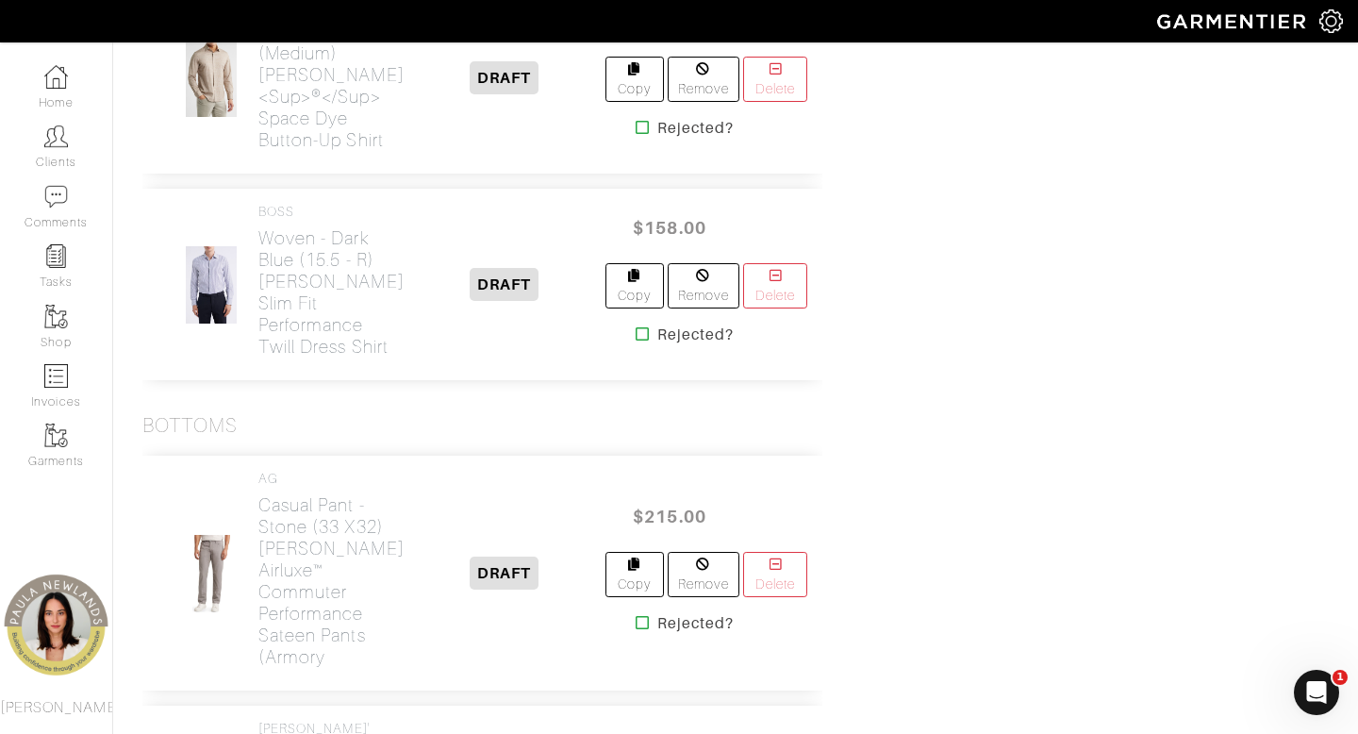
click at [650, 135] on icon at bounding box center [643, 127] width 14 height 15
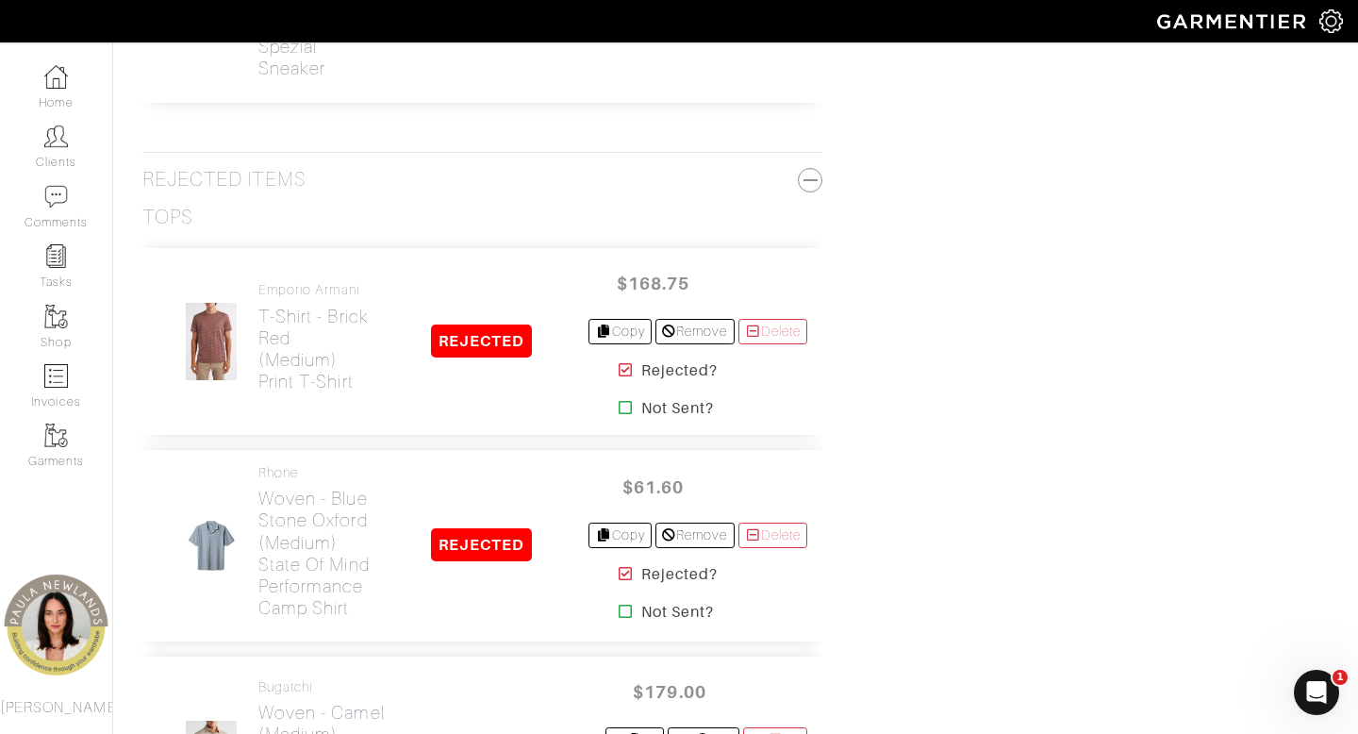
scroll to position [4412, 0]
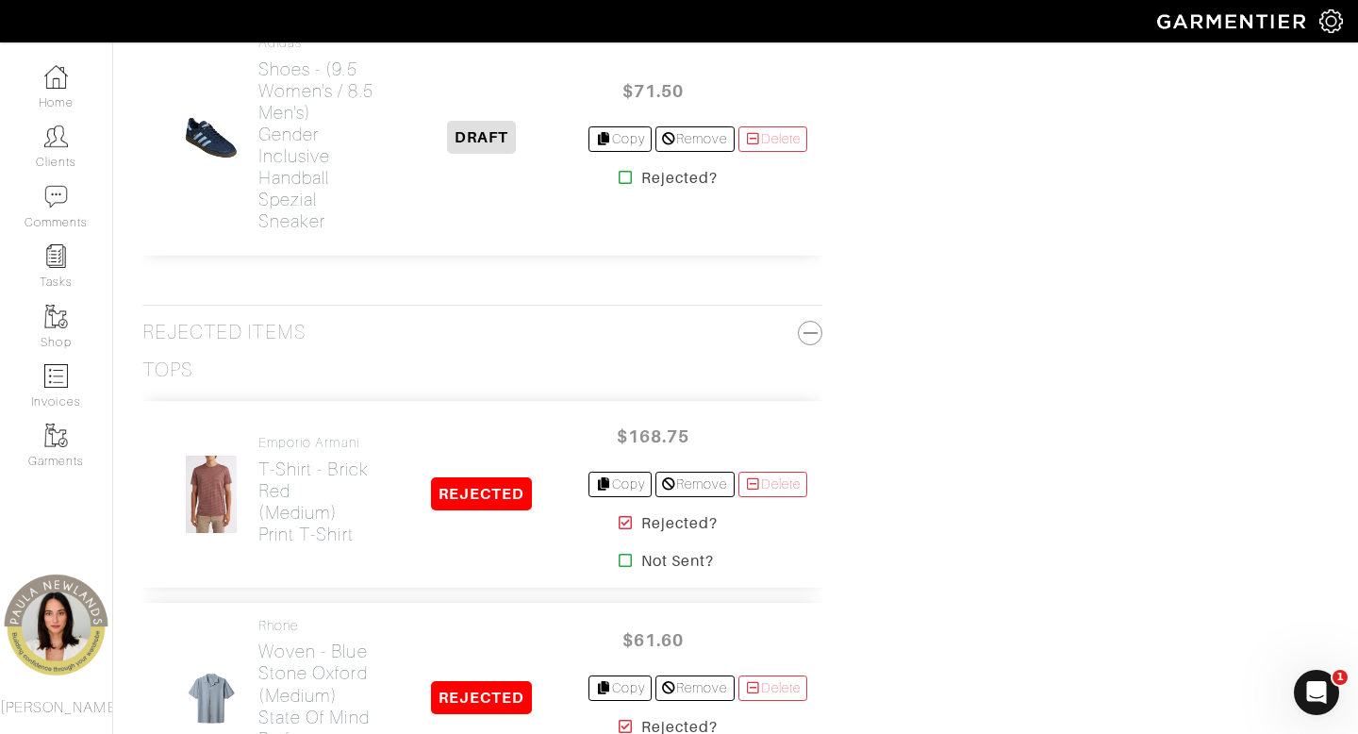
click at [619, 185] on icon at bounding box center [626, 177] width 14 height 15
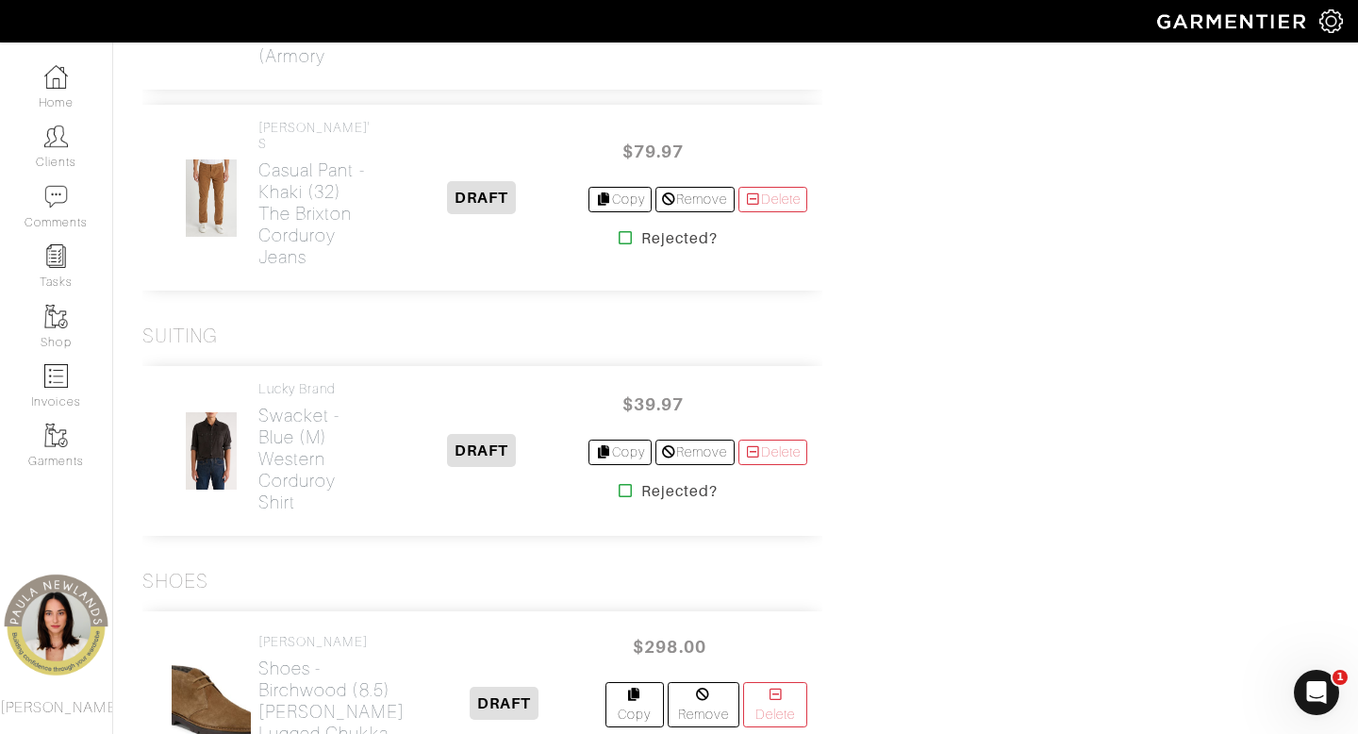
scroll to position [4093, 0]
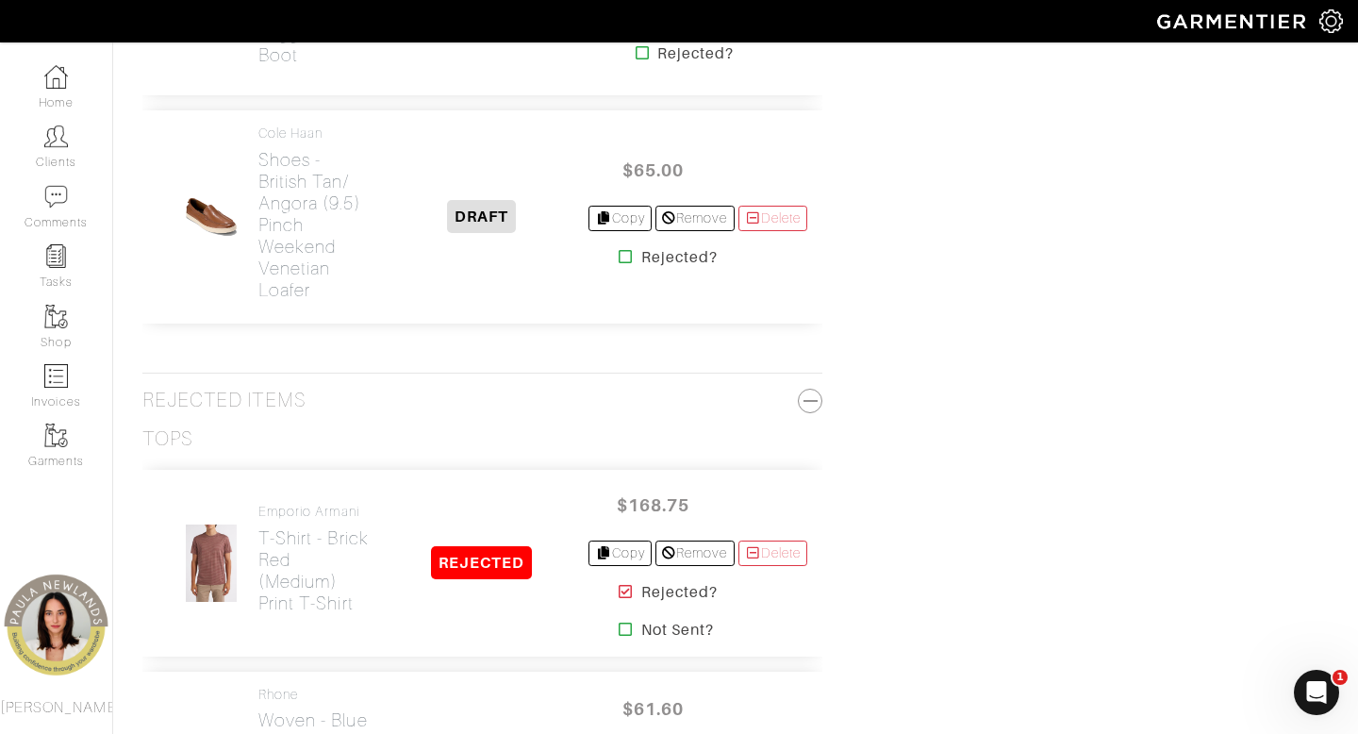
click at [619, 264] on icon at bounding box center [626, 256] width 14 height 15
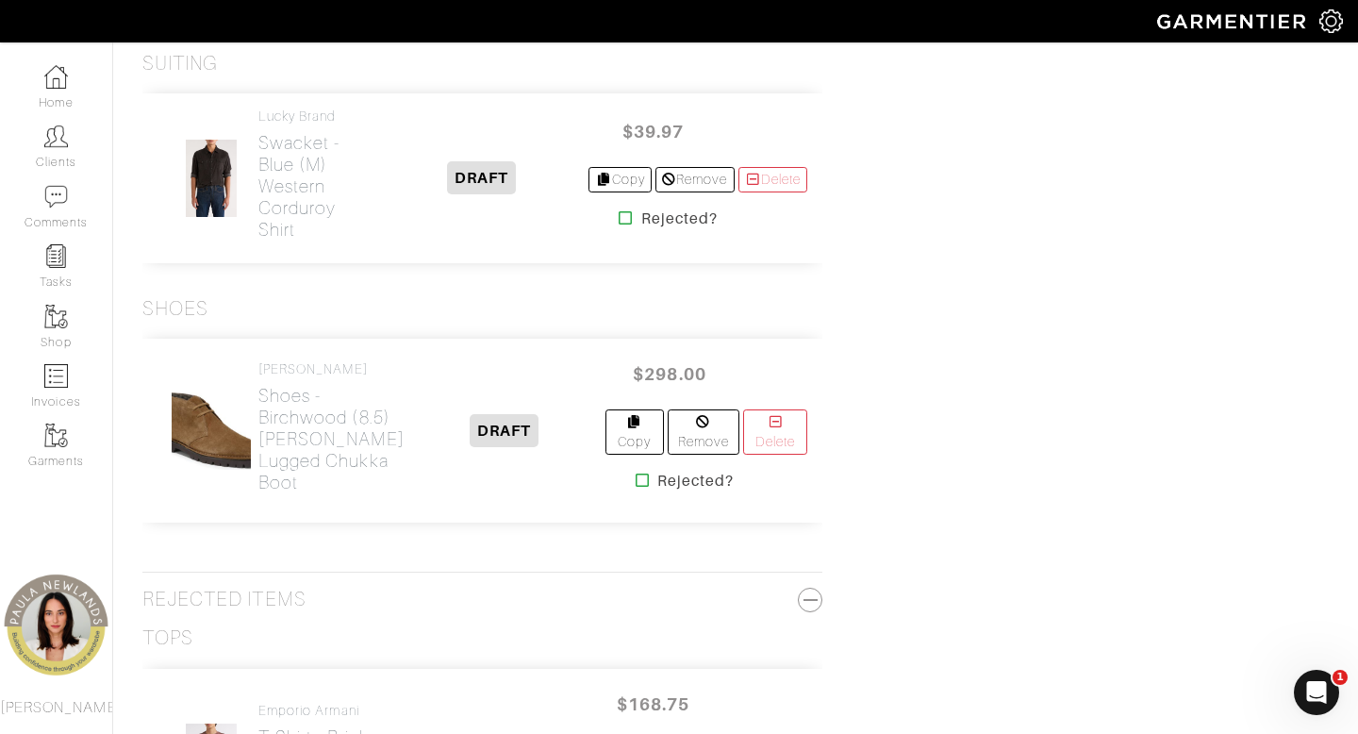
scroll to position [3667, 0]
click at [287, 240] on h2 "Swacket - blue (m) Western Corduroy Shirt" at bounding box center [316, 185] width 116 height 108
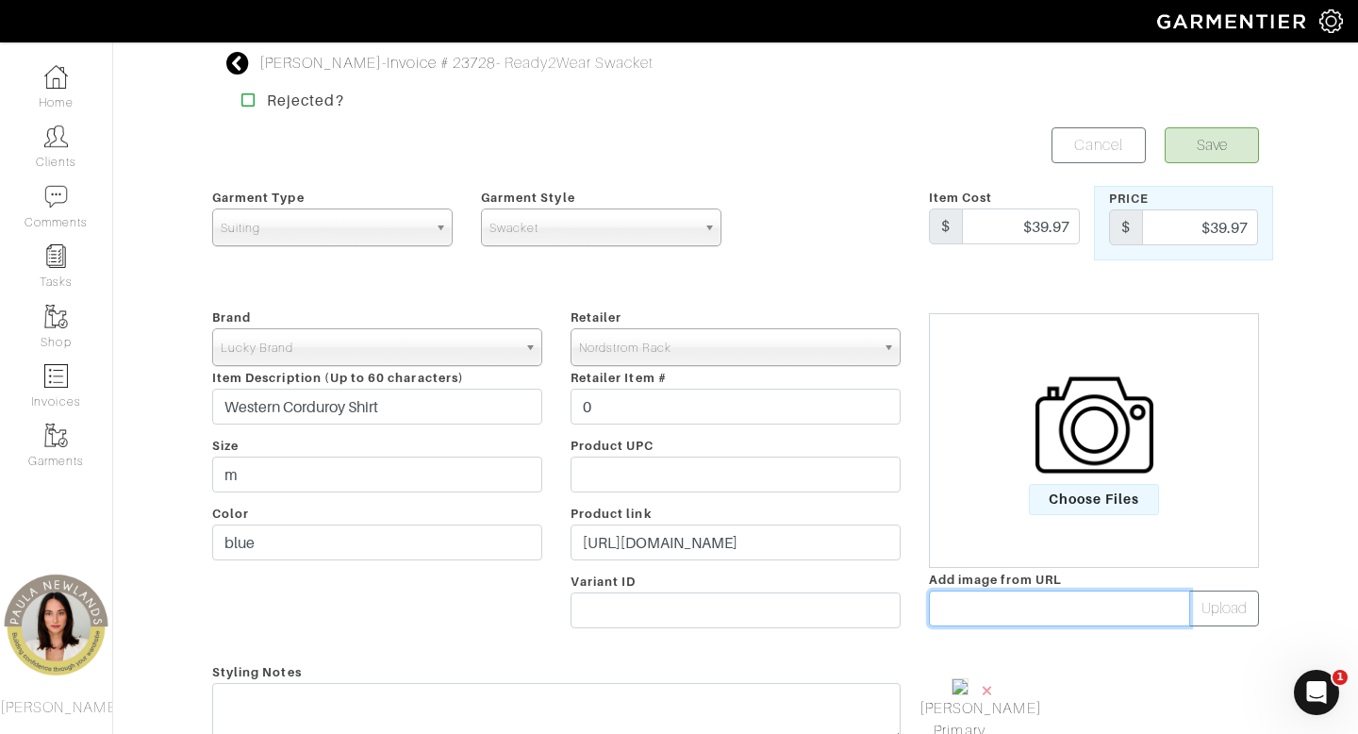
click at [975, 608] on input "text" at bounding box center [1059, 608] width 261 height 36
paste input "https://n.nordstrommedia.com/it/9cf3448a-2f22-4f04-83f8-2717bb47e126.jpeg?fit=f…"
type input "https://n.nordstrommedia.com/it/9cf3448a-2f22-4f04-83f8-2717bb47e126.jpeg?fit=f…"
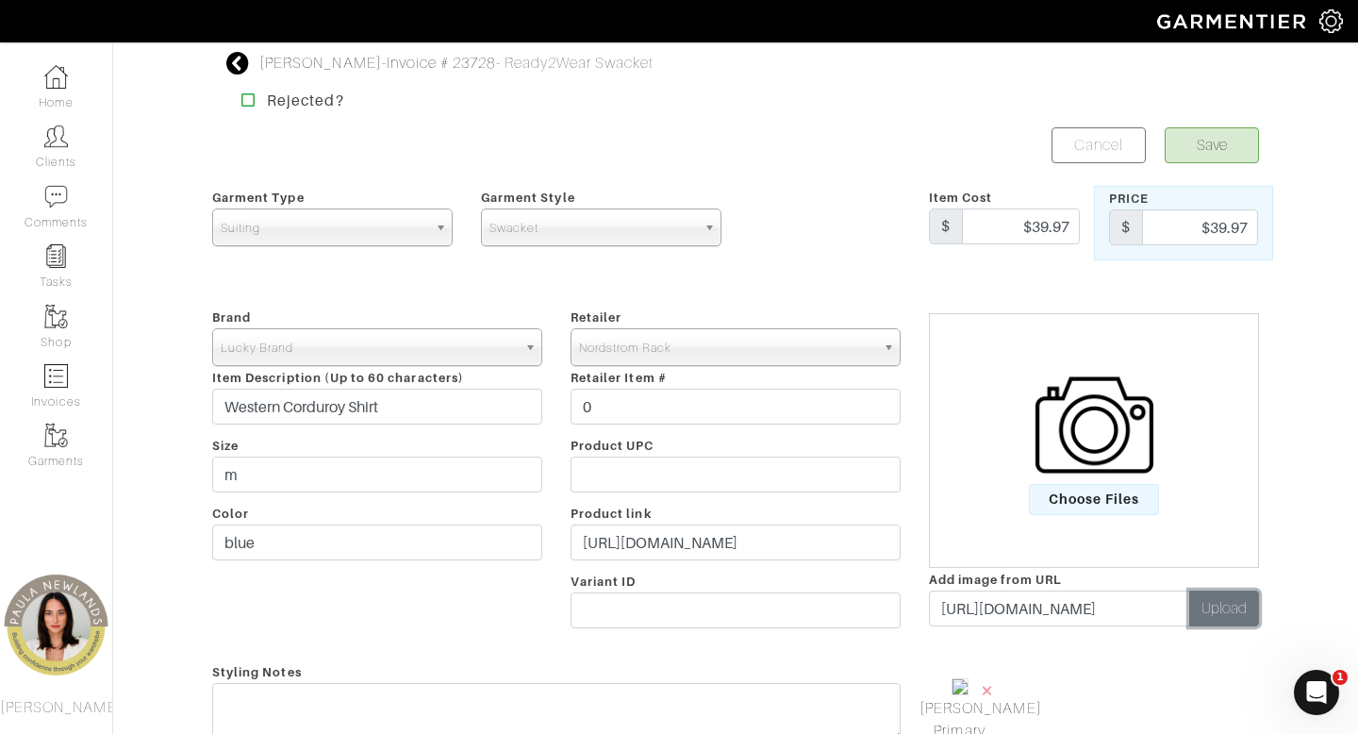
click at [1221, 610] on button "Upload" at bounding box center [1224, 608] width 70 height 36
click at [1077, 688] on span "×" at bounding box center [1076, 689] width 15 height 25
click at [1224, 144] on button "Save" at bounding box center [1212, 145] width 94 height 36
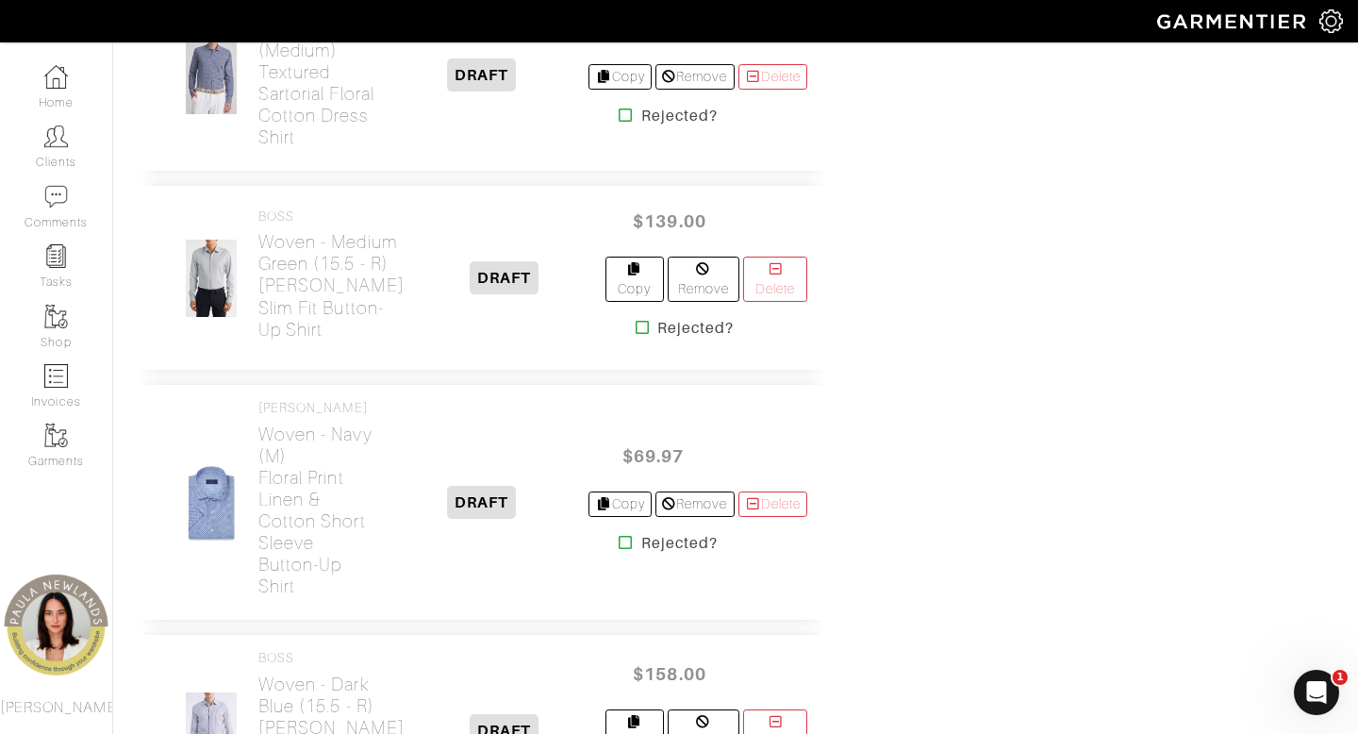
scroll to position [1927, 0]
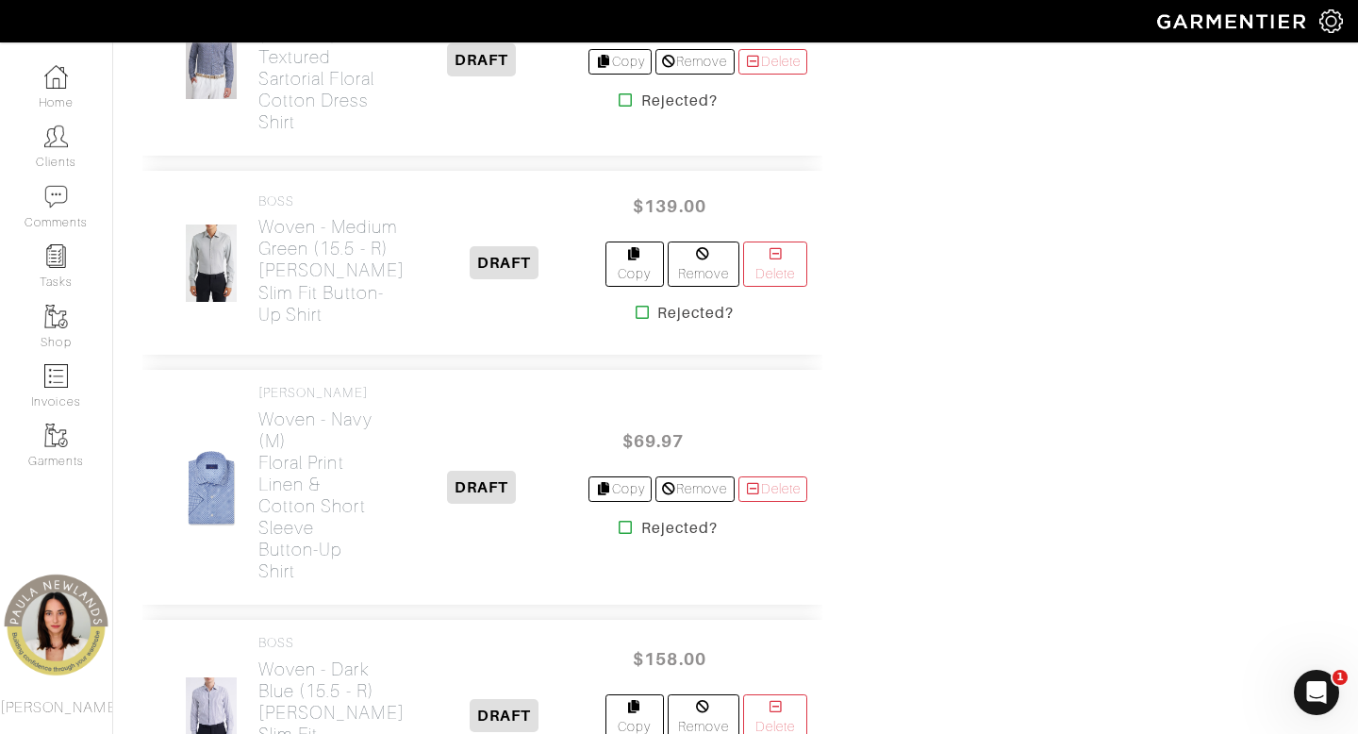
click at [619, 107] on icon at bounding box center [626, 99] width 14 height 15
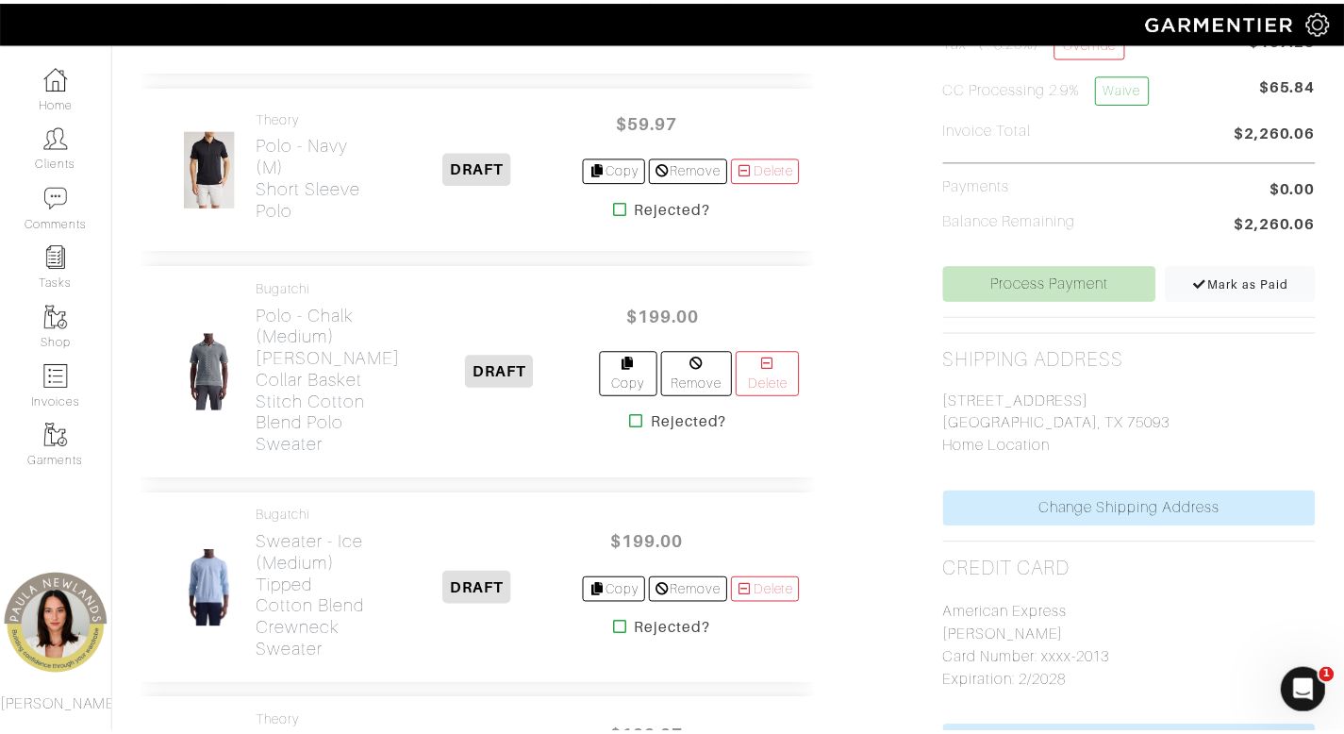
scroll to position [662, 0]
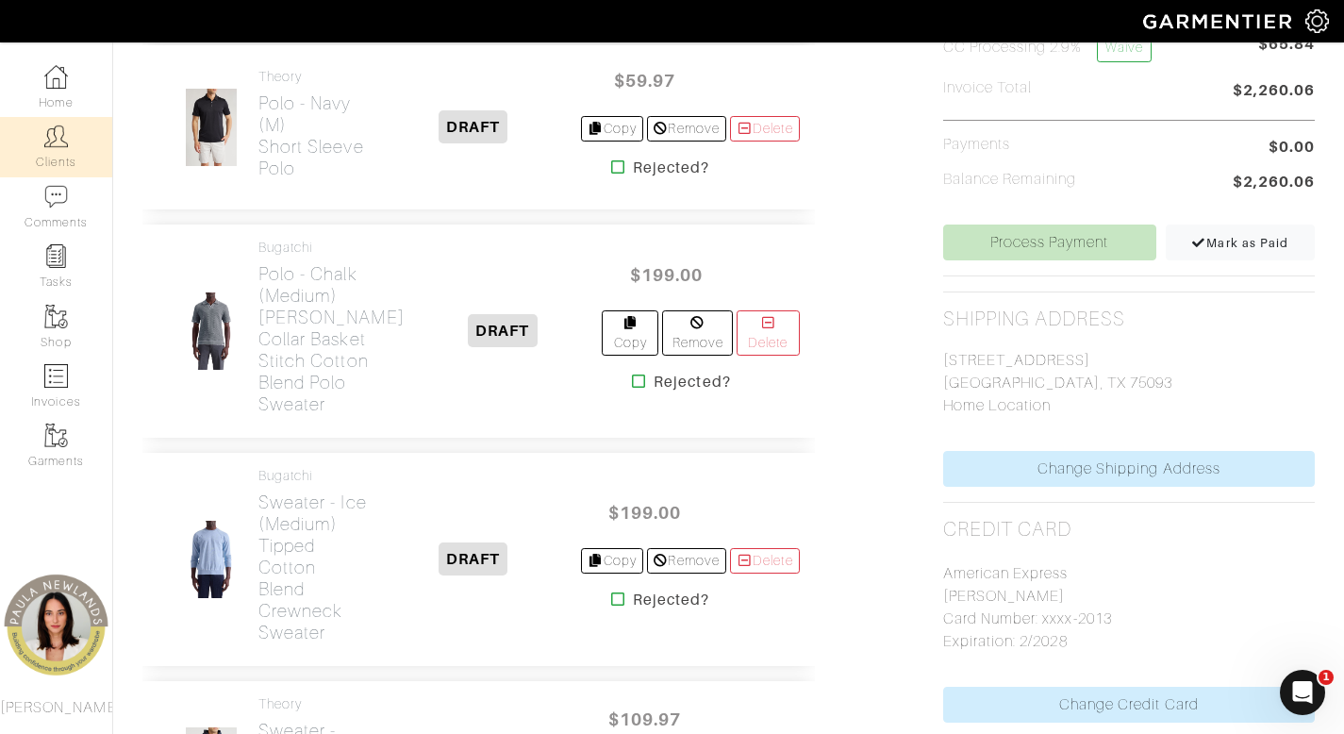
click at [45, 157] on link "Clients" at bounding box center [56, 146] width 112 height 59
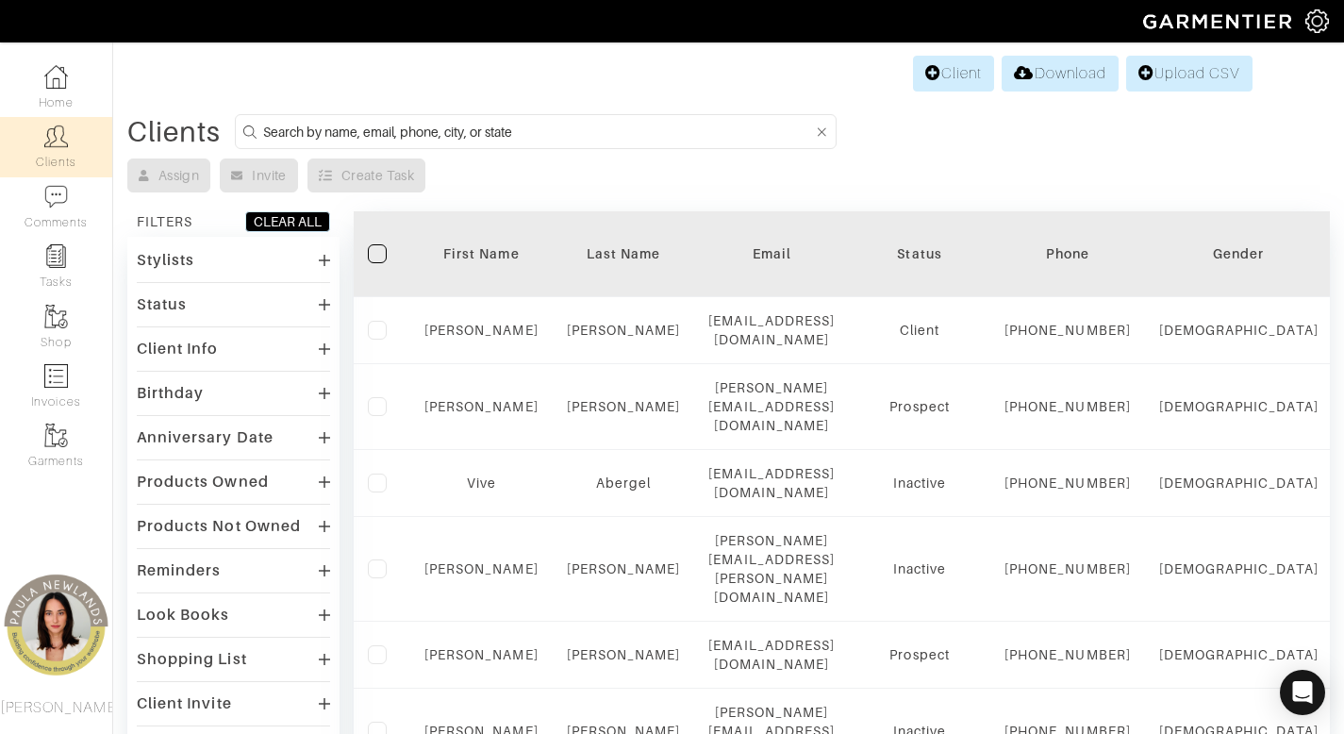
click at [667, 135] on input at bounding box center [538, 132] width 550 height 24
type input "[PERSON_NAME]"
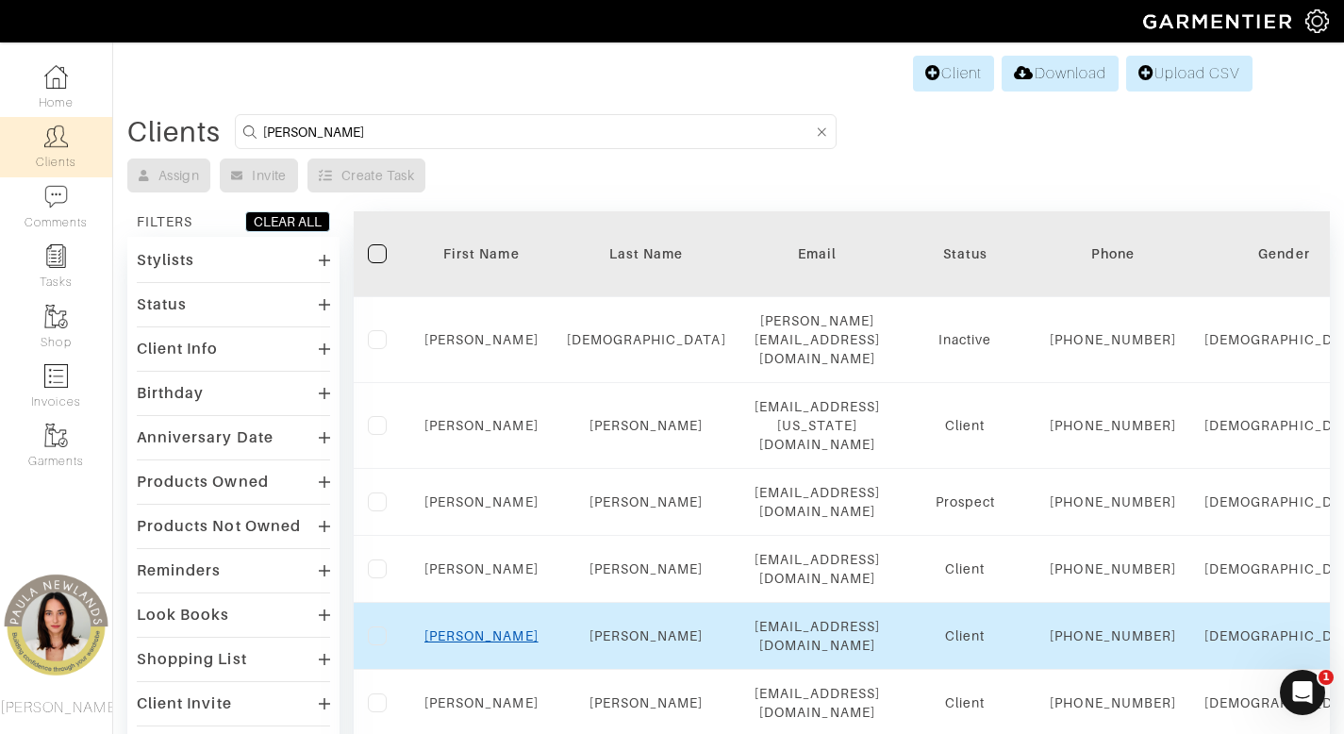
click at [479, 643] on link "Lisa" at bounding box center [481, 635] width 114 height 15
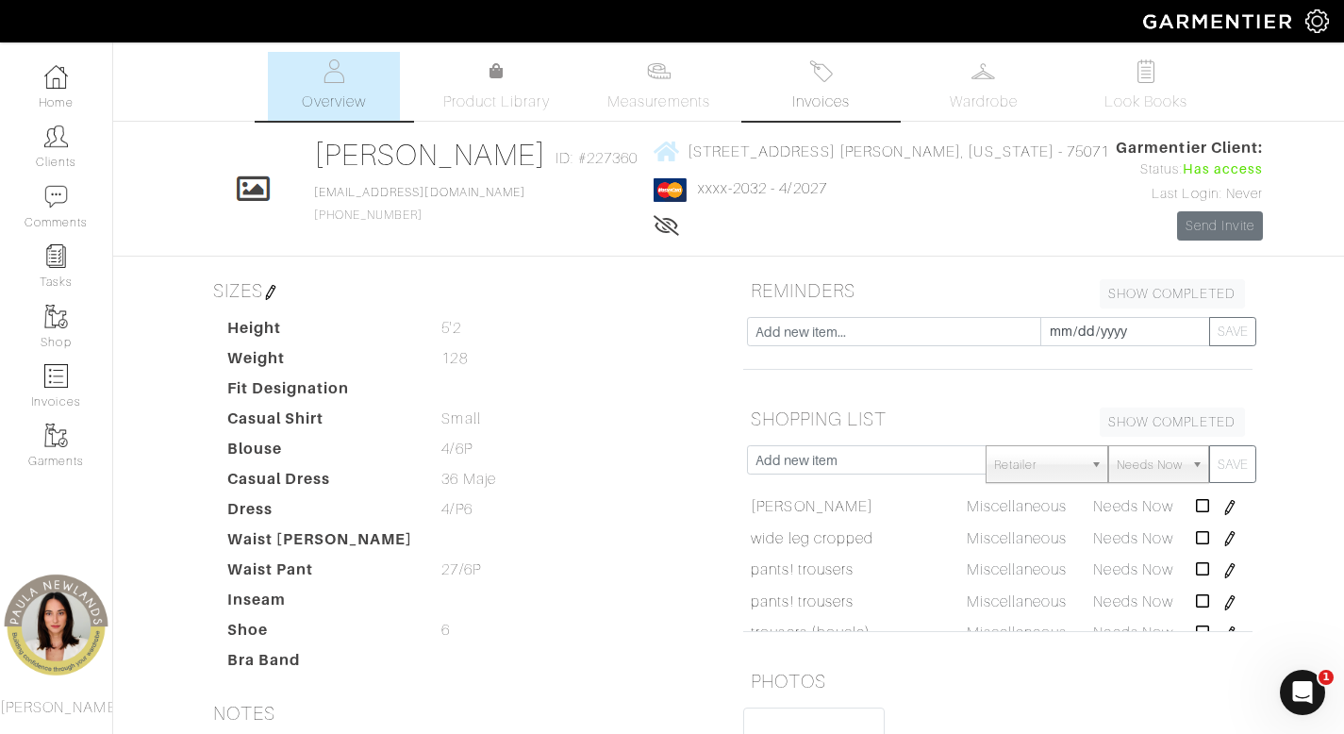
click at [825, 87] on link "Invoices" at bounding box center [821, 86] width 132 height 69
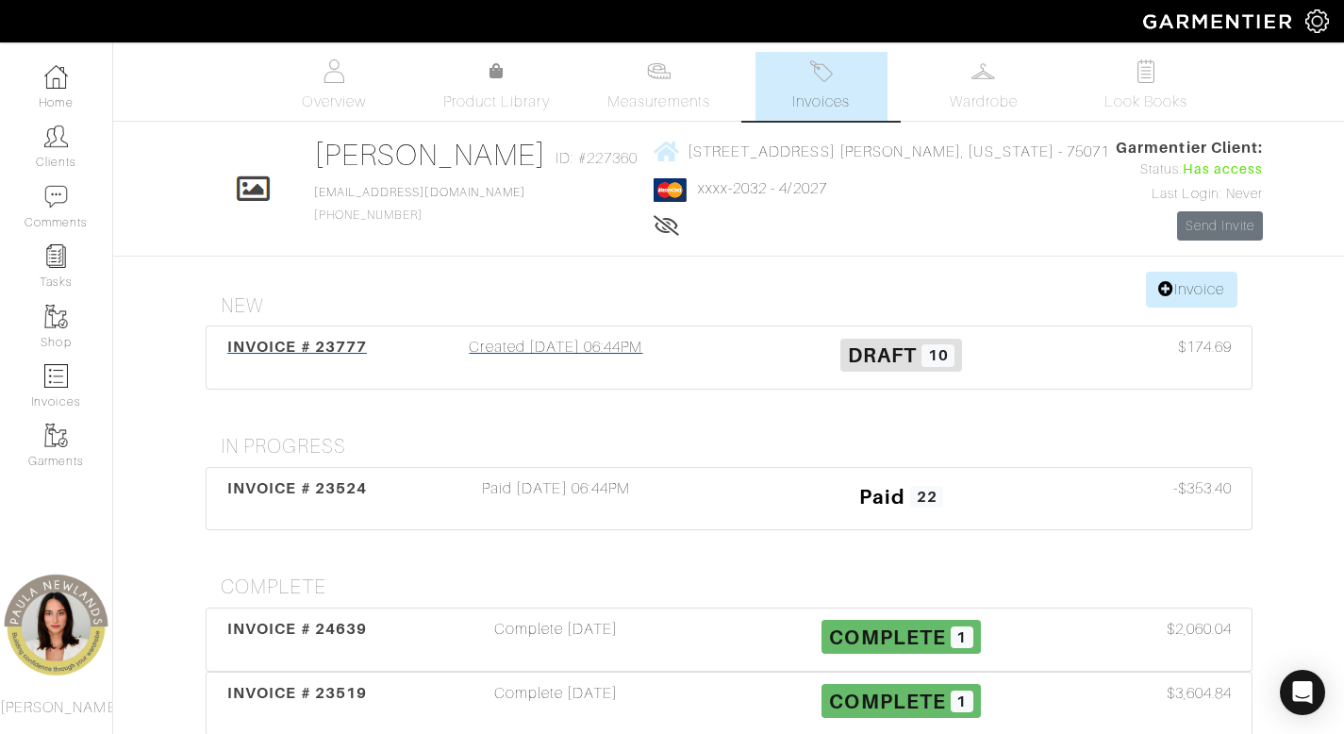
click at [561, 364] on div "Created 05/30/25 06:44PM" at bounding box center [556, 357] width 345 height 43
